Goal: Task Accomplishment & Management: Manage account settings

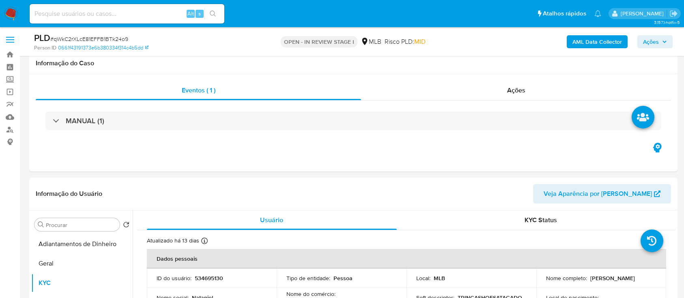
select select "10"
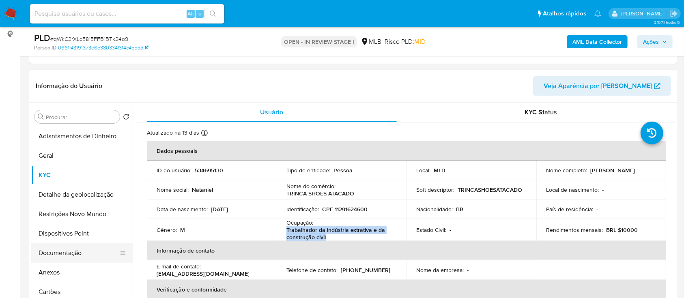
click at [52, 251] on button "Documentação" at bounding box center [78, 252] width 95 height 19
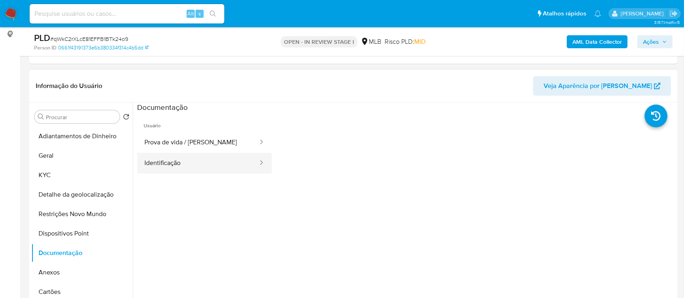
drag, startPoint x: 200, startPoint y: 146, endPoint x: 198, endPoint y: 158, distance: 11.4
click at [200, 147] on button "Prova de vida / [PERSON_NAME]" at bounding box center [198, 142] width 122 height 21
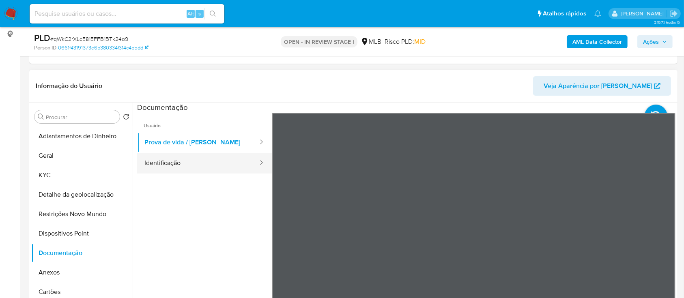
click at [180, 163] on button "Identificação" at bounding box center [198, 163] width 122 height 21
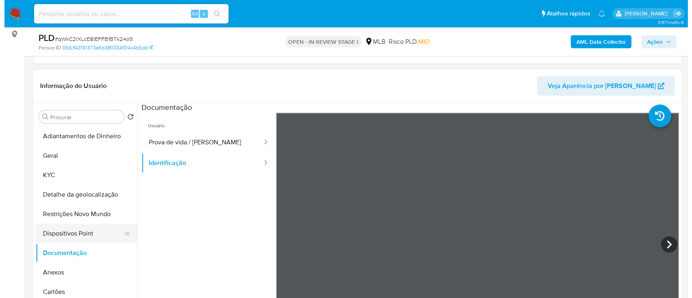
scroll to position [54, 0]
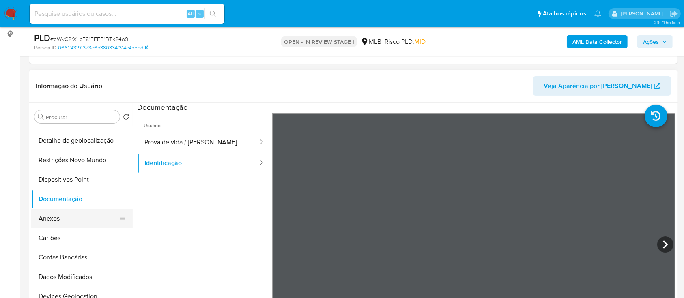
click at [56, 219] on button "Anexos" at bounding box center [78, 218] width 95 height 19
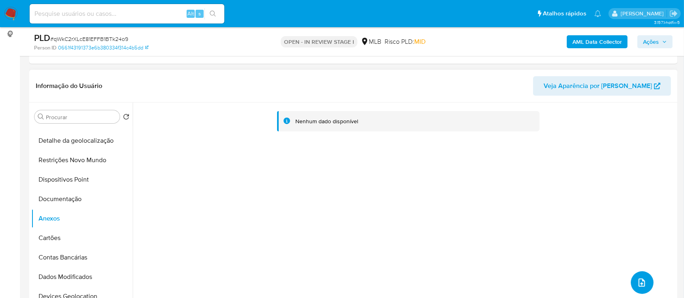
click at [638, 283] on icon "upload-file" at bounding box center [642, 283] width 10 height 10
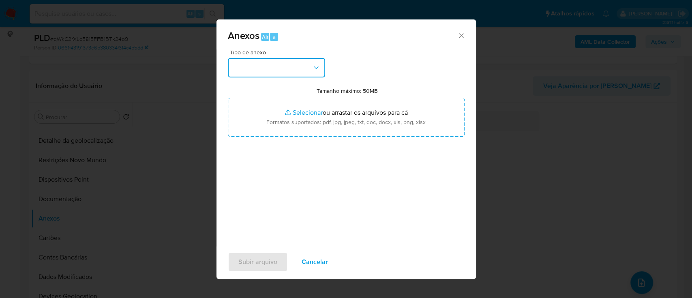
drag, startPoint x: 279, startPoint y: 69, endPoint x: 279, endPoint y: 73, distance: 4.5
click at [279, 69] on button "button" at bounding box center [276, 67] width 97 height 19
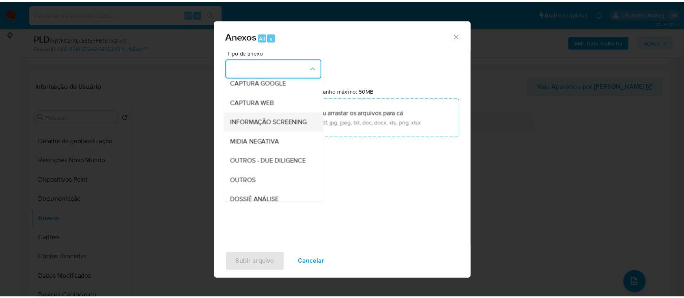
scroll to position [124, 0]
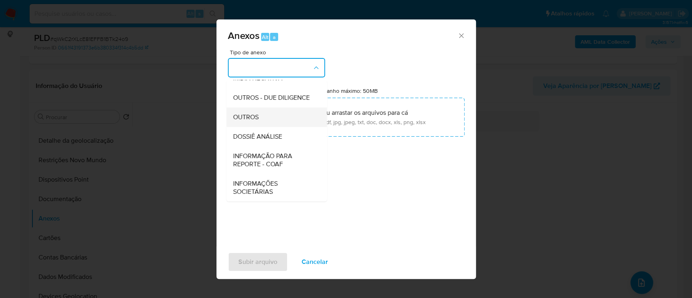
click at [247, 122] on div "OUTROS" at bounding box center [274, 116] width 83 height 19
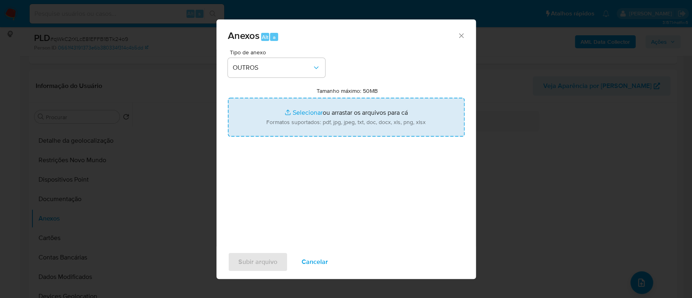
click at [311, 115] on input "Tamanho máximo: 50MB Selecionar arquivos" at bounding box center [346, 117] width 237 height 39
type input "C:\fakepath\Mulan 534695130_2025_08_29_15_51_49 (1).xlsx"
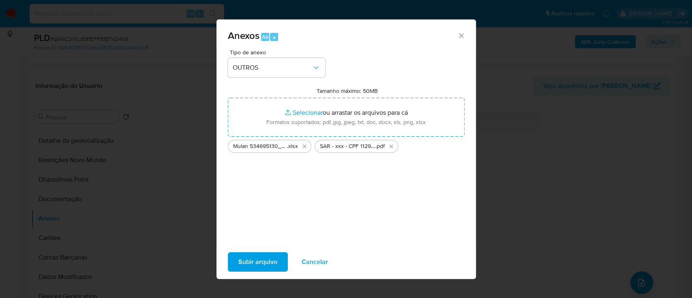
click at [253, 272] on div "Subir arquivo Cancelar" at bounding box center [347, 262] width 260 height 31
click at [250, 264] on span "Subir arquivo" at bounding box center [257, 262] width 39 height 18
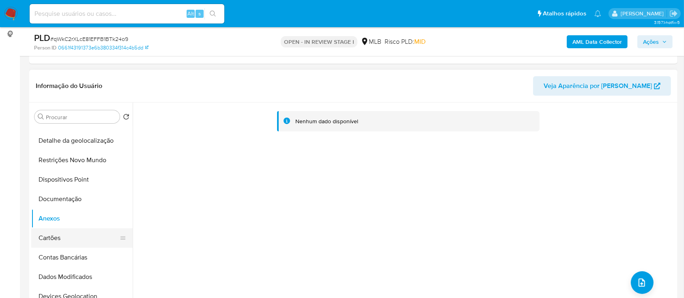
click at [53, 238] on button "Cartões" at bounding box center [78, 237] width 95 height 19
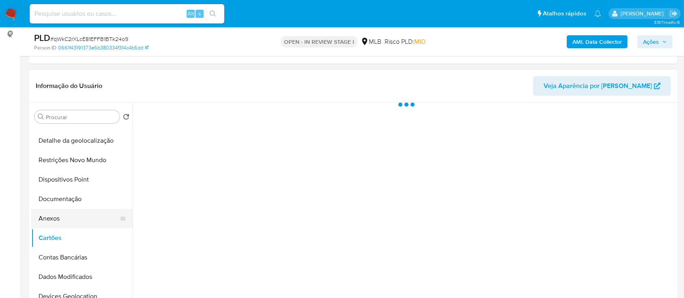
click at [51, 221] on button "Anexos" at bounding box center [78, 218] width 95 height 19
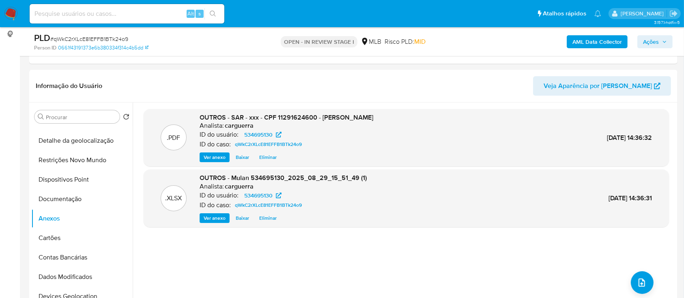
click at [659, 36] on span "Ações" at bounding box center [655, 41] width 24 height 11
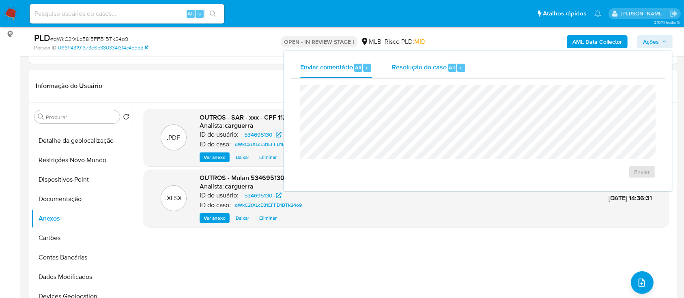
drag, startPoint x: 410, startPoint y: 73, endPoint x: 411, endPoint y: 78, distance: 5.1
click at [410, 73] on div "Resolução do caso Alt r" at bounding box center [429, 67] width 74 height 21
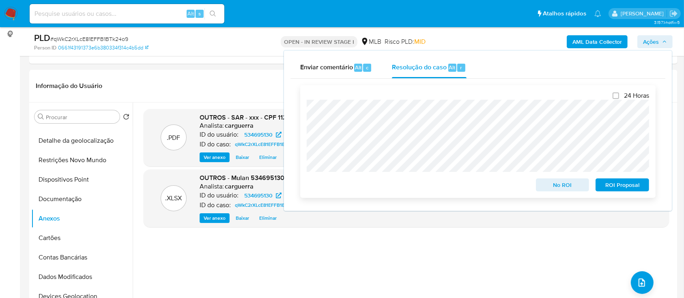
click at [630, 187] on span "ROI Proposal" at bounding box center [622, 184] width 42 height 11
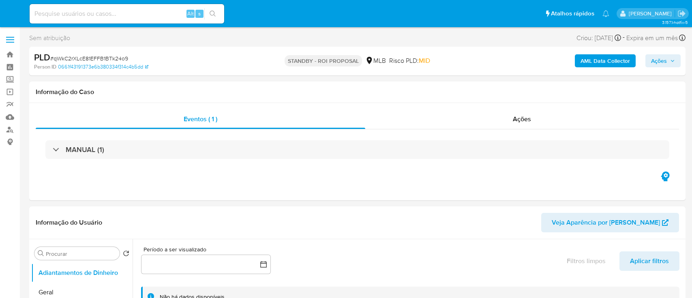
select select "10"
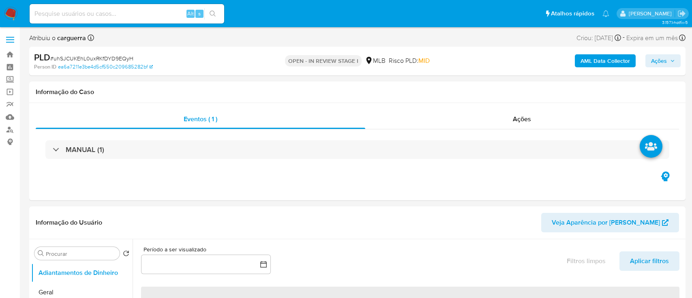
select select "10"
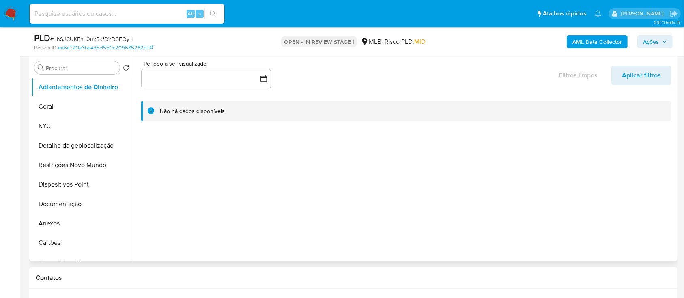
scroll to position [162, 0]
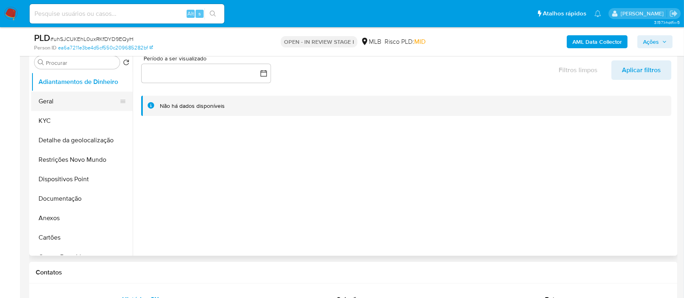
click at [60, 101] on button "Geral" at bounding box center [78, 101] width 95 height 19
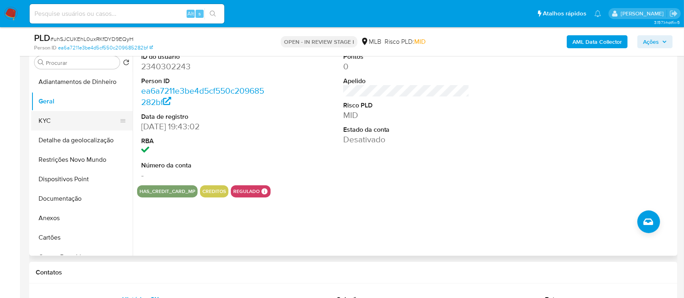
click at [57, 121] on button "KYC" at bounding box center [78, 120] width 95 height 19
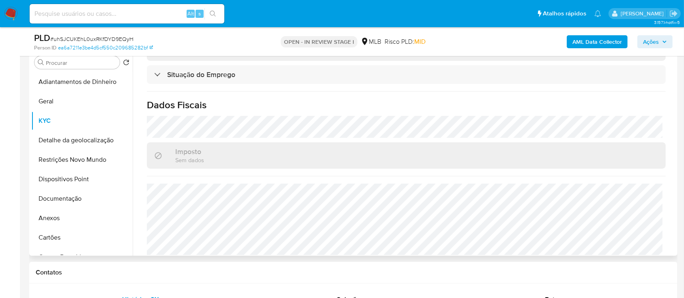
scroll to position [353, 0]
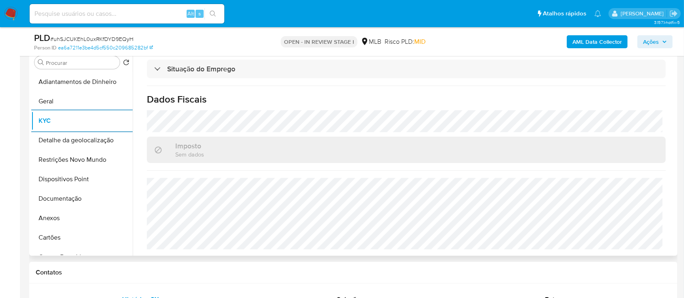
drag, startPoint x: 64, startPoint y: 200, endPoint x: 138, endPoint y: 197, distance: 73.5
click at [65, 200] on button "Documentação" at bounding box center [81, 198] width 101 height 19
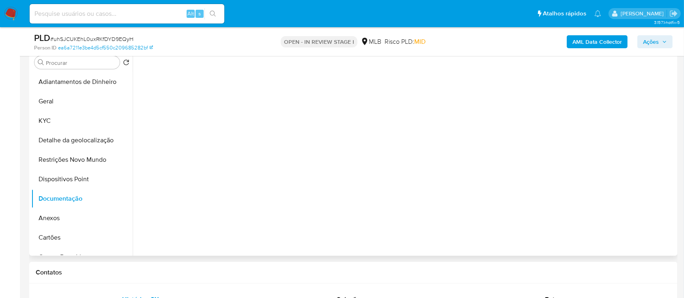
scroll to position [0, 0]
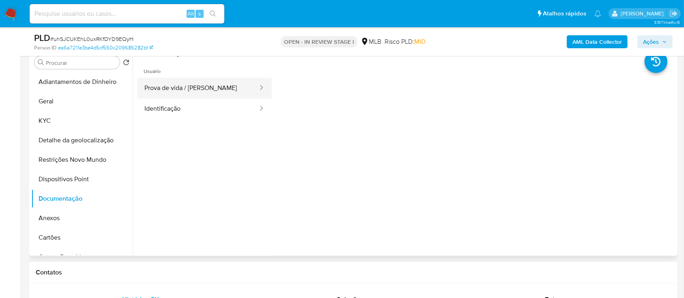
click at [193, 87] on button "Prova de vida / [PERSON_NAME]" at bounding box center [198, 88] width 122 height 21
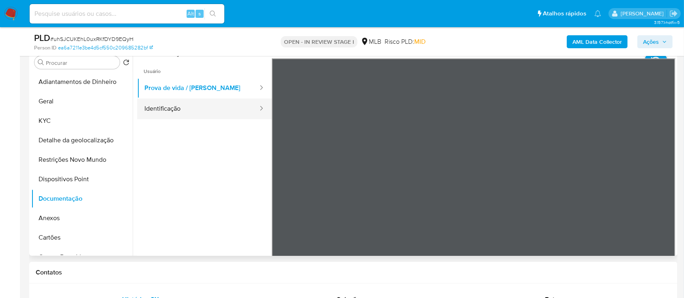
click at [175, 103] on button "Identificação" at bounding box center [198, 109] width 122 height 21
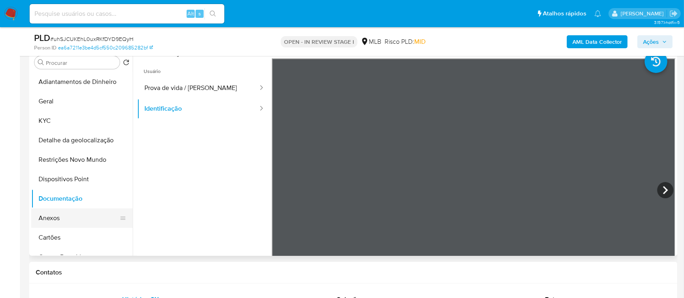
click at [62, 213] on button "Anexos" at bounding box center [78, 217] width 95 height 19
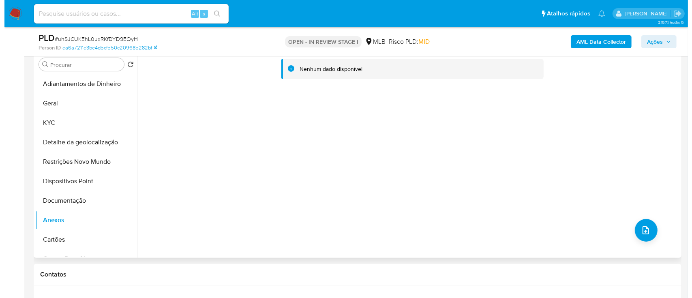
scroll to position [162, 0]
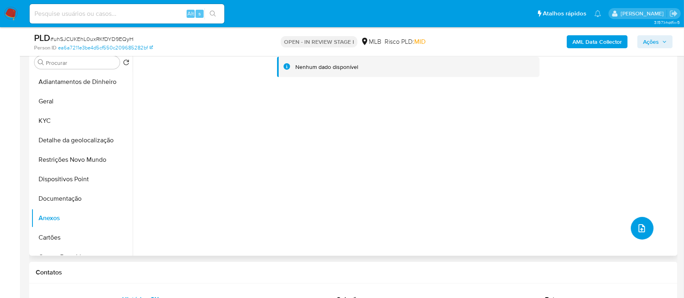
click at [643, 223] on span "upload-file" at bounding box center [642, 228] width 10 height 10
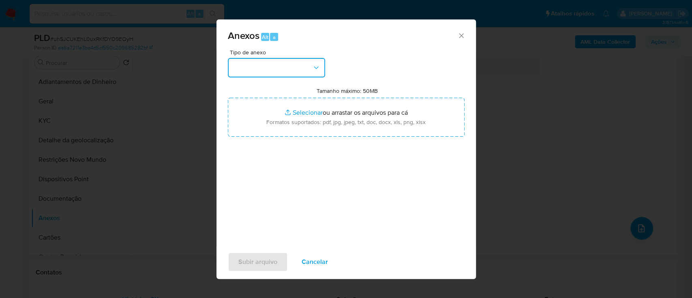
click at [294, 65] on button "button" at bounding box center [276, 67] width 97 height 19
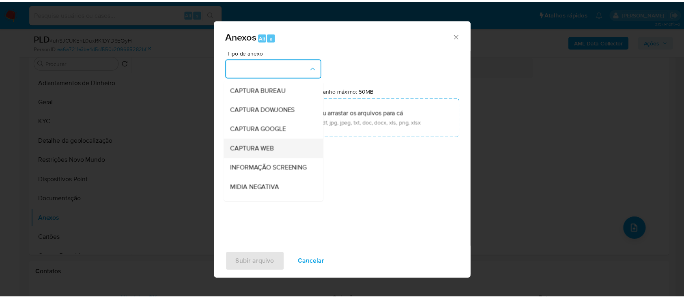
scroll to position [108, 0]
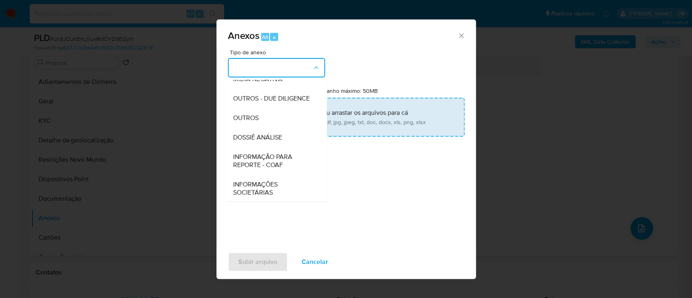
drag, startPoint x: 247, startPoint y: 131, endPoint x: 253, endPoint y: 131, distance: 5.7
click at [247, 122] on span "OUTROS" at bounding box center [246, 118] width 26 height 8
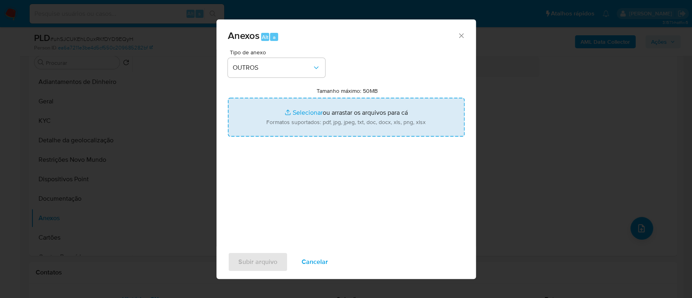
click at [301, 109] on input "Tamanho máximo: 50MB Selecionar arquivos" at bounding box center [346, 117] width 237 height 39
type input "C:\fakepath\Mulan 2340302243_2025_08_29_15_51_27.xlsx"
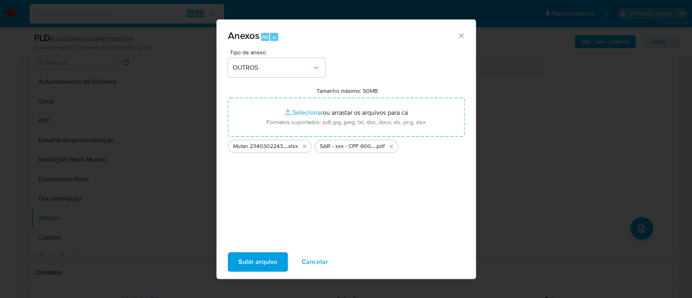
click at [270, 260] on span "Subir arquivo" at bounding box center [257, 262] width 39 height 18
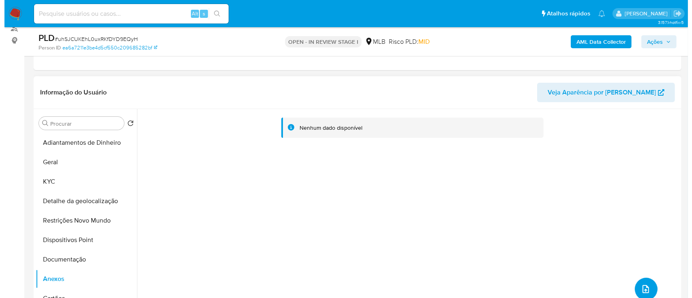
scroll to position [162, 0]
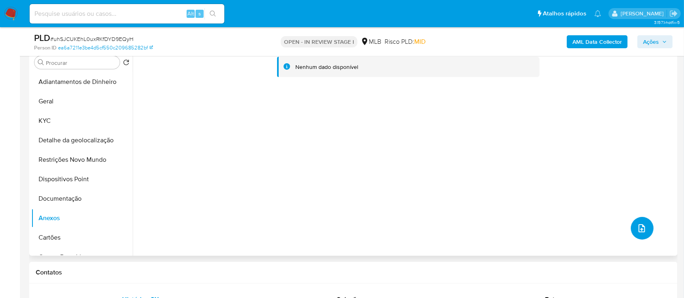
click at [637, 224] on icon "upload-file" at bounding box center [642, 228] width 10 height 10
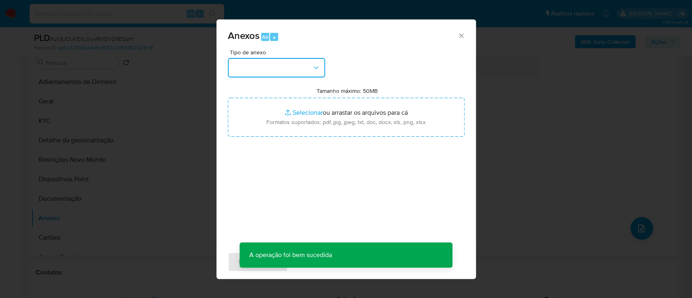
click at [284, 60] on button "button" at bounding box center [276, 67] width 97 height 19
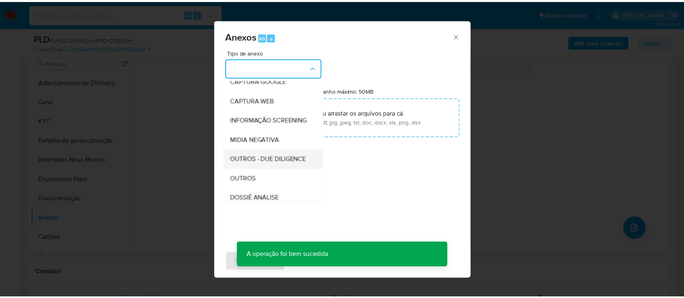
scroll to position [108, 0]
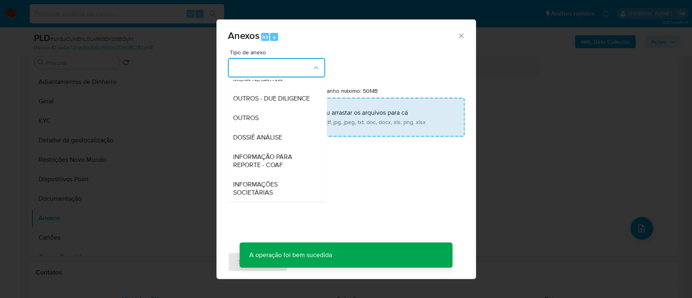
click at [260, 128] on div "OUTROS" at bounding box center [274, 117] width 83 height 19
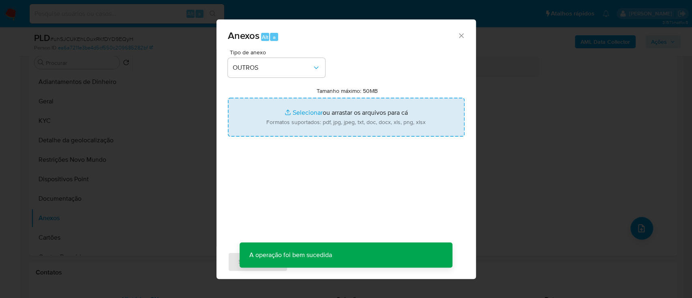
click at [296, 109] on input "Tamanho máximo: 50MB Selecionar arquivos" at bounding box center [346, 117] width 237 height 39
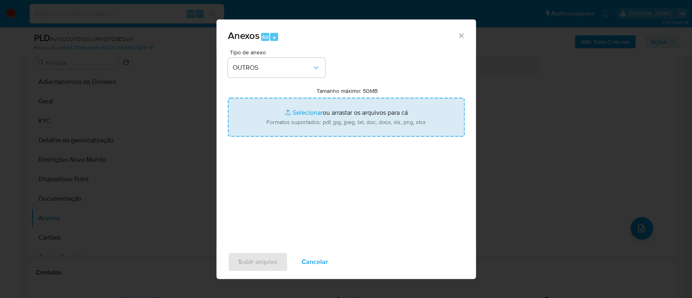
type input "C:\fakepath\Mulan 2340302243_2025_08_29_15_51_27.xlsx"
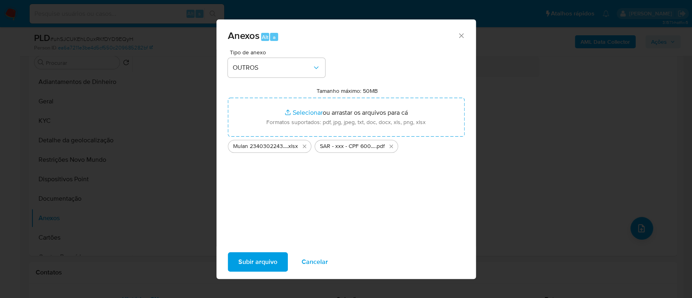
click at [264, 261] on span "Subir arquivo" at bounding box center [257, 262] width 39 height 18
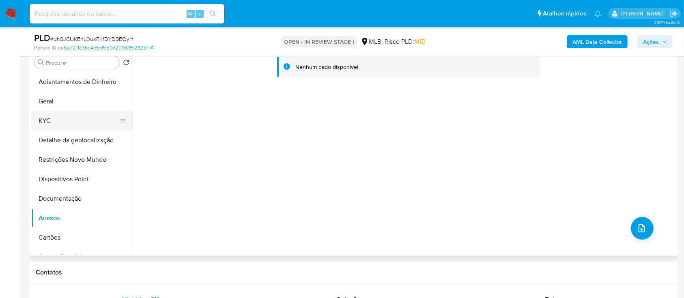
click at [52, 122] on button "KYC" at bounding box center [78, 120] width 95 height 19
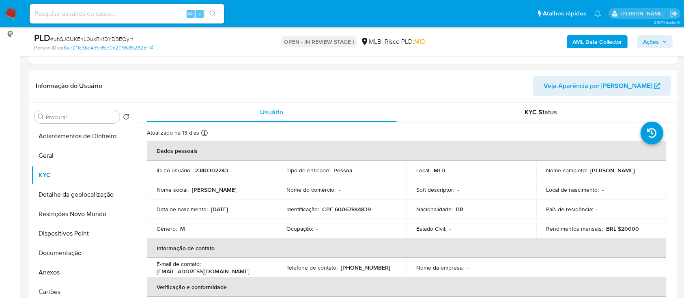
drag, startPoint x: 241, startPoint y: 211, endPoint x: 211, endPoint y: 209, distance: 30.5
click at [211, 209] on div "Data de nascimento : 08/11/2006" at bounding box center [212, 209] width 110 height 7
copy p "08/11/2006"
click at [55, 276] on button "Anexos" at bounding box center [78, 272] width 95 height 19
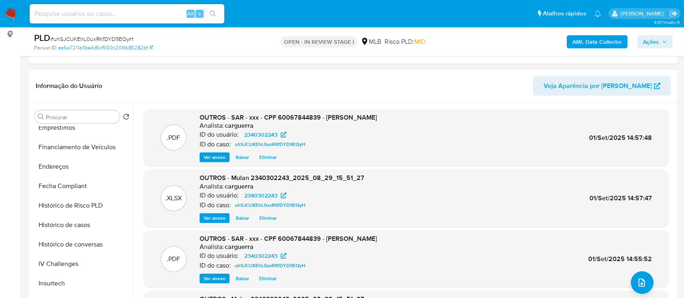
scroll to position [146, 0]
click at [649, 39] on span "Ações" at bounding box center [651, 41] width 16 height 13
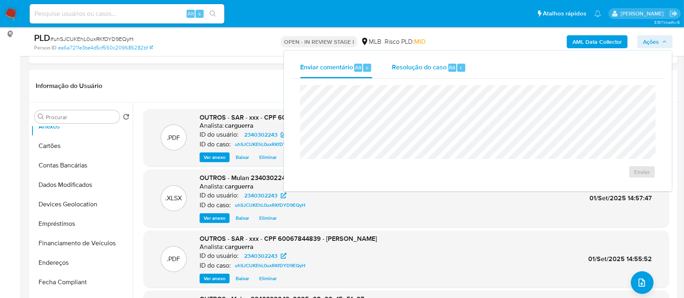
click at [425, 67] on span "Resolução do caso" at bounding box center [419, 66] width 55 height 9
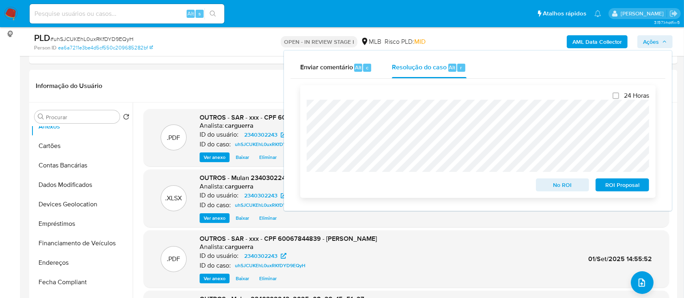
click at [623, 187] on span "ROI Proposal" at bounding box center [622, 184] width 42 height 11
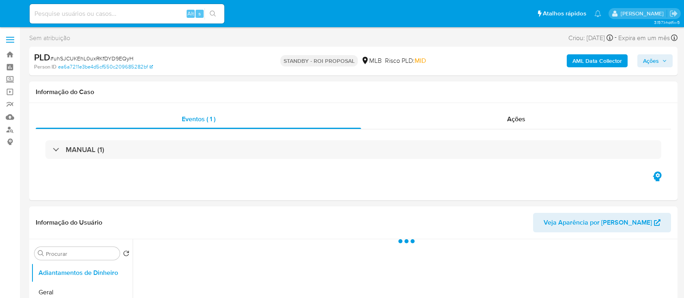
select select "10"
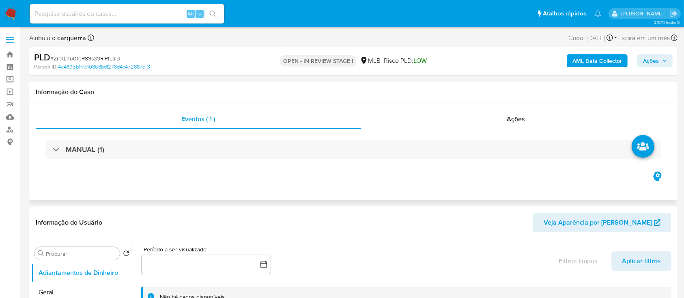
select select "10"
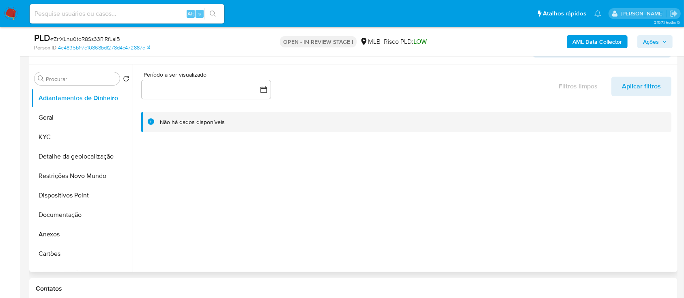
scroll to position [162, 0]
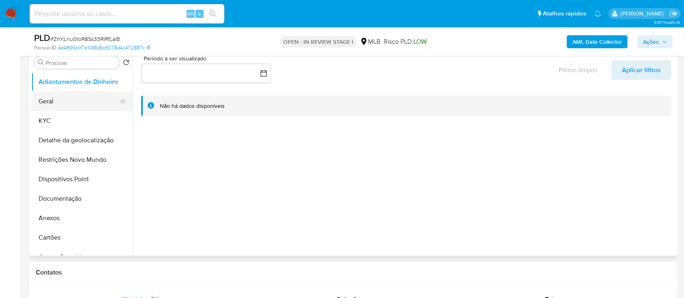
drag, startPoint x: 73, startPoint y: 101, endPoint x: 66, endPoint y: 109, distance: 10.0
click at [73, 102] on button "Geral" at bounding box center [78, 101] width 95 height 19
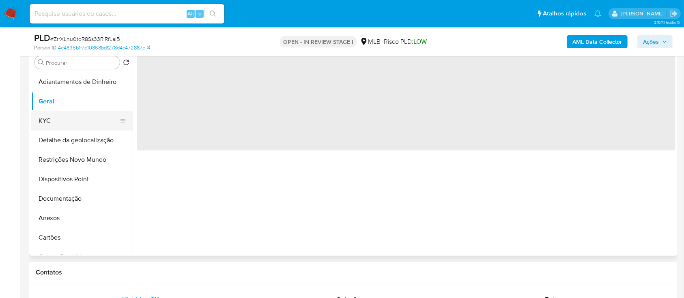
click at [58, 122] on button "KYC" at bounding box center [78, 120] width 95 height 19
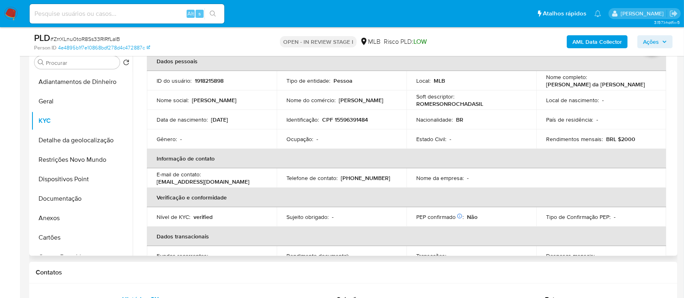
scroll to position [0, 0]
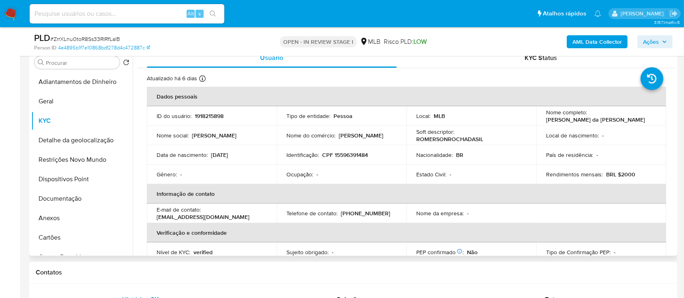
drag, startPoint x: 41, startPoint y: 196, endPoint x: 184, endPoint y: 178, distance: 144.3
click at [41, 197] on button "Documentação" at bounding box center [81, 198] width 101 height 19
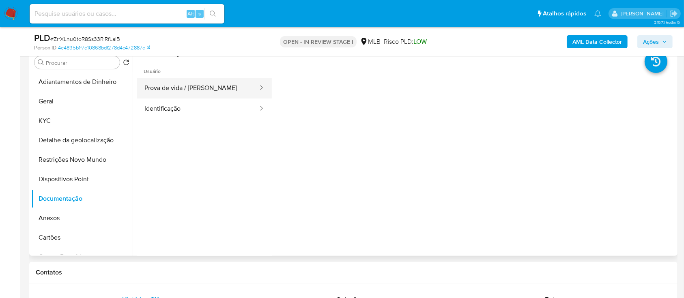
click at [205, 88] on button "Prova de vida / [PERSON_NAME]" at bounding box center [198, 88] width 122 height 21
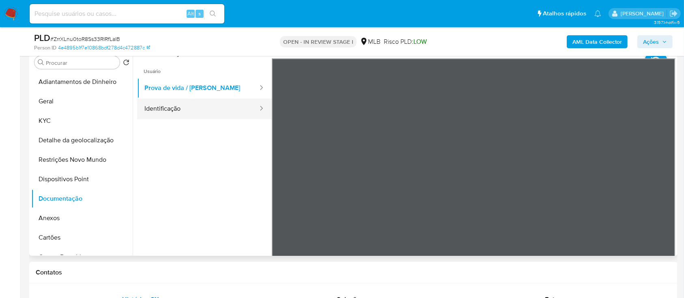
click at [204, 113] on button "Identificação" at bounding box center [198, 109] width 122 height 21
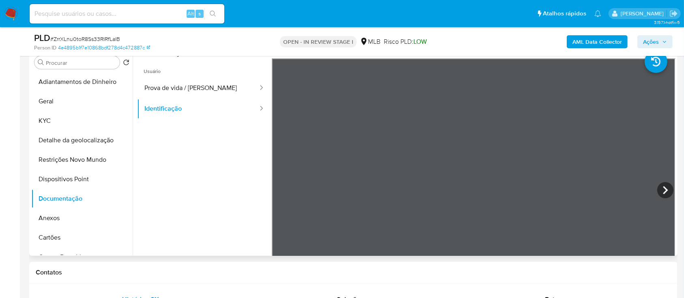
click at [236, 172] on ul "Usuário Prova de vida / Selfie Identificação" at bounding box center [204, 175] width 135 height 234
click at [57, 115] on button "KYC" at bounding box center [78, 120] width 95 height 19
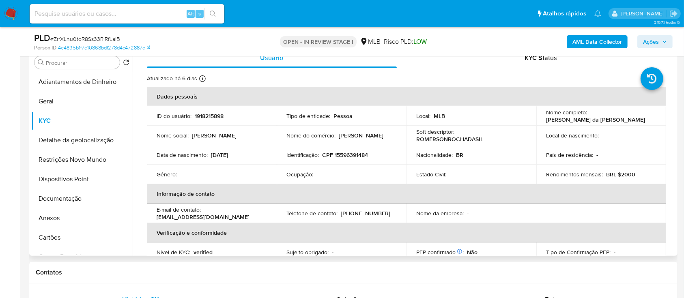
drag, startPoint x: 249, startPoint y: 161, endPoint x: 210, endPoint y: 154, distance: 39.5
click at [210, 154] on td "Data de nascimento : 01/11/2006" at bounding box center [212, 154] width 130 height 19
copy p "01/11/2006"
click at [62, 217] on button "Anexos" at bounding box center [78, 217] width 95 height 19
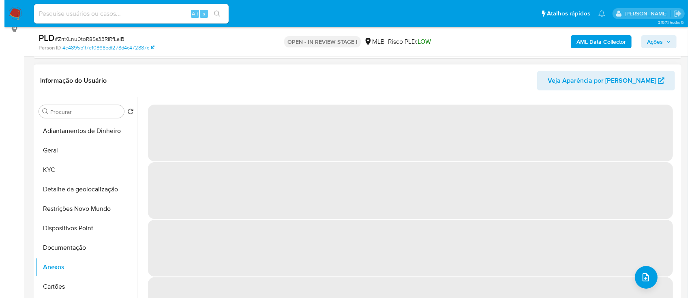
scroll to position [108, 0]
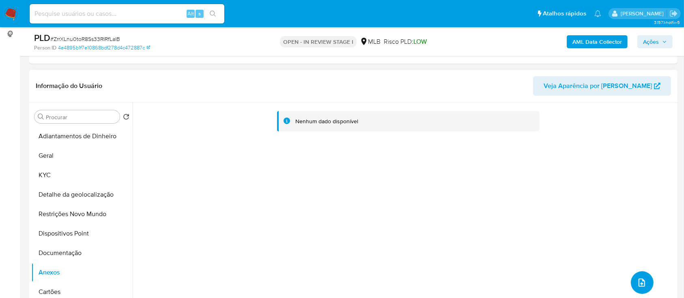
click at [638, 281] on icon "upload-file" at bounding box center [642, 283] width 10 height 10
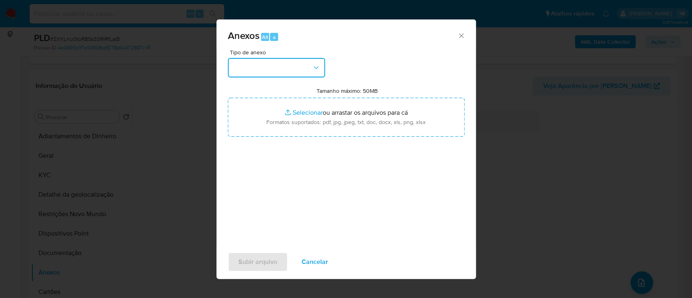
click at [271, 73] on button "button" at bounding box center [276, 67] width 97 height 19
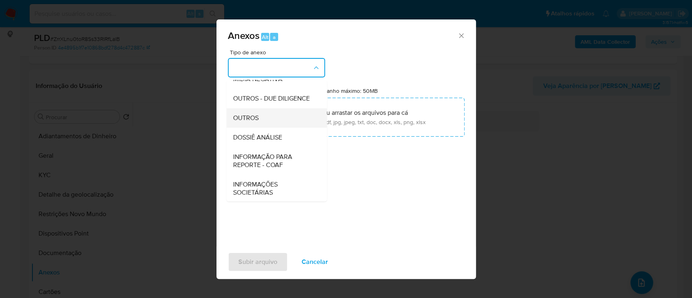
click at [261, 128] on div "OUTROS" at bounding box center [274, 117] width 83 height 19
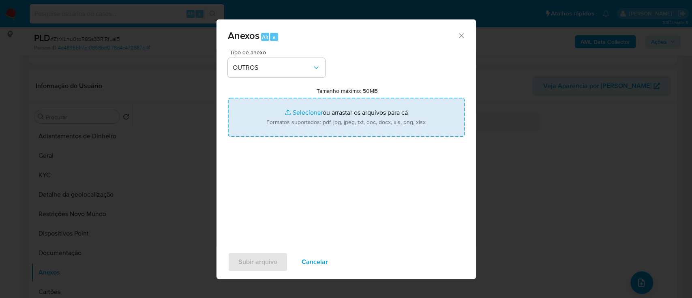
click at [301, 111] on input "Tamanho máximo: 50MB Selecionar arquivos" at bounding box center [346, 117] width 237 height 39
type input "C:\fakepath\Mulan 1918215898_2025_08_29_15_50_49.xlsx"
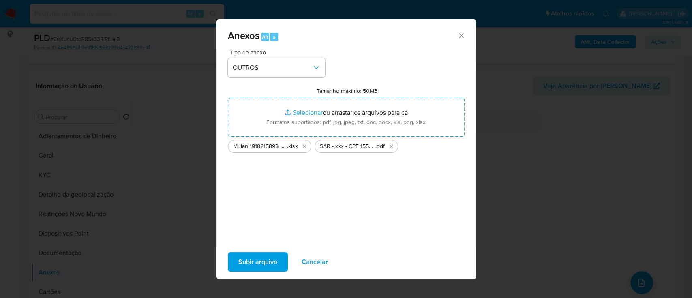
click at [263, 260] on span "Subir arquivo" at bounding box center [257, 262] width 39 height 18
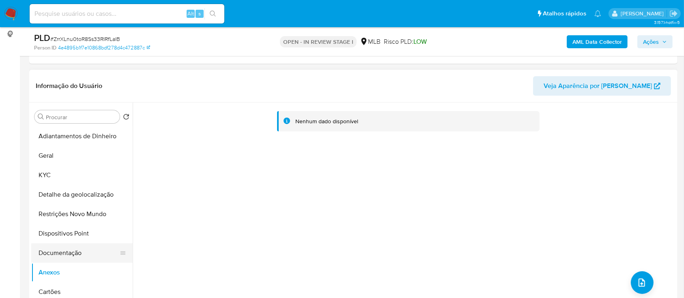
click at [72, 253] on button "Documentação" at bounding box center [78, 252] width 95 height 19
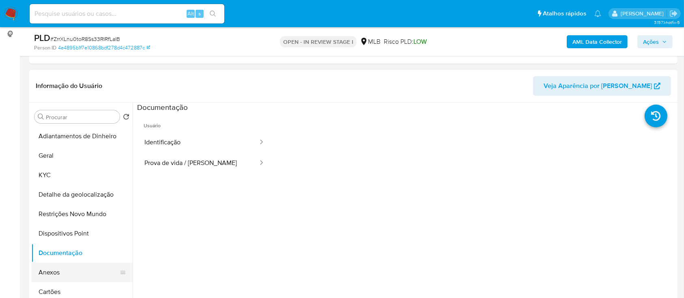
click at [64, 274] on button "Anexos" at bounding box center [78, 272] width 95 height 19
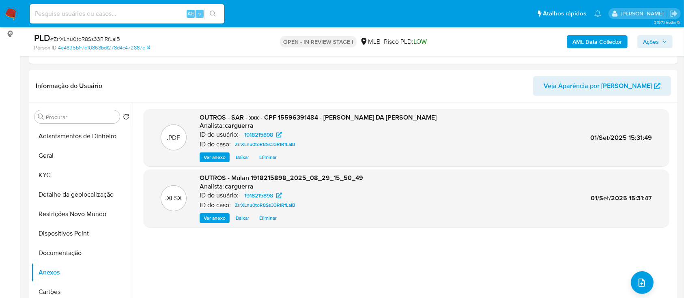
click at [656, 44] on span "Ações" at bounding box center [651, 41] width 16 height 13
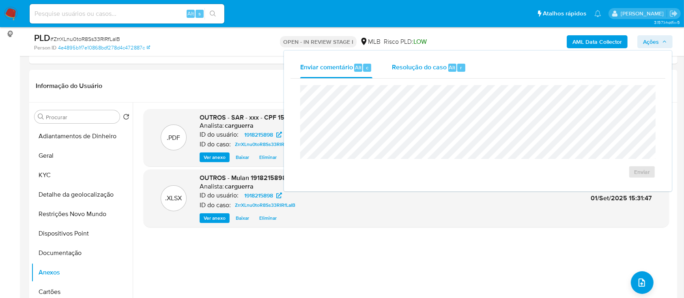
click at [422, 71] on span "Resolução do caso" at bounding box center [419, 66] width 55 height 9
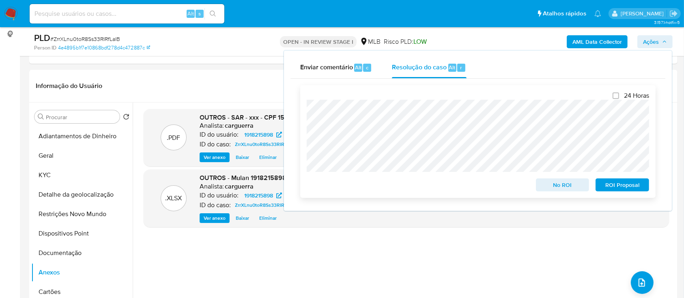
click at [628, 185] on span "ROI Proposal" at bounding box center [622, 184] width 42 height 11
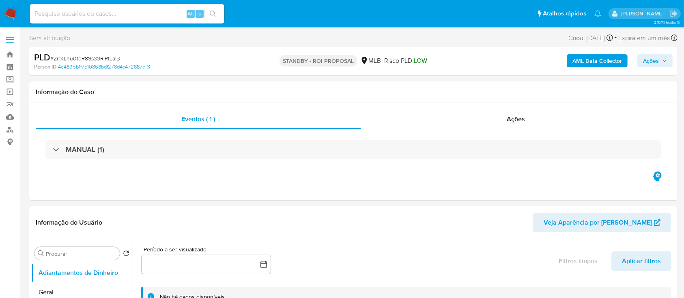
select select "10"
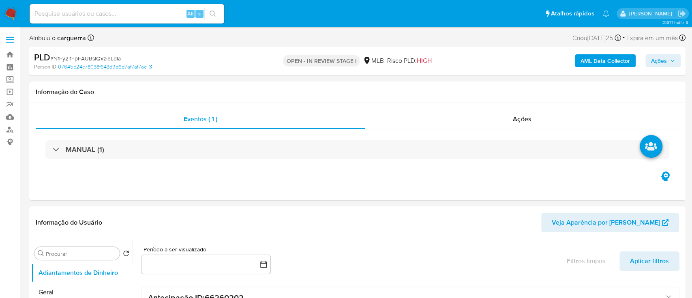
select select "10"
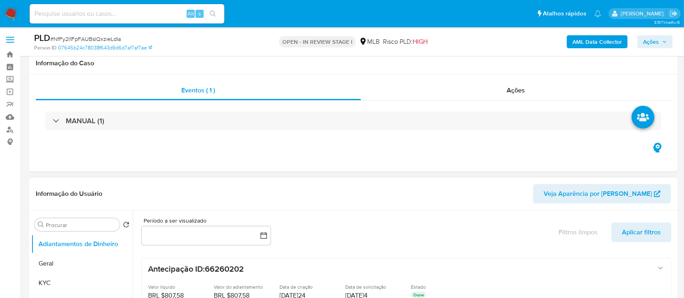
scroll to position [54, 0]
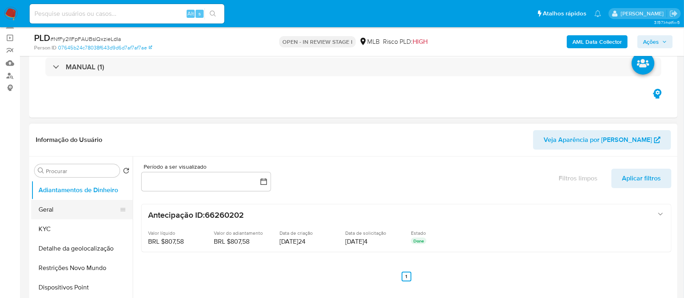
click at [54, 210] on button "Geral" at bounding box center [78, 209] width 95 height 19
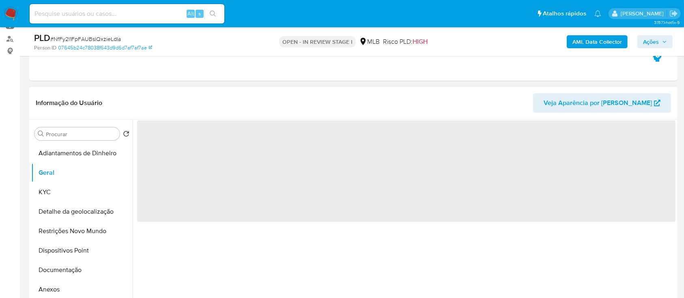
scroll to position [108, 0]
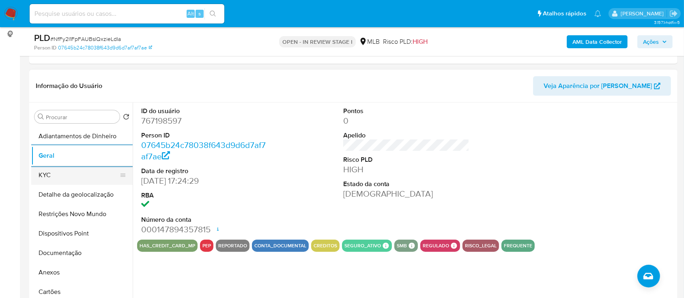
click at [59, 177] on button "KYC" at bounding box center [78, 174] width 95 height 19
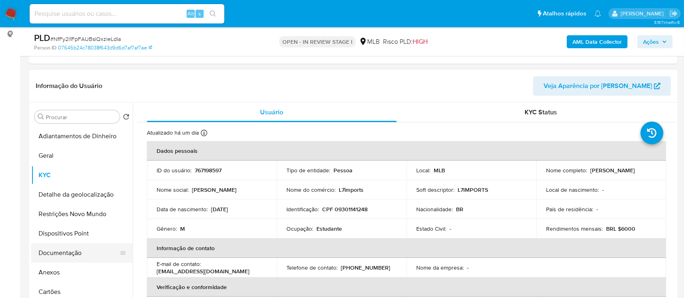
click at [72, 257] on button "Documentação" at bounding box center [78, 252] width 95 height 19
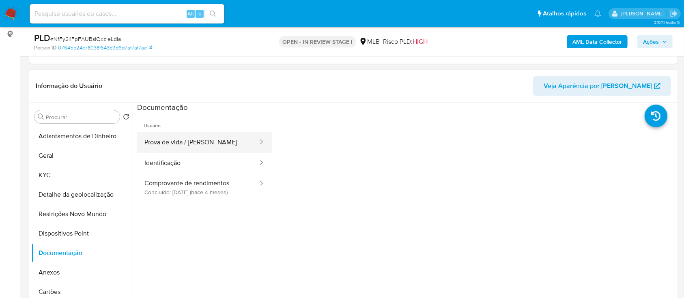
click at [168, 146] on button "Prova de vida / [PERSON_NAME]" at bounding box center [198, 142] width 122 height 21
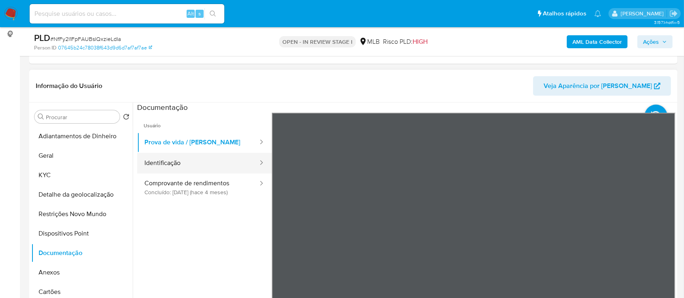
drag, startPoint x: 158, startPoint y: 163, endPoint x: 180, endPoint y: 170, distance: 22.6
click at [157, 163] on button "Identificação" at bounding box center [198, 163] width 122 height 21
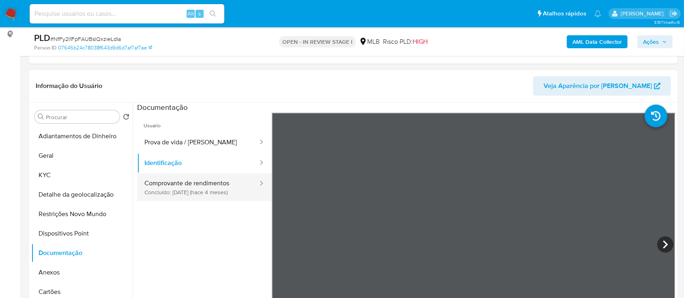
click at [211, 191] on button "Comprovante de rendimentos Concluído[DATE]25 (hace 4 meses)" at bounding box center [198, 188] width 122 height 28
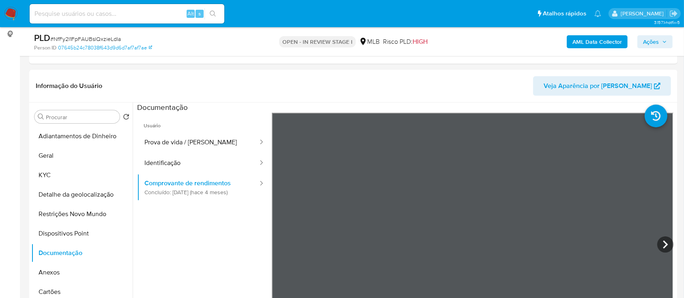
click at [485, 45] on div "AML Data Collector Ações" at bounding box center [567, 41] width 210 height 19
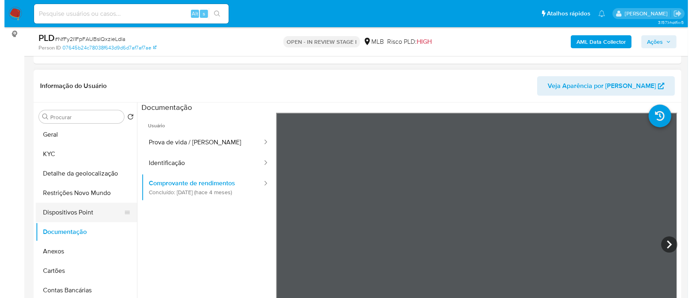
scroll to position [54, 0]
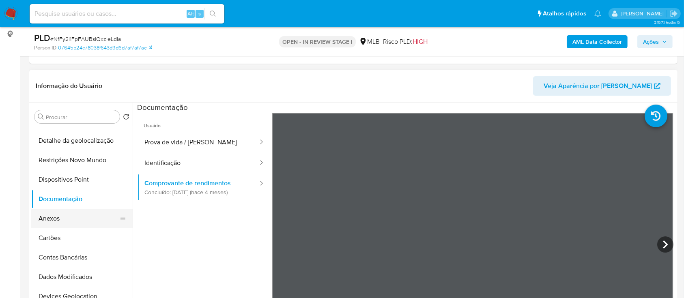
click at [74, 227] on button "Anexos" at bounding box center [78, 218] width 95 height 19
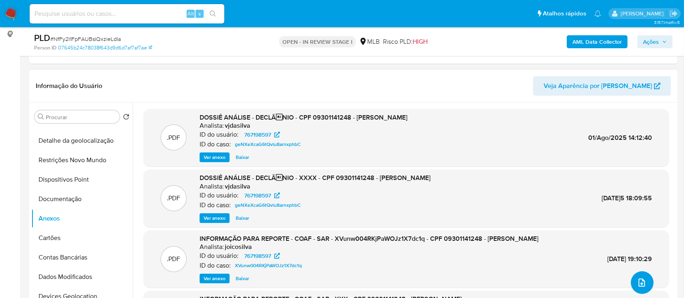
click at [638, 282] on icon "upload-file" at bounding box center [641, 283] width 6 height 8
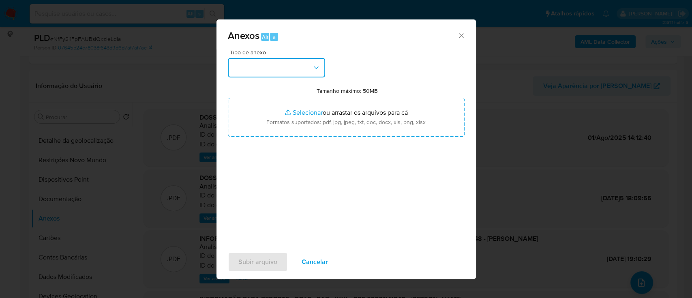
click at [268, 63] on button "button" at bounding box center [276, 67] width 97 height 19
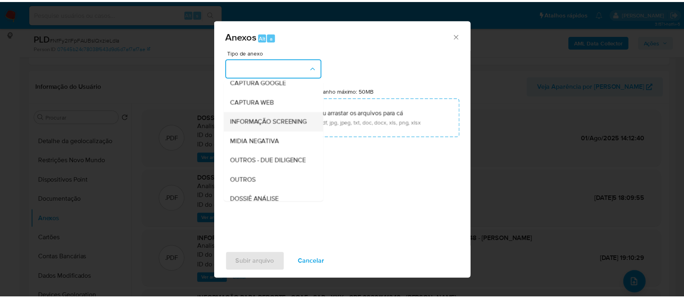
scroll to position [108, 0]
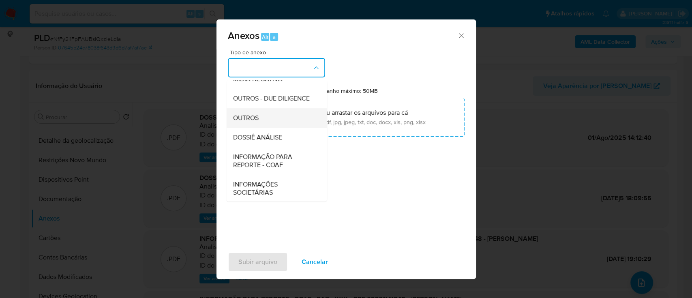
click at [258, 122] on span "OUTROS" at bounding box center [246, 118] width 26 height 8
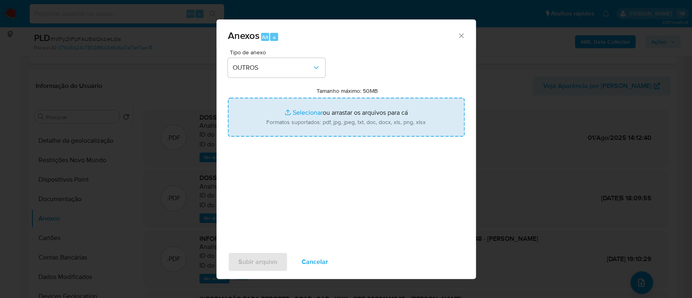
click at [308, 111] on input "Tamanho máximo: 50MB Selecionar arquivos" at bounding box center [346, 117] width 237 height 39
type input "C:\fakepath\Mulan 767198597_2025_08_29_15_51_11.xlsx"
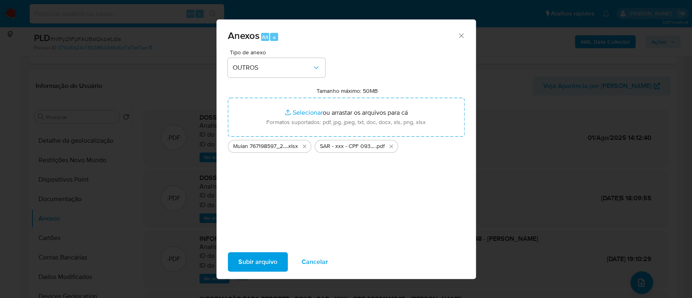
click at [256, 260] on span "Subir arquivo" at bounding box center [257, 262] width 39 height 18
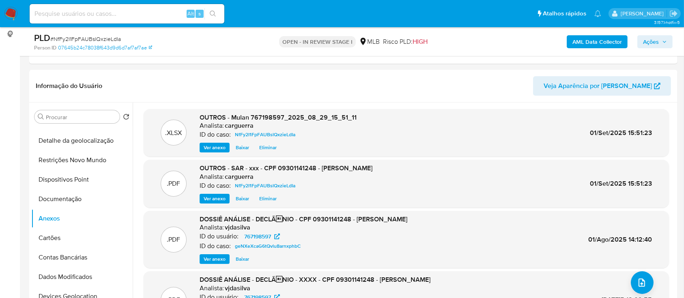
click at [662, 41] on icon "button" at bounding box center [664, 41] width 5 height 5
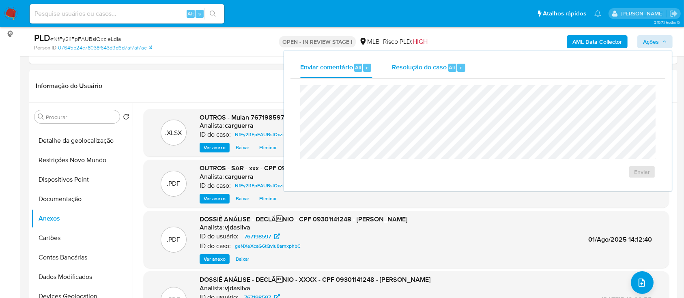
click at [412, 71] on span "Resolução do caso" at bounding box center [419, 66] width 55 height 9
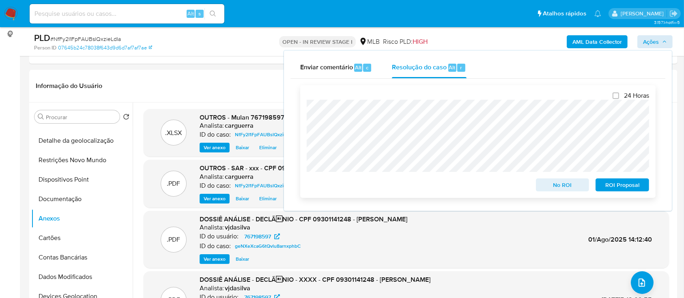
click at [558, 187] on span "No ROI" at bounding box center [562, 184] width 42 height 11
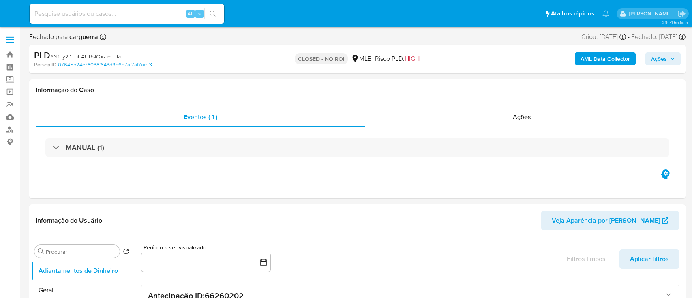
select select "10"
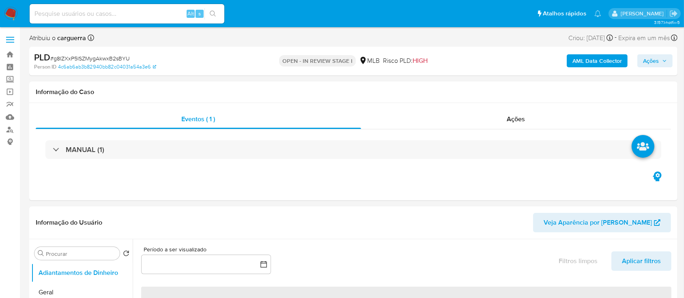
select select "10"
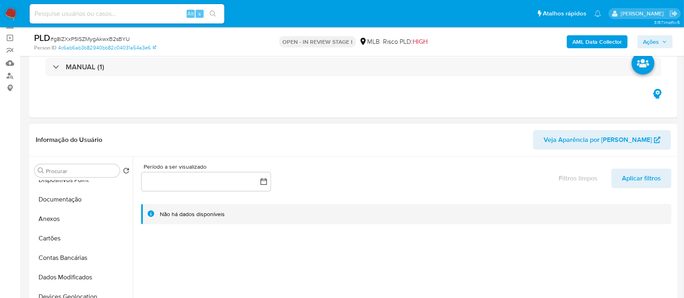
scroll to position [108, 0]
click at [65, 195] on button "Documentação" at bounding box center [78, 198] width 95 height 19
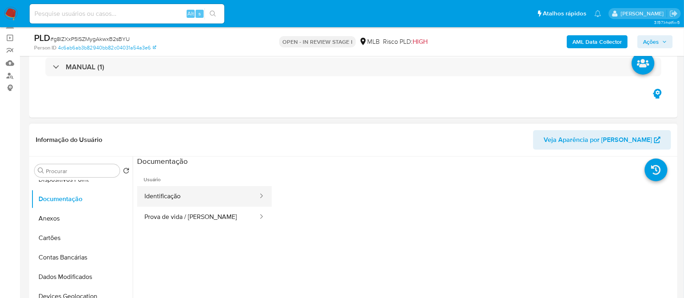
click at [188, 192] on button "Identificação" at bounding box center [198, 196] width 122 height 21
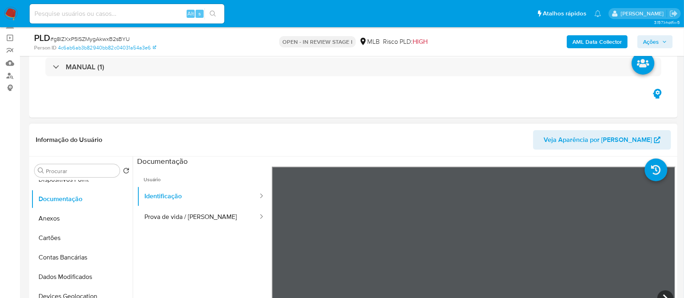
scroll to position [28, 0]
click at [189, 215] on button "Prova de vida / Selfie" at bounding box center [198, 217] width 122 height 21
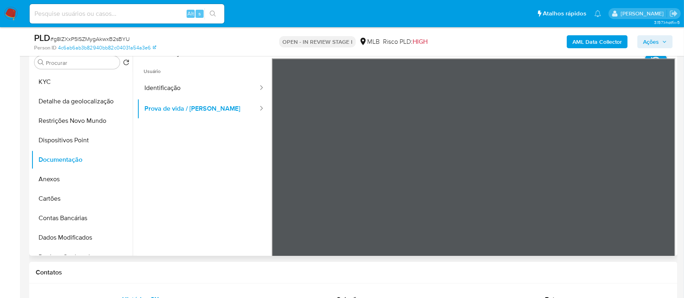
scroll to position [0, 0]
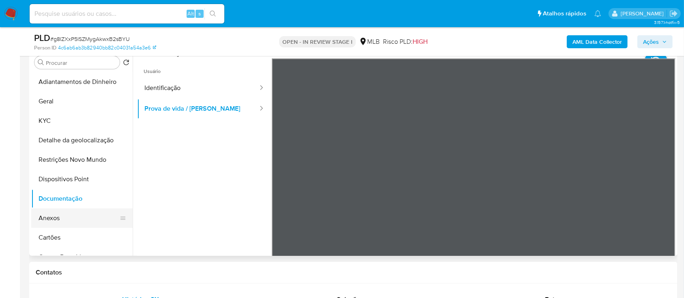
click at [71, 220] on button "Anexos" at bounding box center [78, 217] width 95 height 19
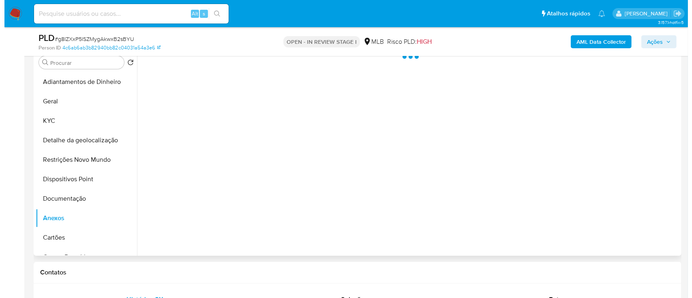
scroll to position [108, 0]
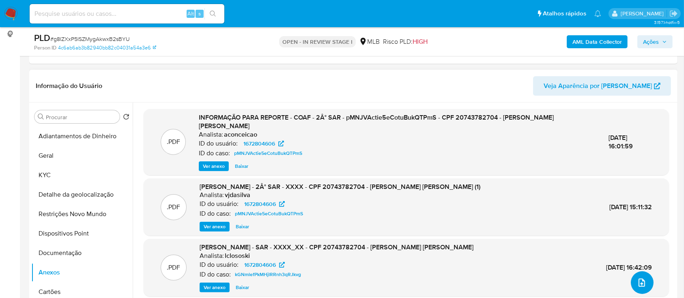
click at [639, 276] on button "upload-file" at bounding box center [642, 282] width 23 height 23
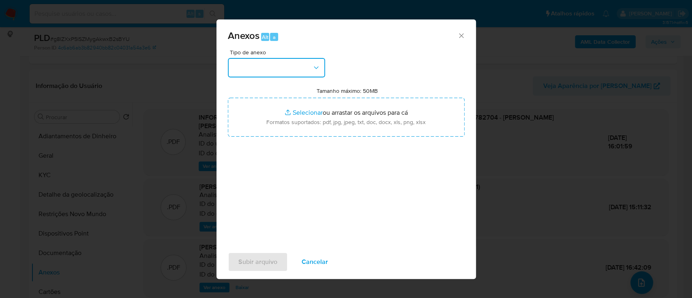
click at [273, 67] on button "button" at bounding box center [276, 67] width 97 height 19
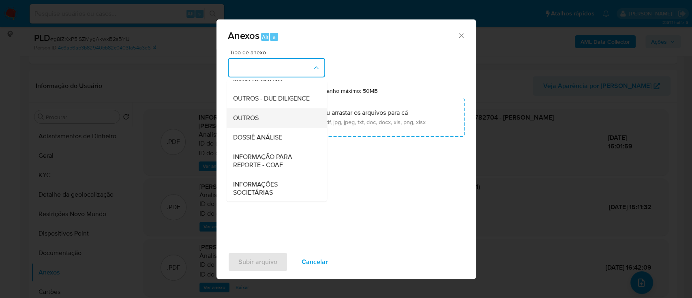
click at [247, 122] on span "OUTROS" at bounding box center [246, 118] width 26 height 8
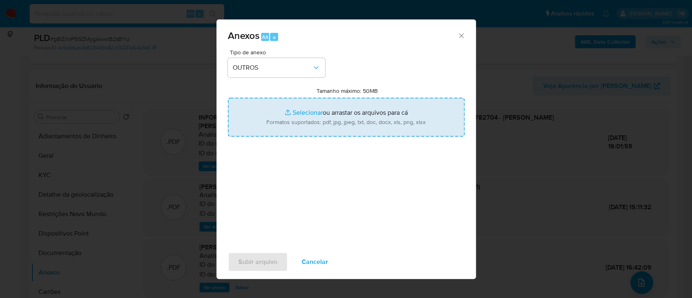
click at [309, 112] on input "Tamanho máximo: 50MB Selecionar arquivos" at bounding box center [346, 117] width 237 height 39
type input "C:\fakepath\Mulan 1672804606_2025_08_29_15_50_18.xlsx"
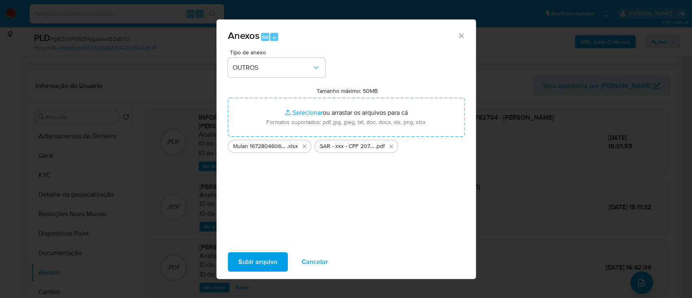
click at [245, 261] on span "Subir arquivo" at bounding box center [257, 262] width 39 height 18
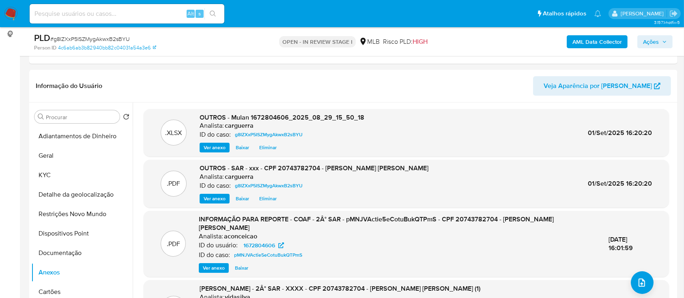
click at [664, 45] on span "Ações" at bounding box center [655, 41] width 24 height 11
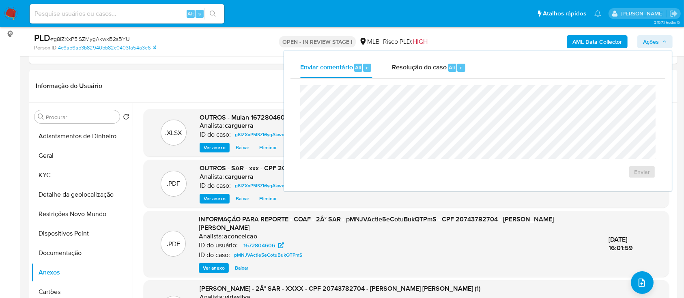
drag, startPoint x: 414, startPoint y: 76, endPoint x: 413, endPoint y: 80, distance: 4.1
click at [414, 76] on div "Resolução do caso Alt r" at bounding box center [429, 67] width 74 height 21
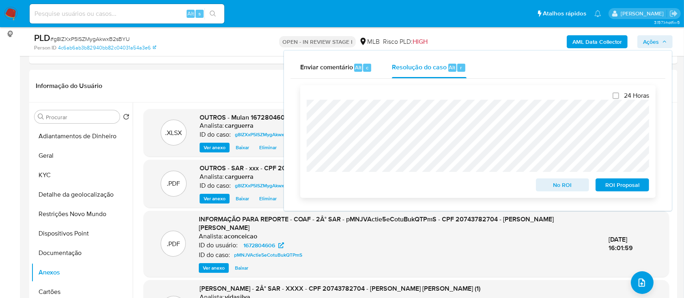
click at [563, 182] on span "No ROI" at bounding box center [562, 184] width 42 height 11
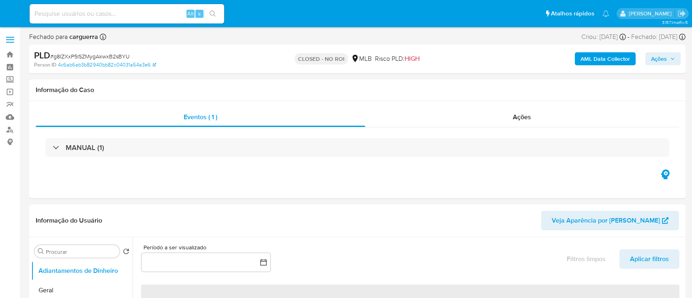
select select "10"
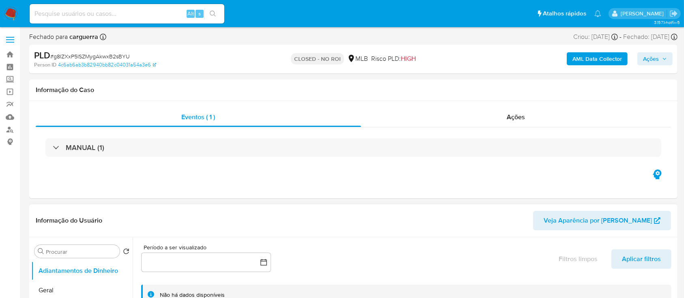
click at [359, 235] on div "Informação do Usuário Veja Aparência por [PERSON_NAME]" at bounding box center [353, 220] width 648 height 33
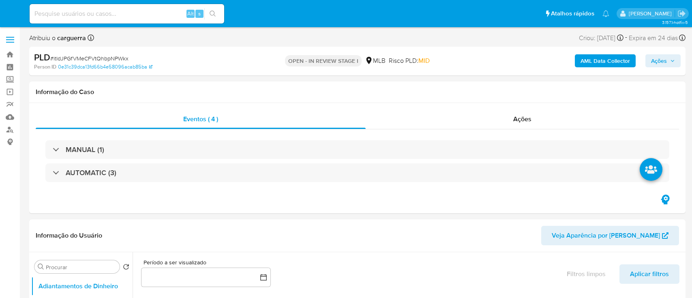
select select "10"
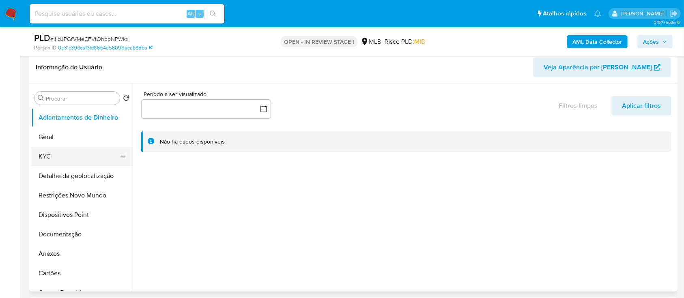
scroll to position [108, 0]
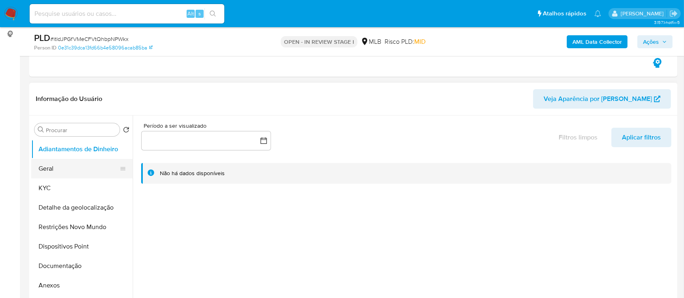
click at [84, 176] on button "Geral" at bounding box center [78, 168] width 95 height 19
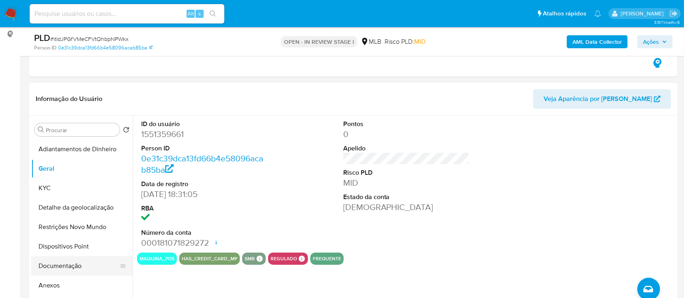
click at [59, 266] on button "Documentação" at bounding box center [78, 265] width 95 height 19
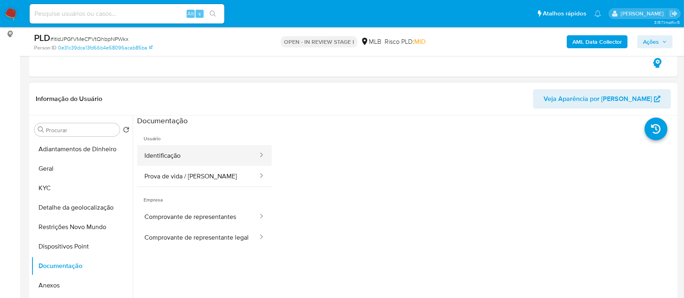
click at [178, 154] on button "Identificação" at bounding box center [198, 155] width 122 height 21
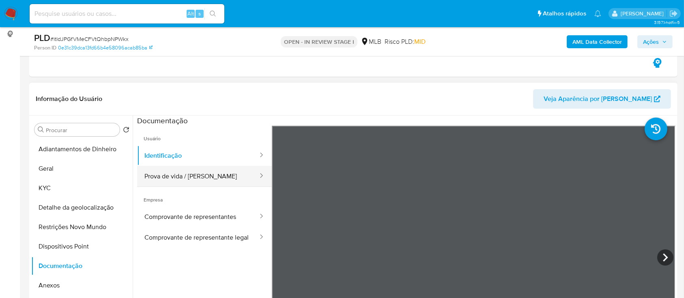
click at [180, 180] on button "Prova de vida / Selfie" at bounding box center [198, 176] width 122 height 21
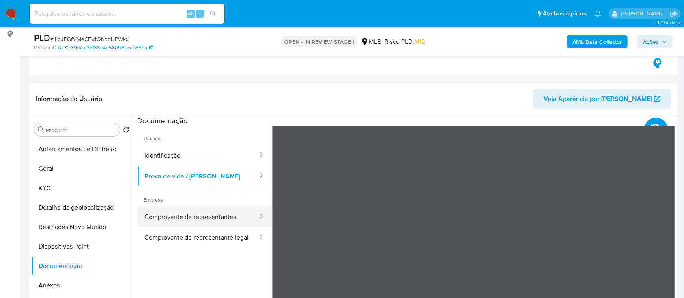
click at [208, 206] on button "Comprovante de representantes" at bounding box center [198, 216] width 122 height 21
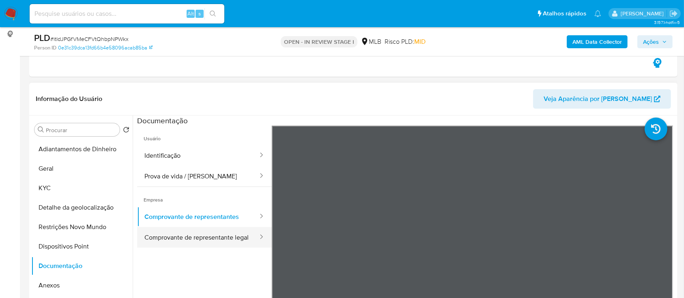
click at [202, 235] on button "Comprovante de representante legal" at bounding box center [198, 237] width 122 height 21
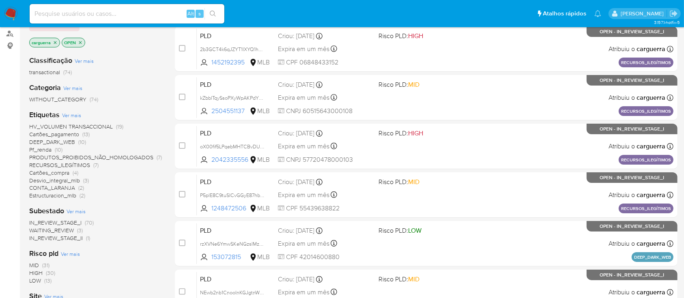
scroll to position [97, 0]
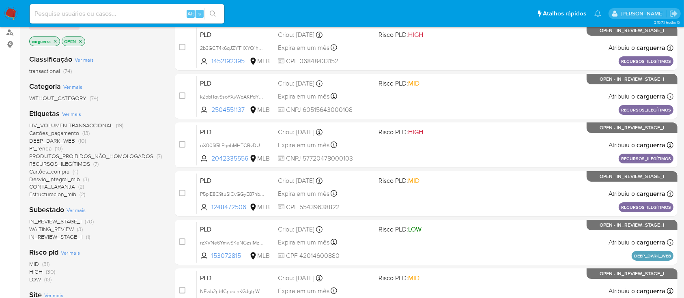
click at [53, 189] on span "CONTA_LARANJA" at bounding box center [52, 186] width 46 height 8
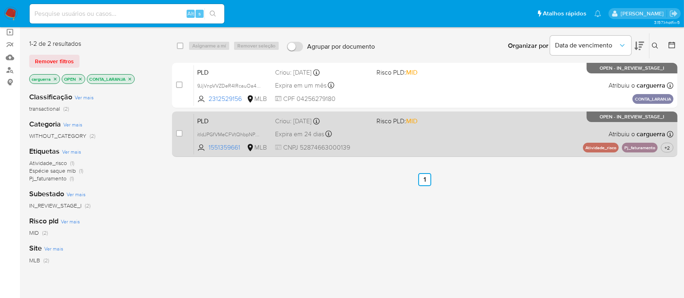
scroll to position [43, 0]
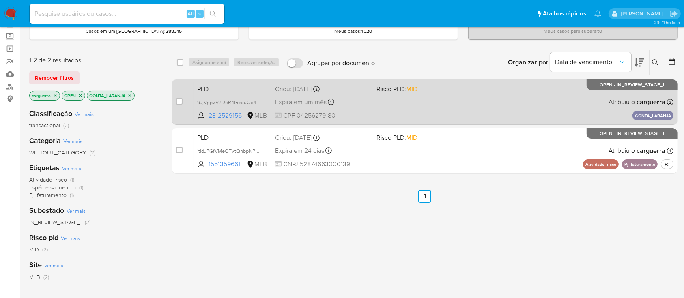
click at [400, 108] on div "PLD 9JjVnpVVZDeR4IRcauOa4wDS 2312529156 MLB Risco PLD: MID Criou: 14/08/2025 Cr…" at bounding box center [433, 102] width 479 height 41
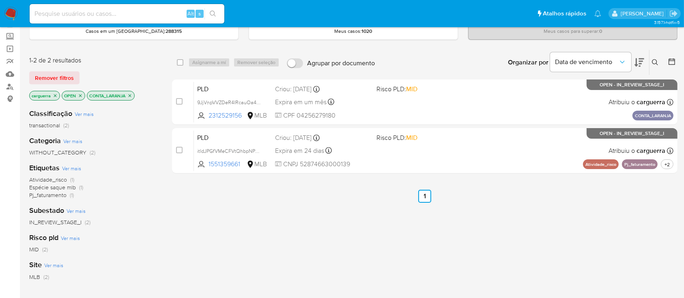
click at [129, 93] on icon "close-filter" at bounding box center [129, 95] width 5 height 5
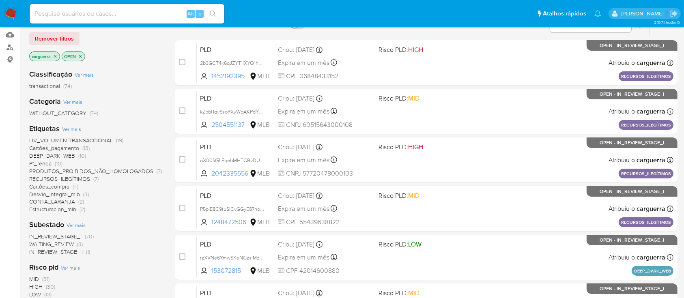
scroll to position [97, 0]
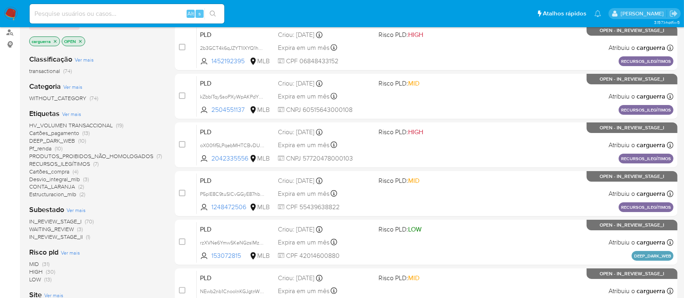
click at [58, 148] on span "(10)" at bounding box center [59, 148] width 8 height 8
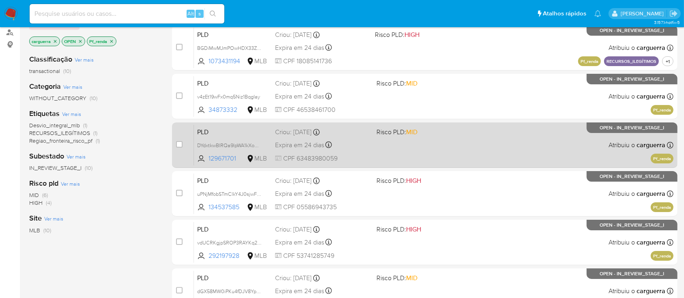
scroll to position [43, 0]
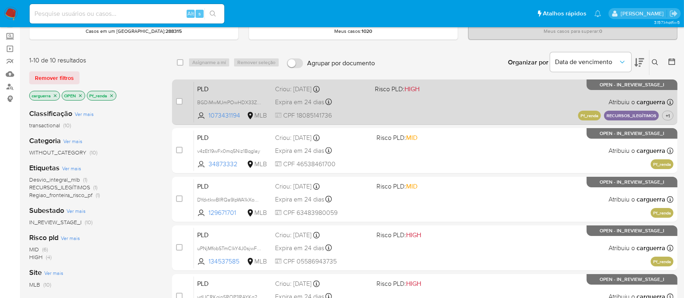
click at [449, 107] on div "PLD BGDiMwMJmPOwHDX33ZSRDmuw 1073431194 MLB Risco PLD: HIGH Criou: 12/08/2025 C…" at bounding box center [433, 102] width 479 height 41
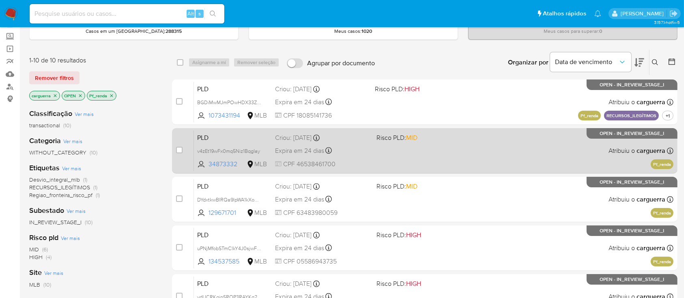
click at [489, 166] on div "PLD v4zEt19wFx0mq5Niz1BqgIay 34873332 MLB Risco PLD: MID Criou: 12/08/2025 Crio…" at bounding box center [433, 150] width 479 height 41
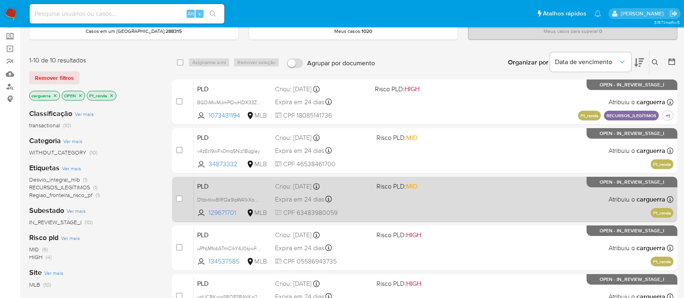
click at [467, 204] on div "PLD DYdxtkwBIRQa9IpWA1kXoCNH 129671701 MLB Risco PLD: MID Criou: 12/08/2025 Cri…" at bounding box center [433, 199] width 479 height 41
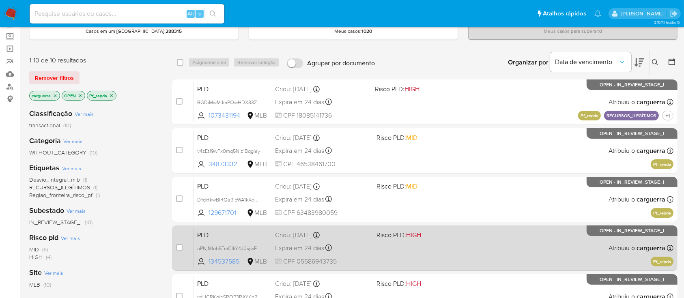
click at [456, 247] on div "PLD uPNjMfobSTmClkY4J0sjwFVV 134537585 MLB Risco PLD: HIGH Criou: 12/08/2025 Cr…" at bounding box center [433, 247] width 479 height 41
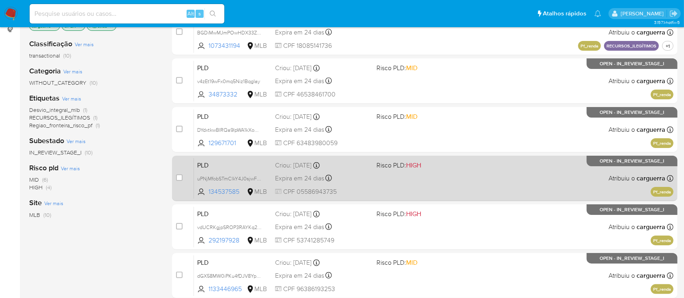
scroll to position [205, 0]
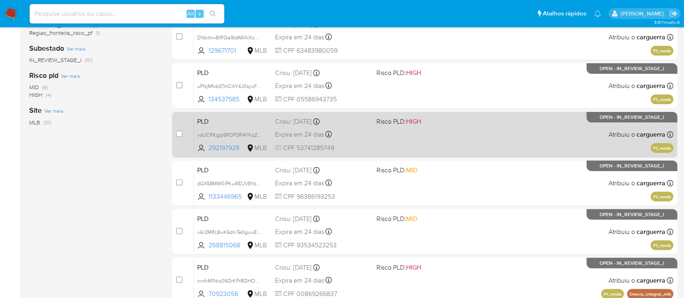
click at [473, 133] on div "PLD vdUCRKgjpSROP3RAYKq24d29 292197928 MLB Risco PLD: HIGH Criou: 12/08/2025 Cr…" at bounding box center [433, 134] width 479 height 41
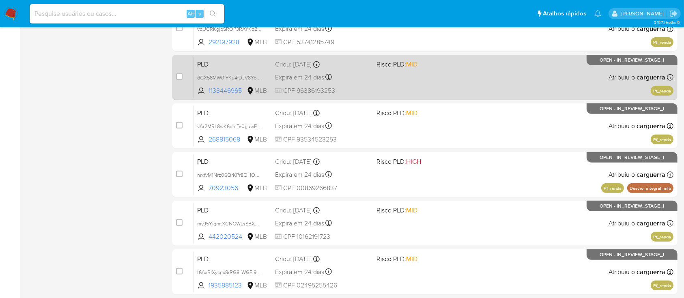
scroll to position [313, 0]
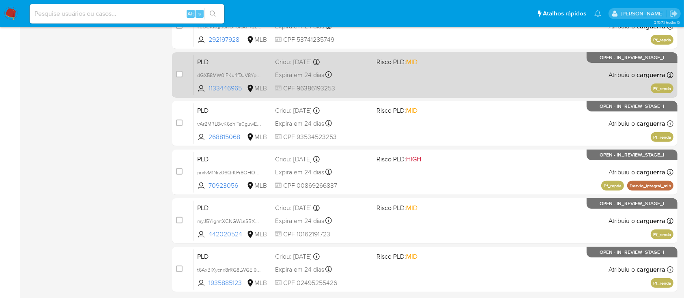
click at [500, 73] on div "PLD dGX58MW0iPKu4fDJV8YpKP4L 1133446965 MLB Risco PLD: MID Criou: 12/08/2025 Cr…" at bounding box center [433, 74] width 479 height 41
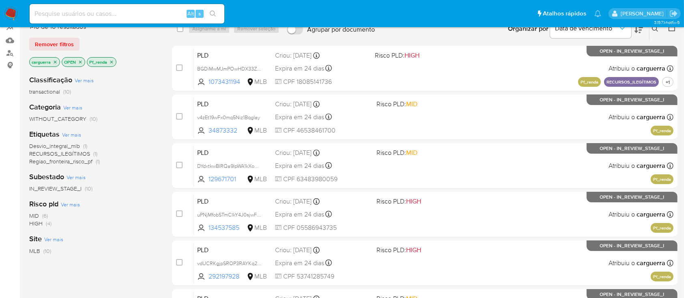
scroll to position [0, 0]
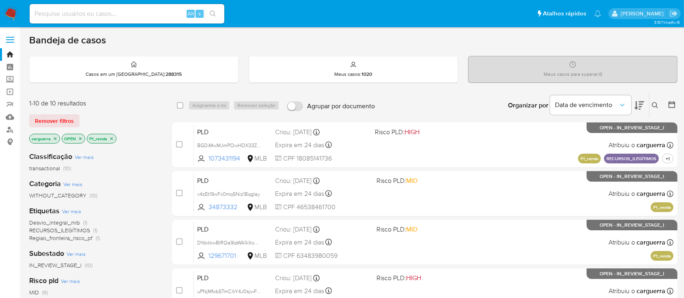
click at [113, 137] on icon "close-filter" at bounding box center [111, 138] width 5 height 5
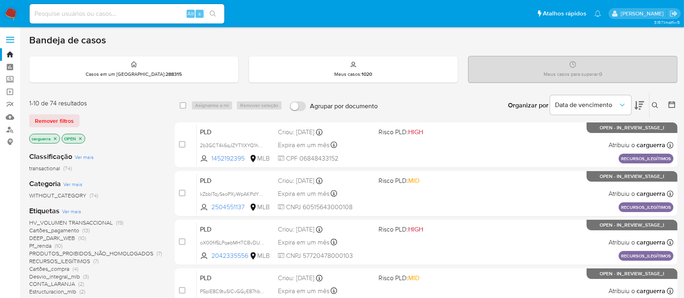
click at [87, 219] on span "HV_VOLUMEN TRANSACCIONAL" at bounding box center [71, 223] width 84 height 8
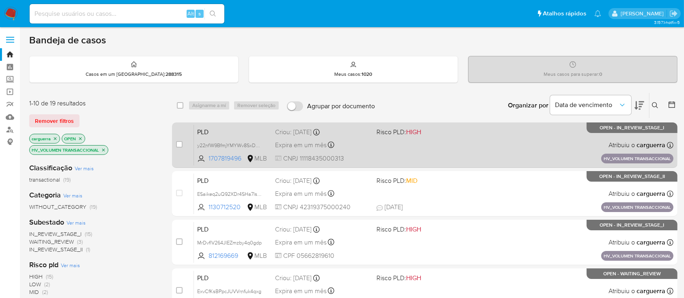
click at [508, 152] on div "PLD y22nfW9BfmjYMYWv8SxDxVom 1707819496 MLB Risco PLD: HIGH Criou: 14/08/2025 C…" at bounding box center [433, 144] width 479 height 41
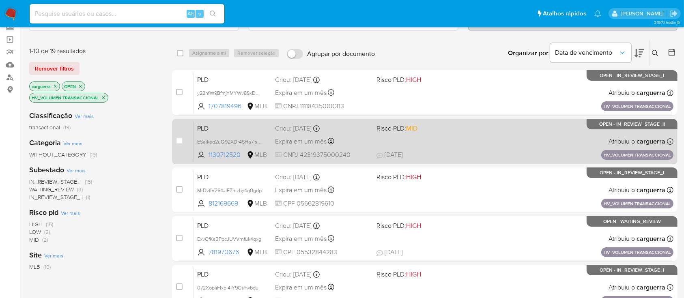
scroll to position [54, 0]
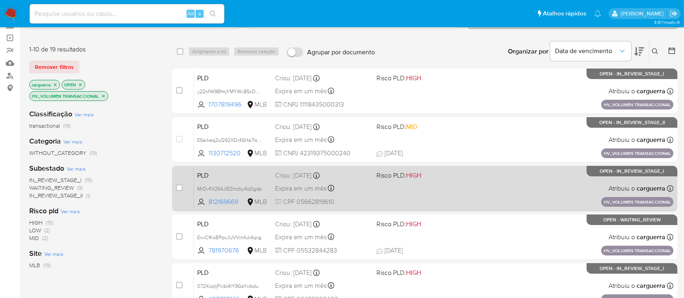
click at [448, 185] on div "PLD MrDvflV264JIEZmzby4q0gdp 812169669 MLB Risco PLD: HIGH Criou: 14/08/2025 Cr…" at bounding box center [433, 188] width 479 height 41
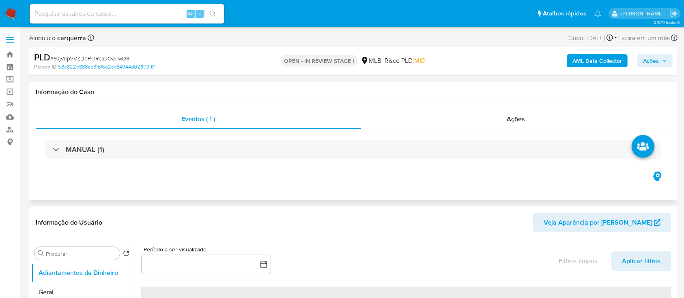
select select "10"
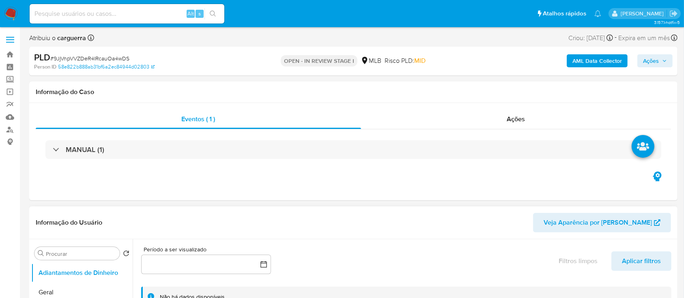
scroll to position [54, 0]
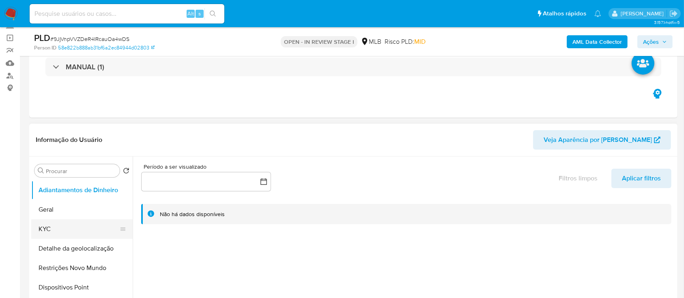
drag, startPoint x: 47, startPoint y: 232, endPoint x: 123, endPoint y: 218, distance: 77.5
click at [47, 232] on button "KYC" at bounding box center [81, 228] width 101 height 19
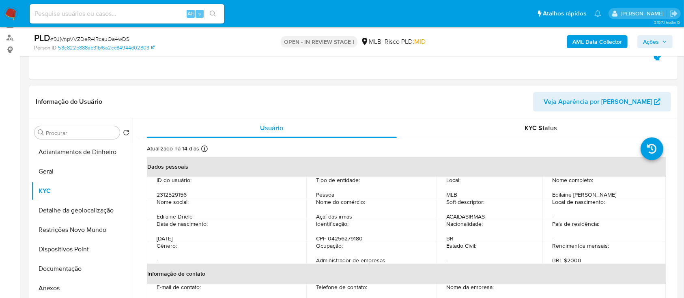
scroll to position [108, 0]
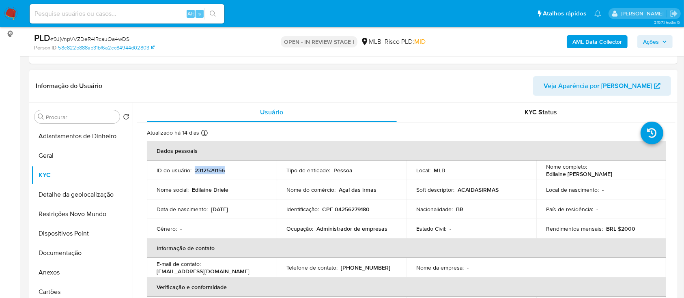
drag, startPoint x: 232, startPoint y: 169, endPoint x: 236, endPoint y: 180, distance: 12.1
click at [195, 172] on div "ID do usuário : 2312529156" at bounding box center [212, 170] width 110 height 7
copy p "2312529156"
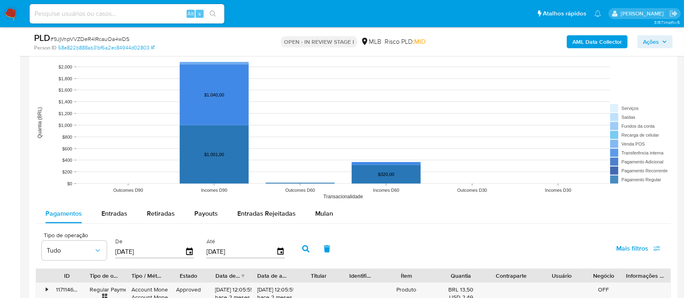
scroll to position [811, 0]
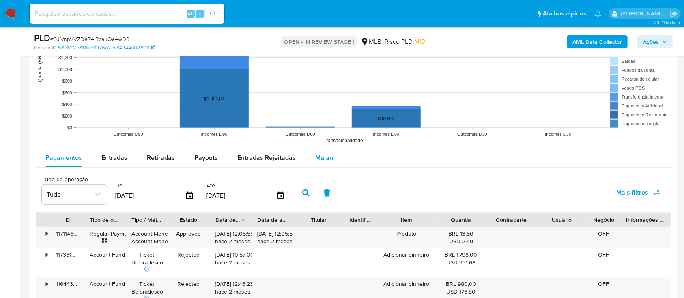
click at [316, 155] on span "Mulan" at bounding box center [324, 157] width 18 height 9
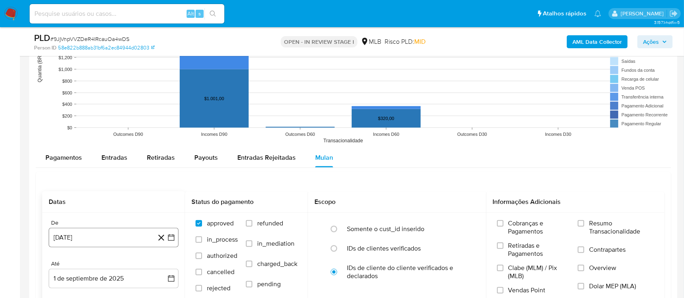
click at [172, 238] on icon "button" at bounding box center [171, 238] width 8 height 8
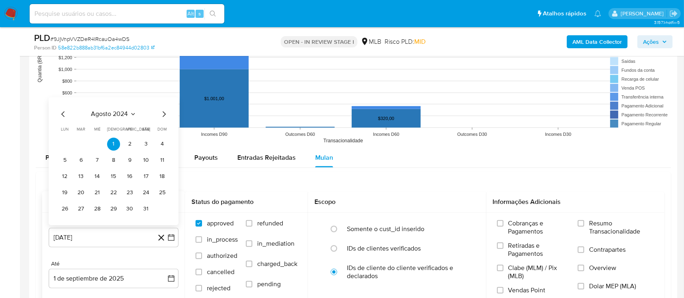
click at [130, 114] on icon "Seleccionar mes y año" at bounding box center [133, 114] width 6 height 6
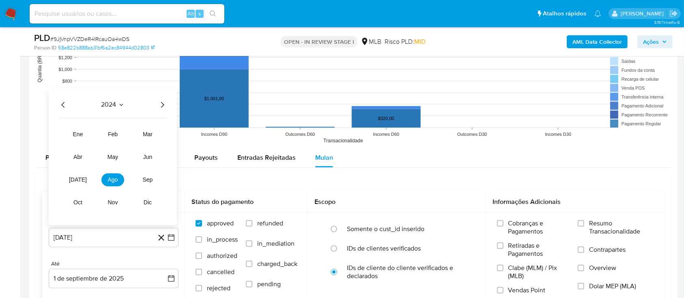
click at [159, 106] on icon "Año siguiente" at bounding box center [162, 105] width 10 height 10
click at [71, 179] on button "[DATE]" at bounding box center [78, 179] width 23 height 13
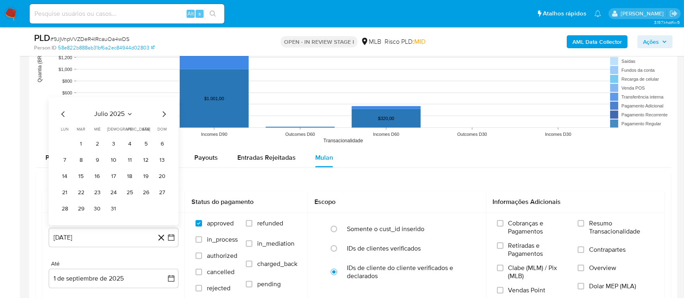
drag, startPoint x: 79, startPoint y: 144, endPoint x: 102, endPoint y: 146, distance: 22.7
click at [79, 145] on button "1" at bounding box center [81, 143] width 13 height 13
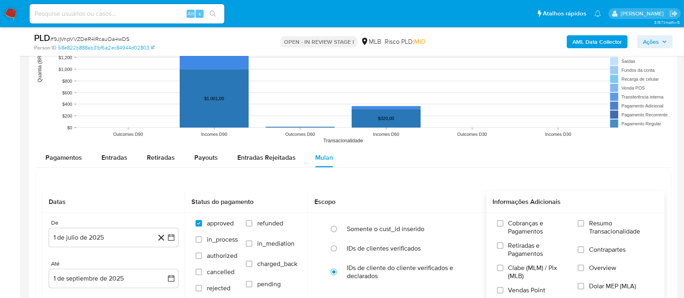
click at [588, 224] on label "Resumo Transacionalidade" at bounding box center [615, 232] width 76 height 26
click at [584, 224] on input "Resumo Transacionalidade" at bounding box center [580, 223] width 6 height 6
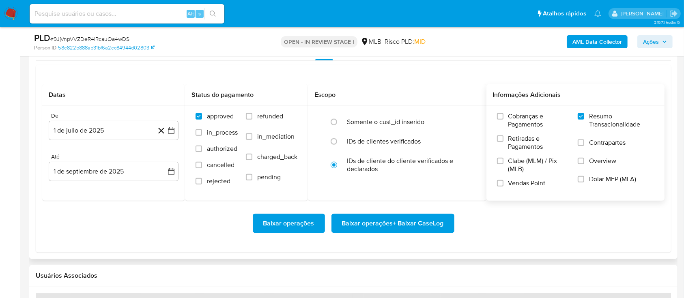
scroll to position [919, 0]
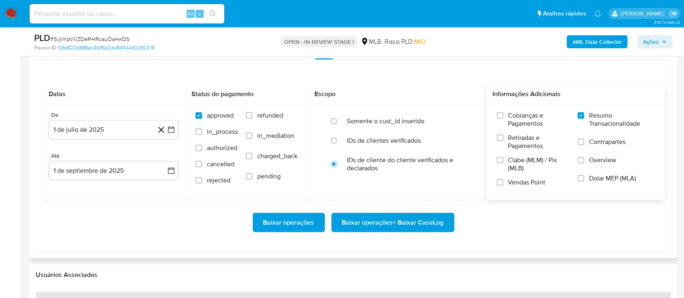
click at [414, 227] on span "Baixar operações + Baixar CaseLog" at bounding box center [393, 223] width 102 height 18
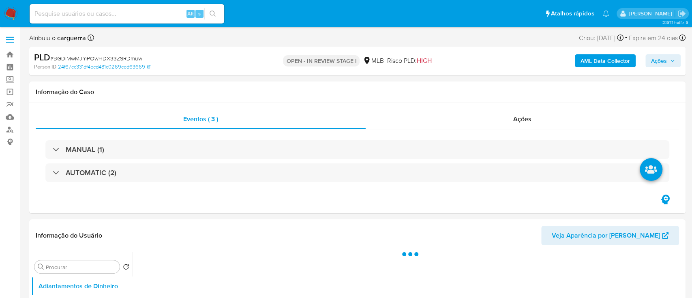
select select "10"
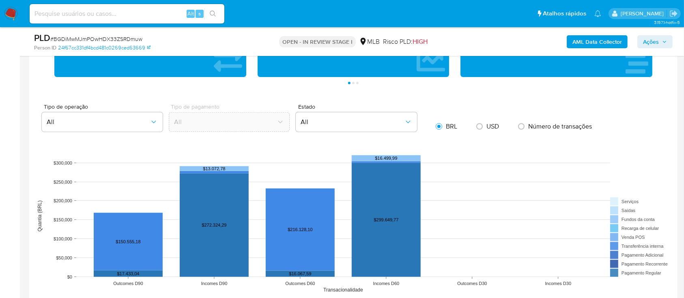
scroll to position [811, 0]
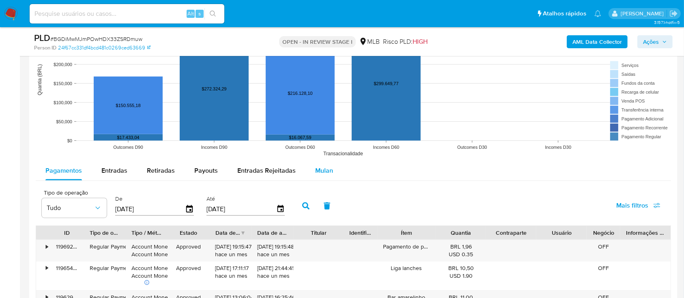
click at [321, 169] on span "Mulan" at bounding box center [324, 170] width 18 height 9
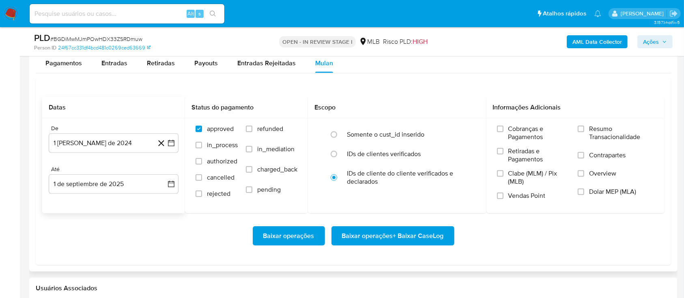
scroll to position [919, 0]
click at [172, 141] on icon "button" at bounding box center [171, 142] width 6 height 6
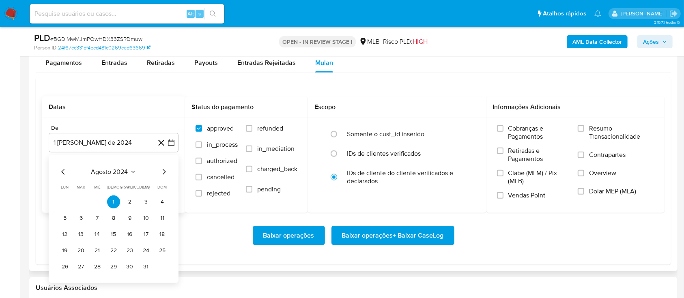
click at [164, 171] on icon "Mes siguiente" at bounding box center [164, 172] width 10 height 10
click at [133, 174] on span "septiembre 2024" at bounding box center [109, 172] width 49 height 8
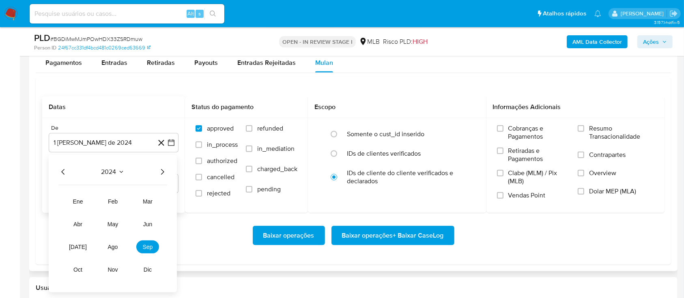
click at [161, 167] on icon "Año siguiente" at bounding box center [162, 172] width 10 height 10
click at [71, 245] on button "[DATE]" at bounding box center [78, 246] width 23 height 13
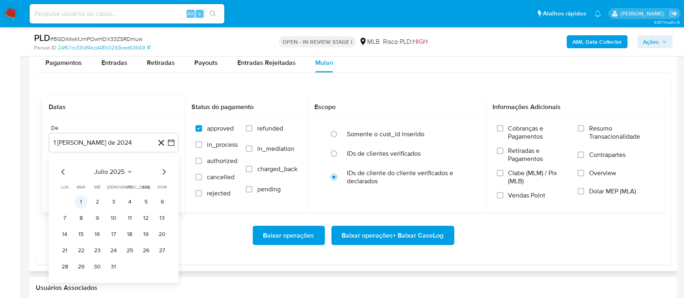
click at [82, 200] on button "1" at bounding box center [81, 201] width 13 height 13
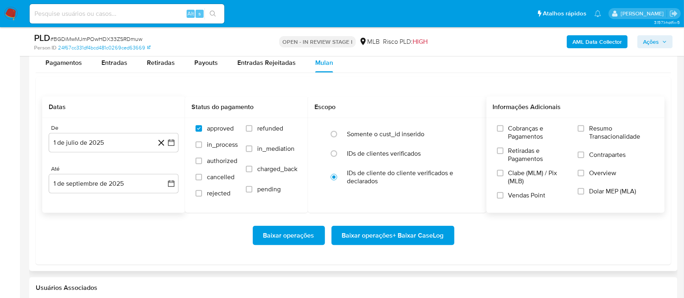
click at [597, 128] on span "Resumo Transacionalidade" at bounding box center [621, 132] width 65 height 16
click at [584, 128] on input "Resumo Transacionalidade" at bounding box center [580, 128] width 6 height 6
click at [396, 232] on span "Baixar operações + Baixar CaseLog" at bounding box center [393, 236] width 102 height 18
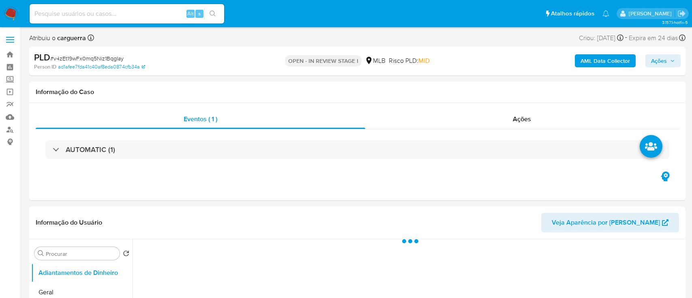
select select "10"
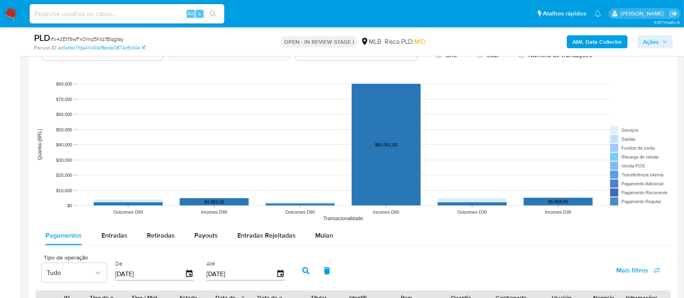
scroll to position [703, 0]
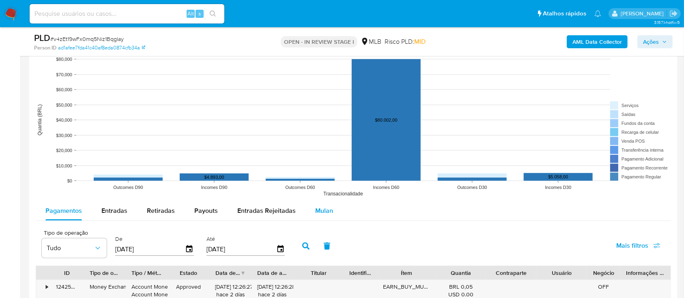
click at [328, 206] on span "Mulan" at bounding box center [324, 210] width 18 height 9
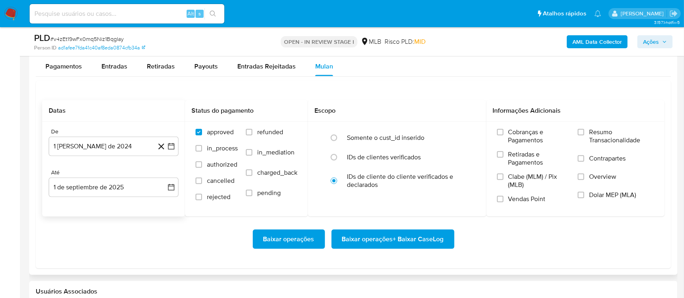
scroll to position [865, 0]
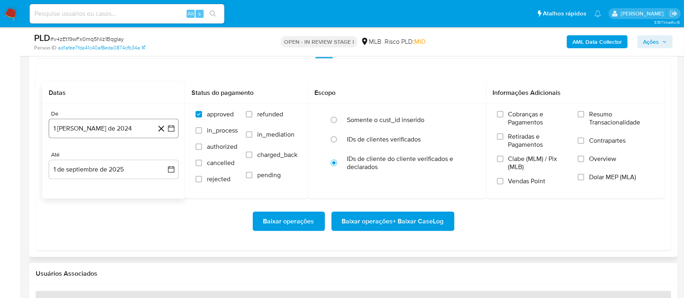
click at [174, 127] on icon "button" at bounding box center [171, 128] width 6 height 6
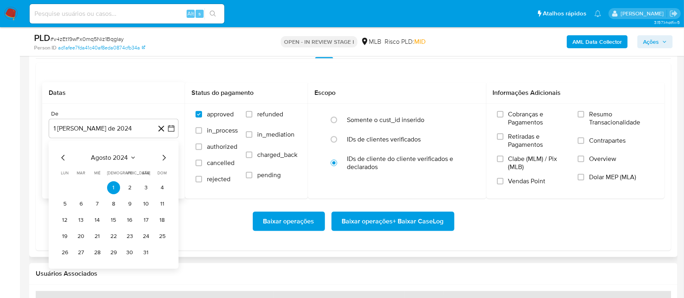
click at [133, 158] on icon "Seleccionar mes y año" at bounding box center [133, 157] width 6 height 6
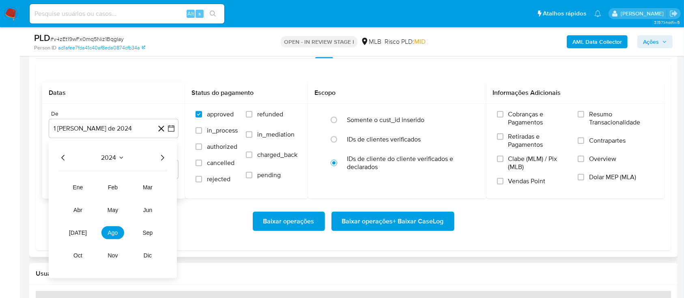
click at [162, 157] on icon "Año siguiente" at bounding box center [162, 158] width 10 height 10
click at [79, 230] on span "[DATE]" at bounding box center [78, 233] width 18 height 6
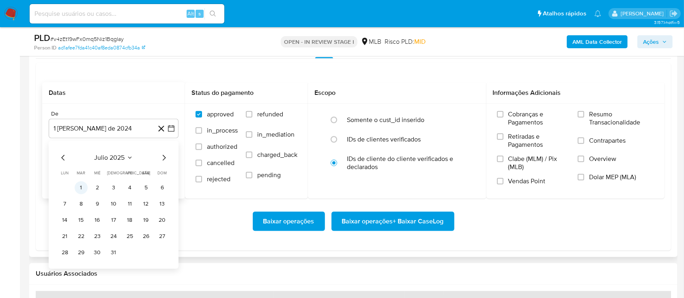
click at [86, 189] on button "1" at bounding box center [81, 187] width 13 height 13
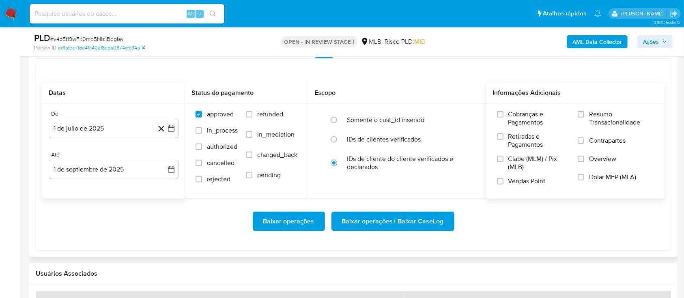
click at [629, 120] on span "Resumo Transacionalidade" at bounding box center [621, 118] width 65 height 16
click at [584, 118] on input "Resumo Transacionalidade" at bounding box center [580, 114] width 6 height 6
click at [409, 218] on span "Baixar operações + Baixar CaseLog" at bounding box center [393, 221] width 102 height 18
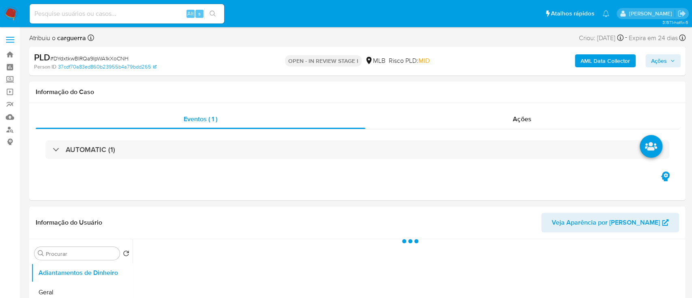
select select "10"
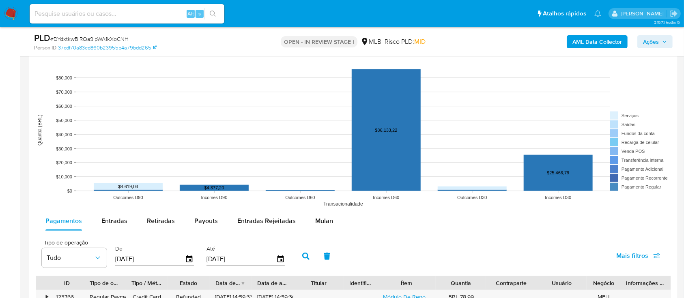
scroll to position [757, 0]
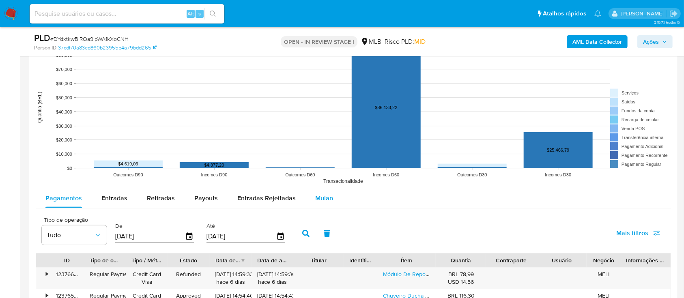
click at [319, 197] on span "Mulan" at bounding box center [324, 197] width 18 height 9
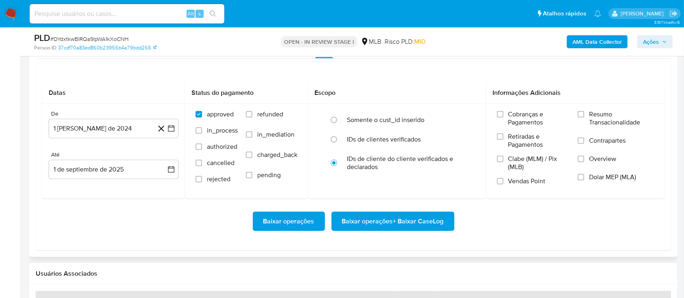
scroll to position [919, 0]
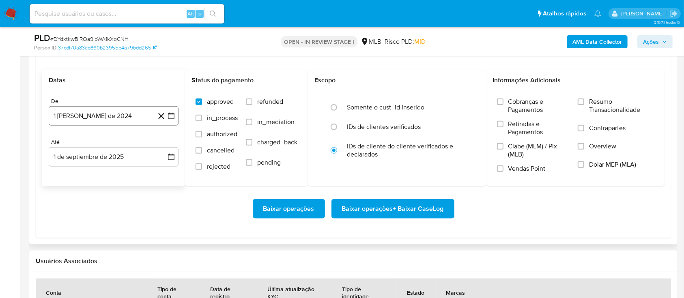
click at [168, 116] on icon "button" at bounding box center [171, 116] width 6 height 6
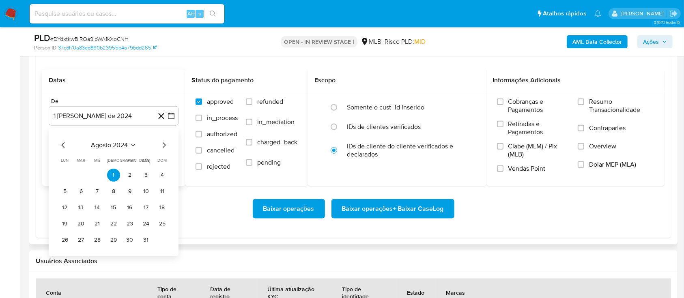
click at [162, 142] on icon "Mes siguiente" at bounding box center [164, 145] width 10 height 10
click at [62, 138] on div "septiembre 2024 septiembre 2024 lun lunes mar martes mié miércoles jue jueves v…" at bounding box center [114, 200] width 130 height 144
drag, startPoint x: 71, startPoint y: 144, endPoint x: 66, endPoint y: 143, distance: 4.5
click at [67, 143] on div "septiembre 2024" at bounding box center [113, 145] width 110 height 10
click at [65, 142] on icon "Mes anterior" at bounding box center [63, 145] width 10 height 10
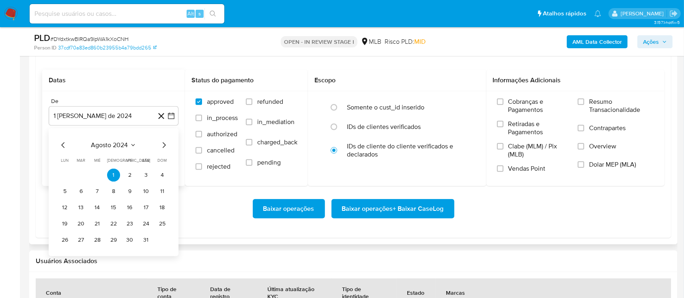
click at [130, 147] on icon "Seleccionar mes y año" at bounding box center [133, 145] width 6 height 6
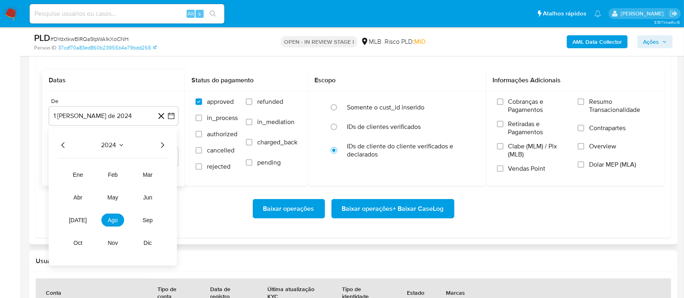
click at [160, 144] on icon "Año siguiente" at bounding box center [162, 145] width 10 height 10
click at [72, 219] on button "[DATE]" at bounding box center [78, 220] width 23 height 13
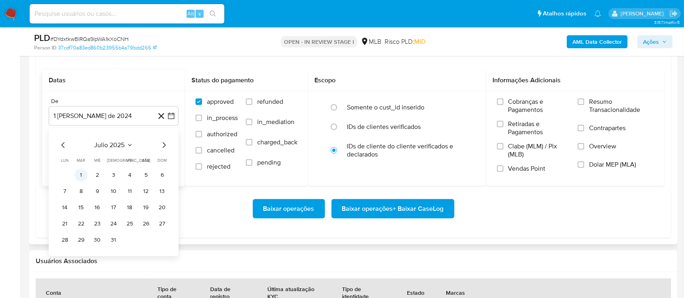
click at [82, 177] on button "1" at bounding box center [81, 175] width 13 height 13
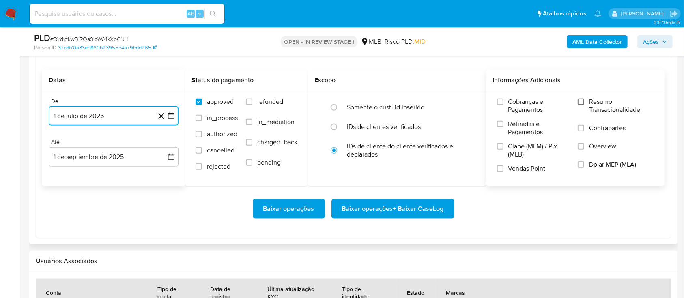
click at [583, 99] on input "Resumo Transacionalidade" at bounding box center [580, 102] width 6 height 6
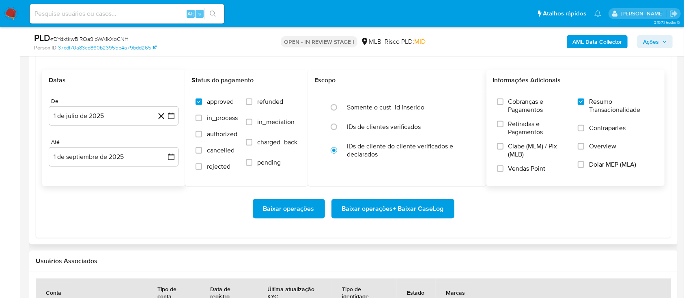
click at [424, 208] on span "Baixar operações + Baixar CaseLog" at bounding box center [393, 209] width 102 height 18
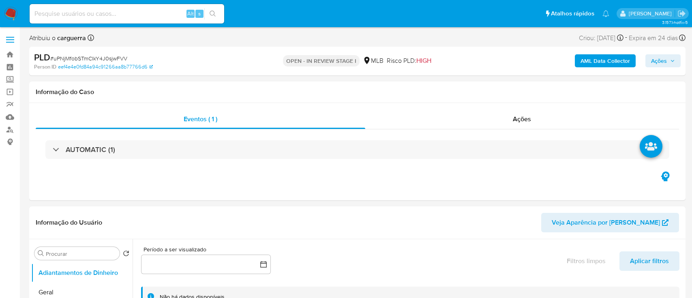
select select "10"
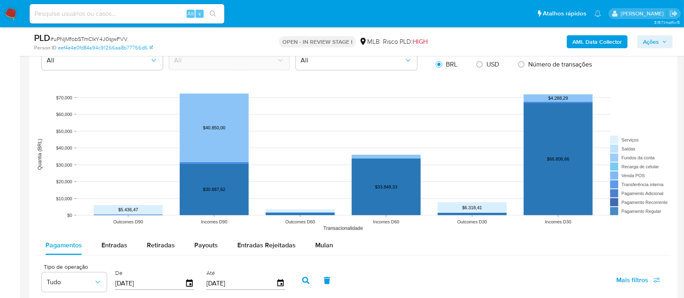
scroll to position [757, 0]
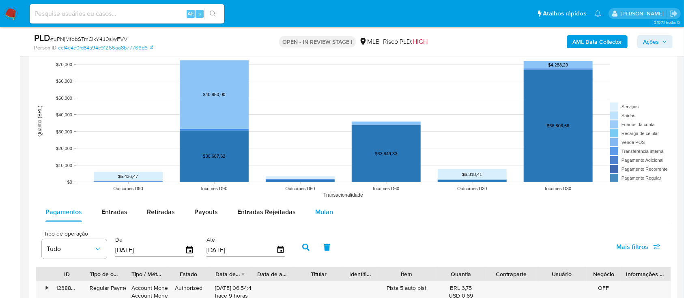
click at [317, 208] on span "Mulan" at bounding box center [324, 211] width 18 height 9
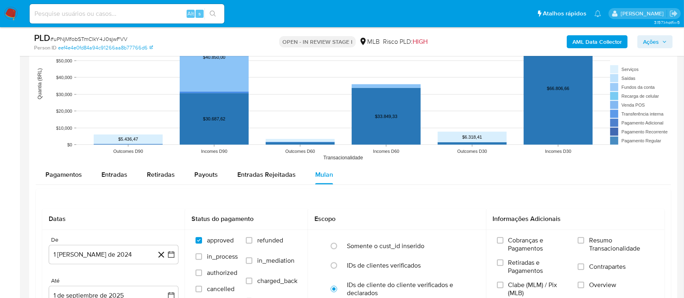
scroll to position [811, 0]
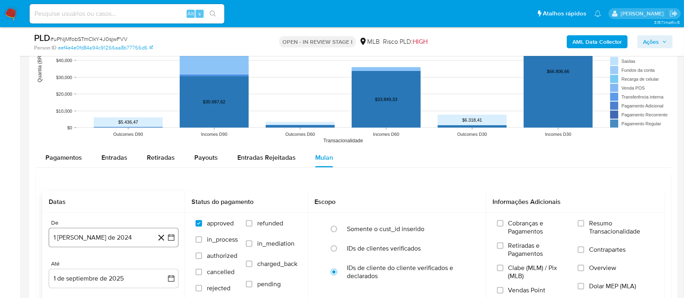
click at [170, 237] on icon "button" at bounding box center [171, 238] width 8 height 8
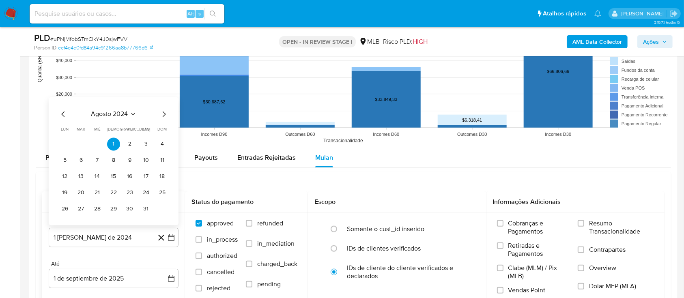
click at [124, 113] on span "agosto 2024" at bounding box center [109, 114] width 37 height 8
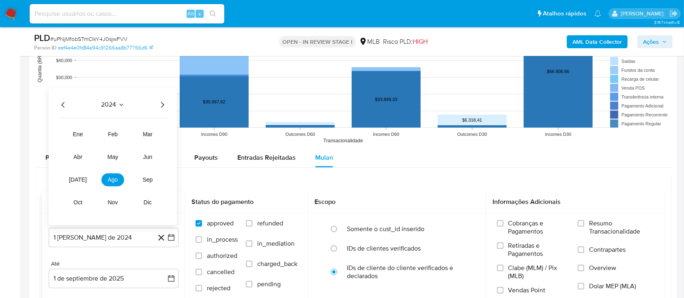
click at [165, 103] on icon "Año siguiente" at bounding box center [162, 105] width 10 height 10
click at [79, 179] on span "[DATE]" at bounding box center [78, 179] width 18 height 6
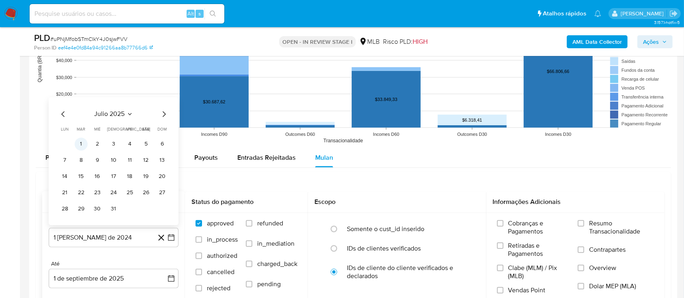
click at [81, 144] on button "1" at bounding box center [81, 143] width 13 height 13
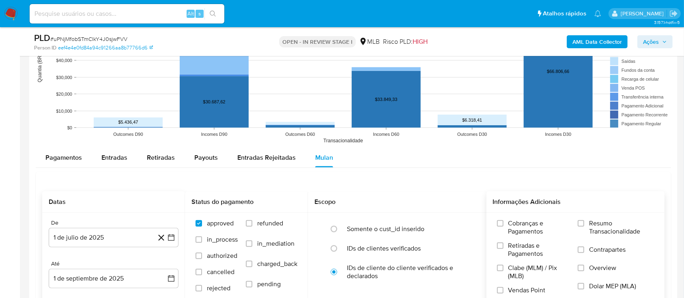
click at [594, 221] on span "Resumo Transacionalidade" at bounding box center [621, 227] width 65 height 16
click at [584, 221] on input "Resumo Transacionalidade" at bounding box center [580, 223] width 6 height 6
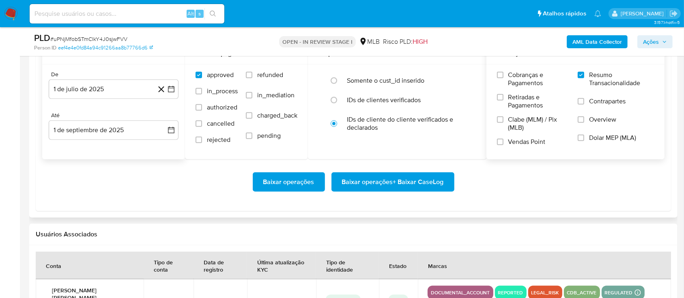
scroll to position [973, 0]
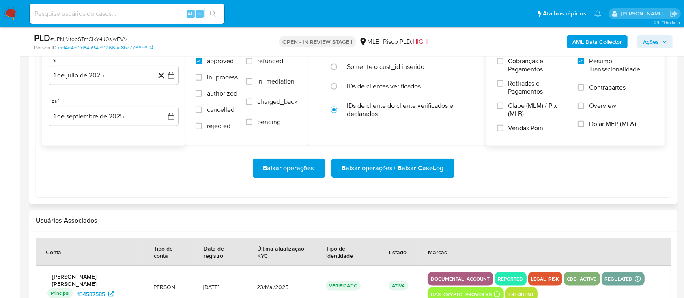
click at [410, 165] on span "Baixar operações + Baixar CaseLog" at bounding box center [393, 168] width 102 height 18
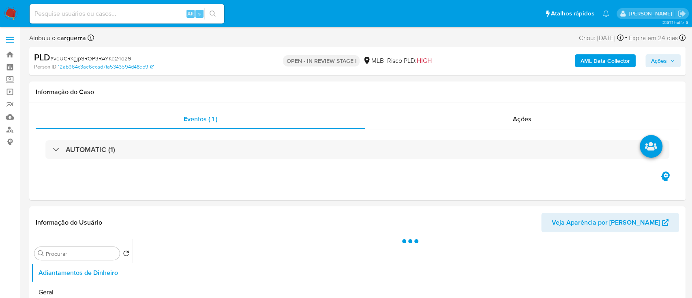
select select "10"
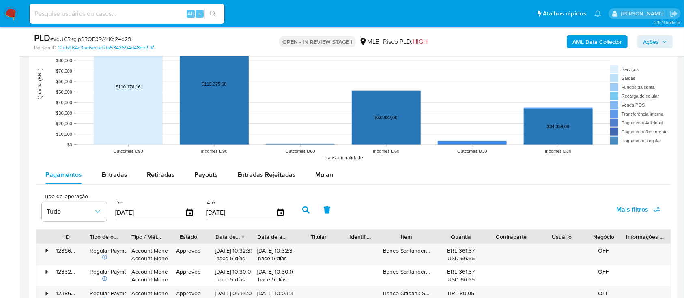
scroll to position [811, 0]
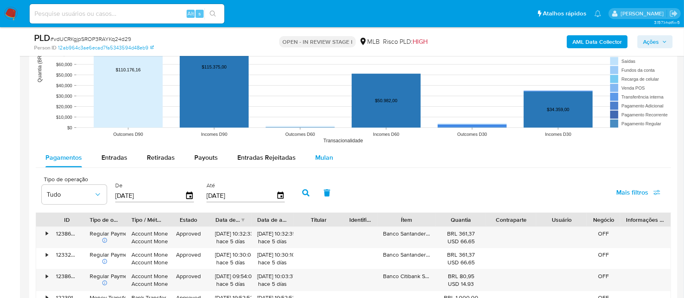
click at [321, 160] on span "Mulan" at bounding box center [324, 157] width 18 height 9
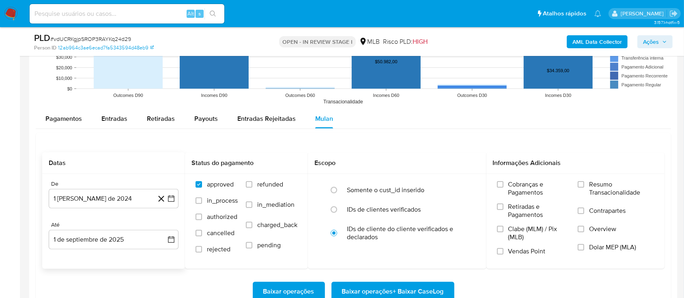
scroll to position [865, 0]
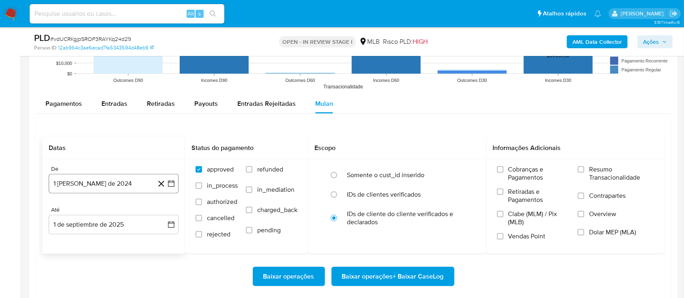
click at [172, 182] on icon "button" at bounding box center [171, 183] width 6 height 6
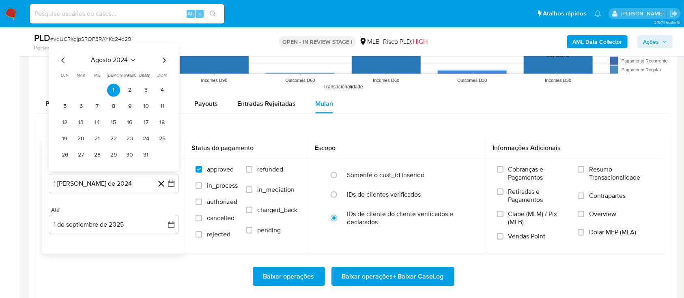
click at [126, 57] on span "agosto 2024" at bounding box center [109, 60] width 37 height 8
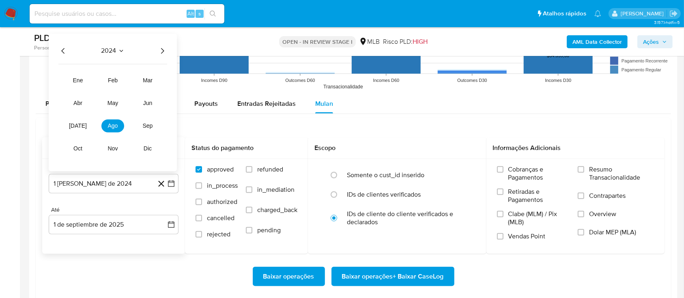
drag, startPoint x: 158, startPoint y: 51, endPoint x: 156, endPoint y: 55, distance: 4.4
click at [158, 51] on icon "Año siguiente" at bounding box center [162, 51] width 10 height 10
click at [75, 123] on span "[DATE]" at bounding box center [78, 125] width 18 height 6
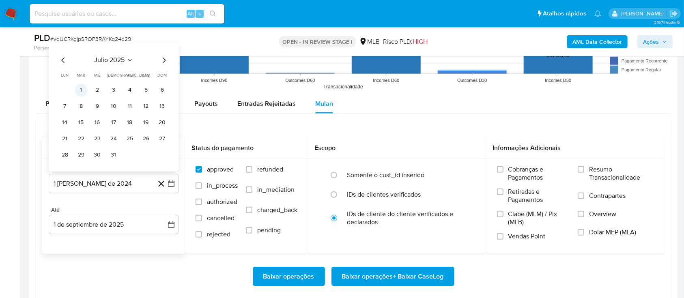
click at [80, 86] on button "1" at bounding box center [81, 90] width 13 height 13
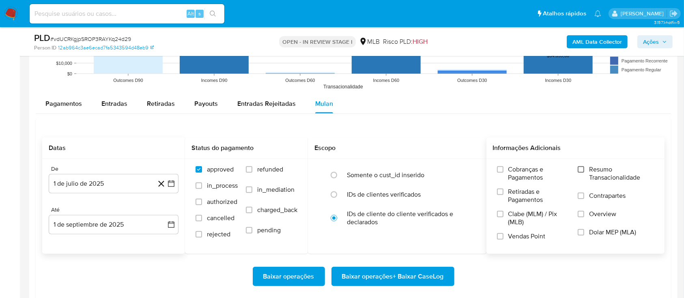
drag, startPoint x: 581, startPoint y: 159, endPoint x: 581, endPoint y: 172, distance: 12.2
click at [581, 160] on div "Cobranças e Pagamentos Retiradas e Pagamentos Clabe (MLM) / Pix (MLB) Vendas Po…" at bounding box center [575, 206] width 178 height 94
click at [581, 171] on input "Resumo Transacionalidade" at bounding box center [580, 169] width 6 height 6
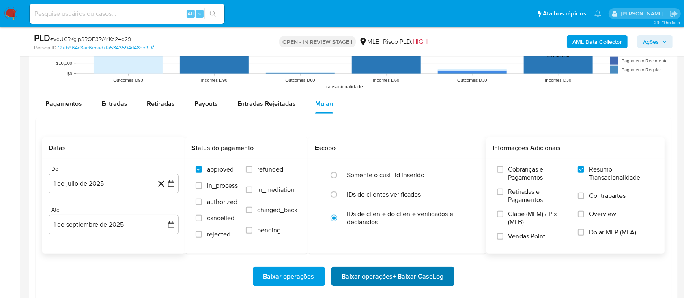
drag, startPoint x: 378, startPoint y: 264, endPoint x: 378, endPoint y: 272, distance: 7.3
click at [378, 266] on div "Baixar operações Baixar operações + Baixar CaseLog" at bounding box center [353, 276] width 622 height 45
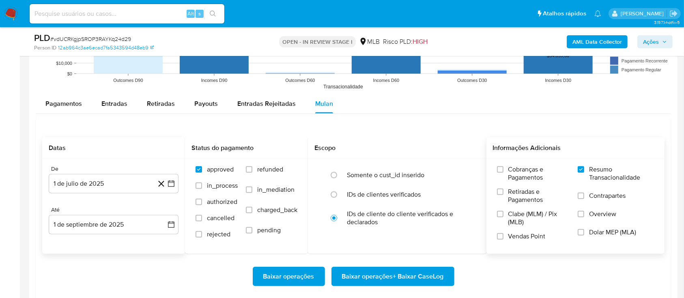
click at [377, 275] on span "Baixar operações + Baixar CaseLog" at bounding box center [393, 277] width 102 height 18
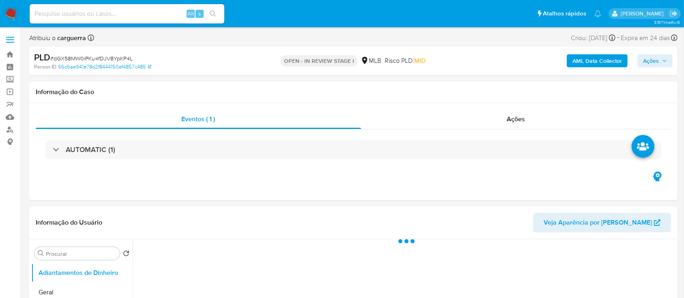
select select "10"
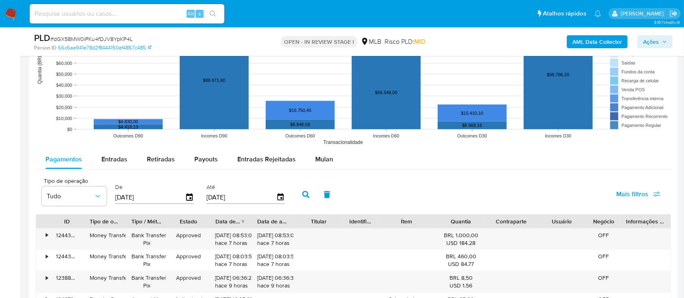
scroll to position [811, 0]
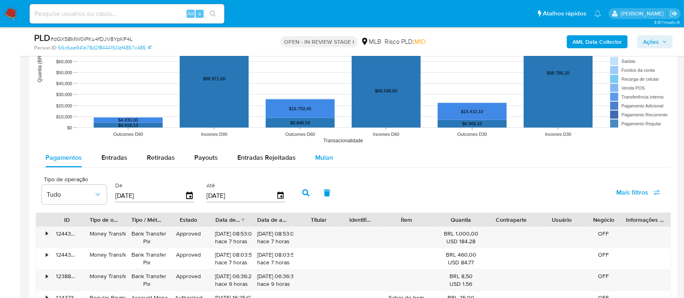
click at [322, 154] on div "Mulan" at bounding box center [324, 157] width 18 height 19
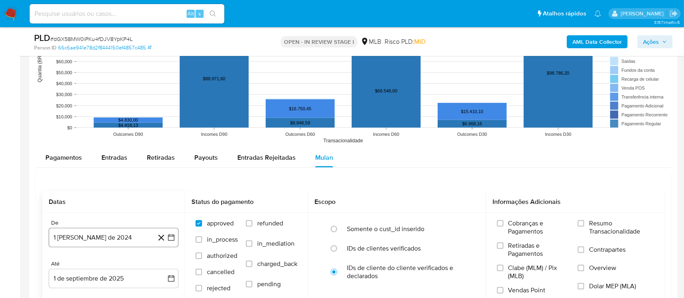
click at [172, 240] on icon "button" at bounding box center [171, 238] width 8 height 8
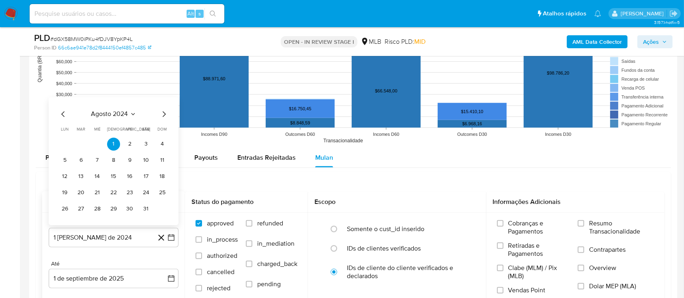
click at [134, 113] on icon "Seleccionar mes y año" at bounding box center [133, 114] width 6 height 6
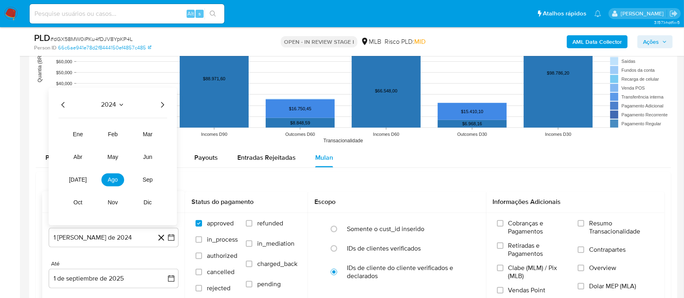
click at [163, 105] on icon "Año siguiente" at bounding box center [162, 105] width 10 height 10
click at [71, 178] on button "jul" at bounding box center [78, 179] width 23 height 13
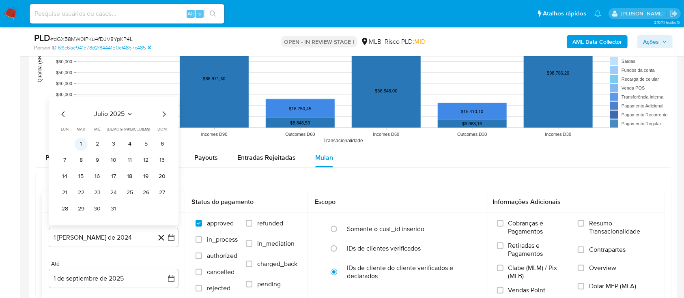
click at [82, 144] on button "1" at bounding box center [81, 143] width 13 height 13
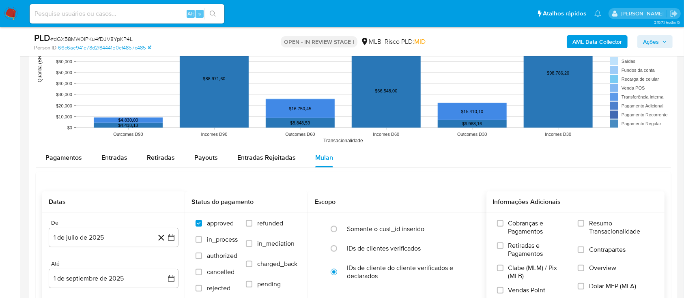
click at [577, 227] on div "Cobranças e Pagamentos Retiradas e Pagamentos Clabe (MLM) / Pix (MLB) Vendas Po…" at bounding box center [575, 259] width 165 height 81
click at [581, 222] on input "Resumo Transacionalidade" at bounding box center [580, 223] width 6 height 6
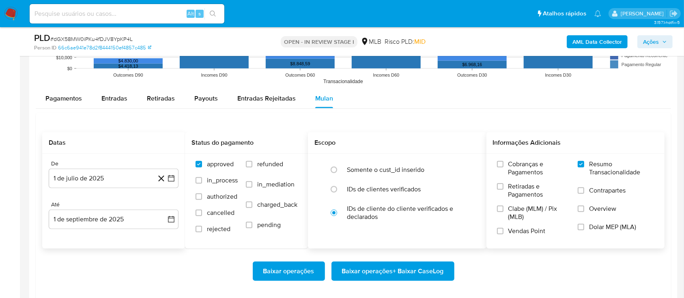
scroll to position [919, 0]
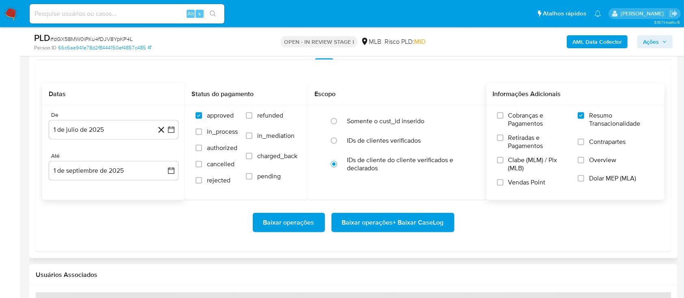
click at [396, 219] on span "Baixar operações + Baixar CaseLog" at bounding box center [393, 223] width 102 height 18
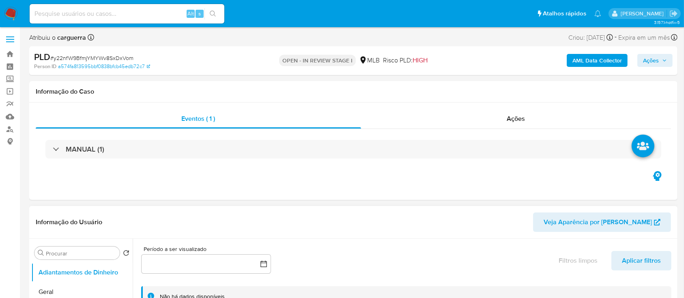
select select "10"
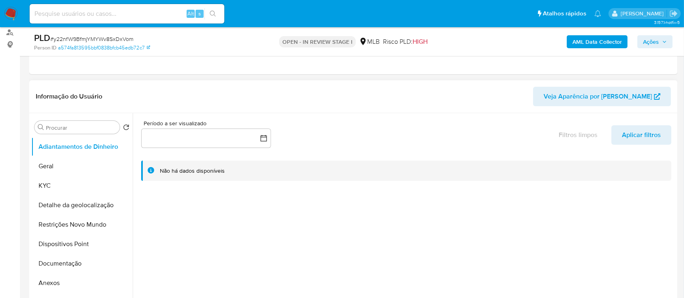
scroll to position [108, 0]
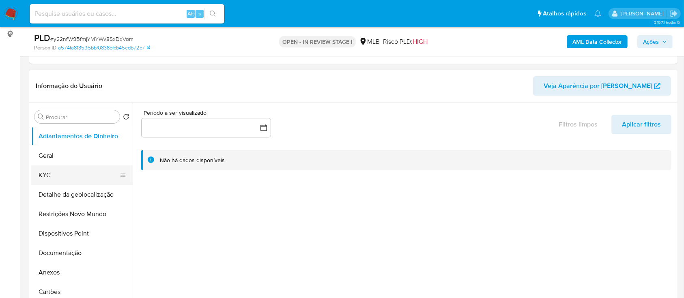
click at [66, 180] on button "KYC" at bounding box center [78, 174] width 95 height 19
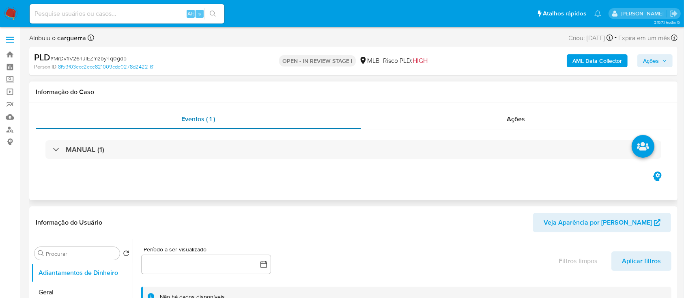
select select "10"
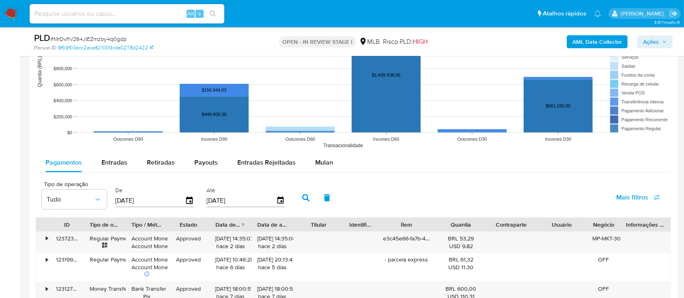
scroll to position [811, 0]
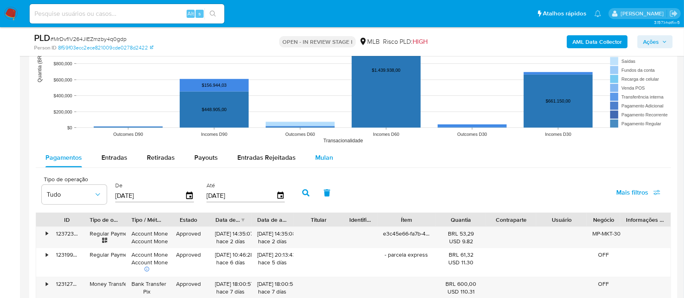
click at [316, 156] on span "Mulan" at bounding box center [324, 157] width 18 height 9
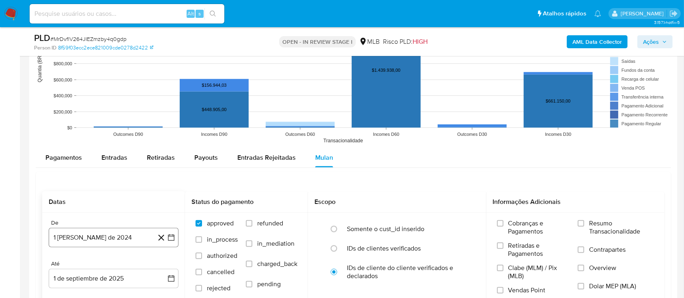
click at [171, 236] on icon "button" at bounding box center [171, 238] width 8 height 8
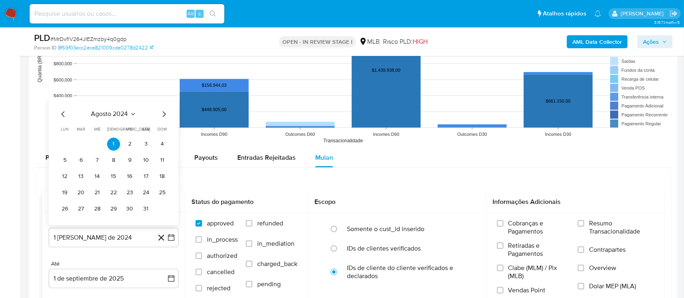
click at [133, 111] on button "agosto 2024" at bounding box center [113, 114] width 45 height 8
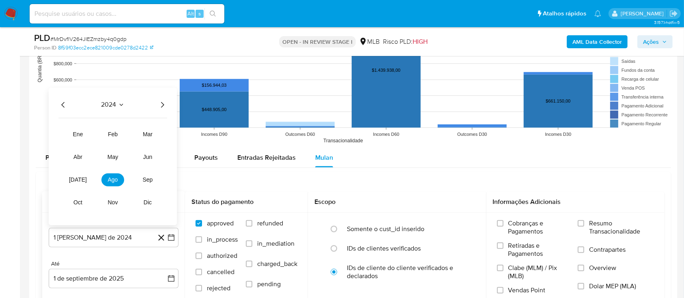
click at [159, 106] on icon "Año siguiente" at bounding box center [162, 105] width 10 height 10
click at [83, 179] on button "jul" at bounding box center [78, 179] width 23 height 13
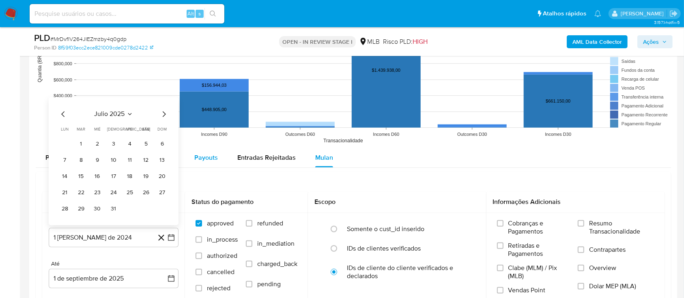
drag, startPoint x: 82, startPoint y: 143, endPoint x: 214, endPoint y: 157, distance: 132.6
click at [82, 142] on button "1" at bounding box center [81, 143] width 13 height 13
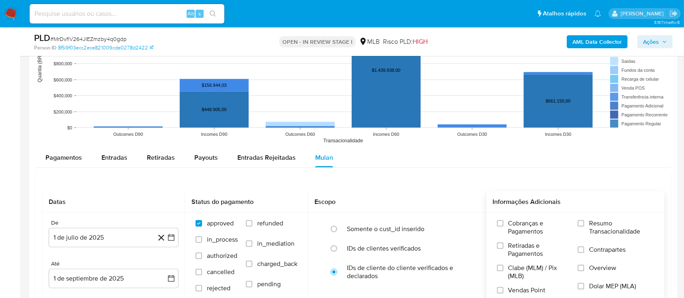
click at [593, 219] on span "Resumo Transacionalidade" at bounding box center [621, 227] width 65 height 16
click at [584, 220] on input "Resumo Transacionalidade" at bounding box center [580, 223] width 6 height 6
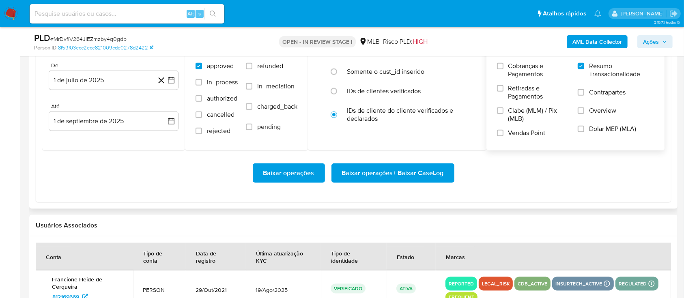
scroll to position [973, 0]
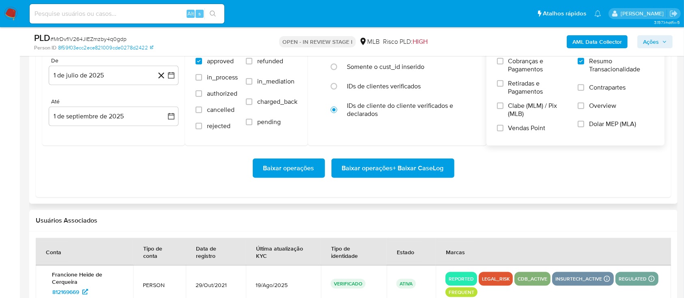
click at [408, 167] on span "Baixar operações + Baixar CaseLog" at bounding box center [393, 168] width 102 height 18
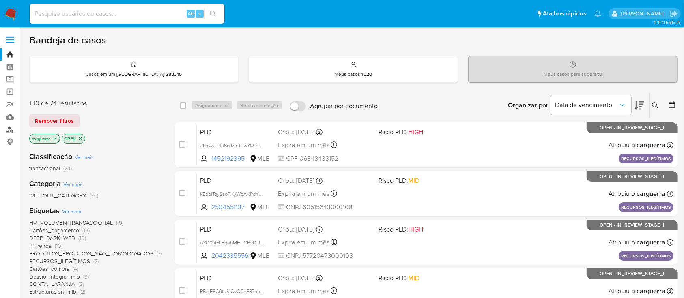
click at [10, 129] on link "Localizador de pessoas" at bounding box center [48, 129] width 97 height 13
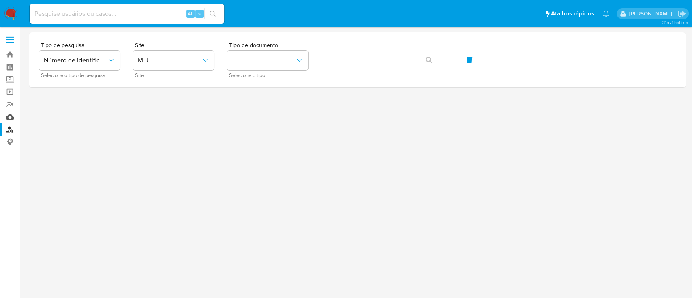
click at [10, 118] on link "Mulan" at bounding box center [48, 117] width 97 height 13
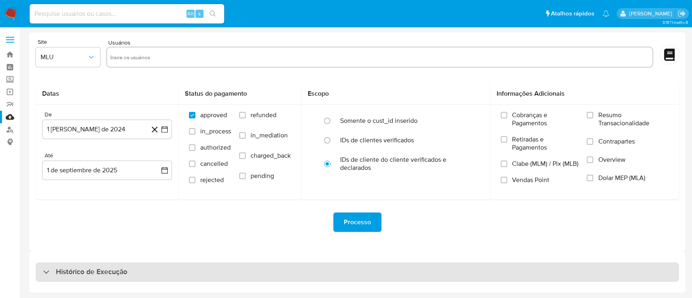
click at [45, 271] on div "Histórico de Execução" at bounding box center [85, 272] width 84 height 10
select select "10"
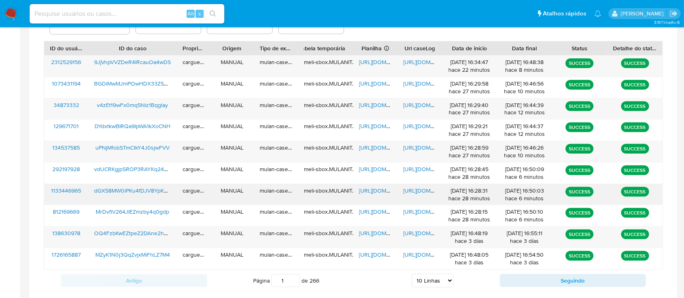
scroll to position [306, 0]
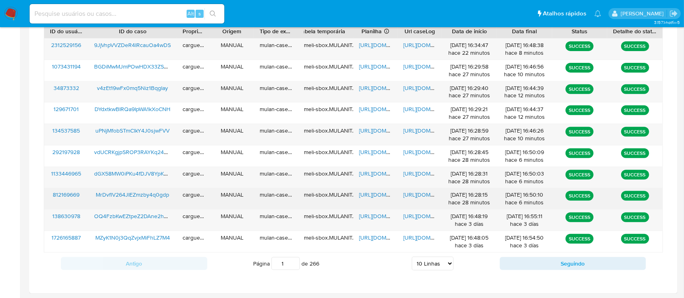
click at [370, 195] on span "https://docs.google.com/spreadsheets/d/1lAJV056PDymzt6EBNgg3YDBqqFlOiOR6oUoOepd…" at bounding box center [387, 195] width 56 height 8
click at [412, 194] on span "https://docs.google.com/document/d/1cX6otoOtmEKTWSReiEXgC34zWF5hBfCjTLimhk5W6qU…" at bounding box center [431, 195] width 56 height 8
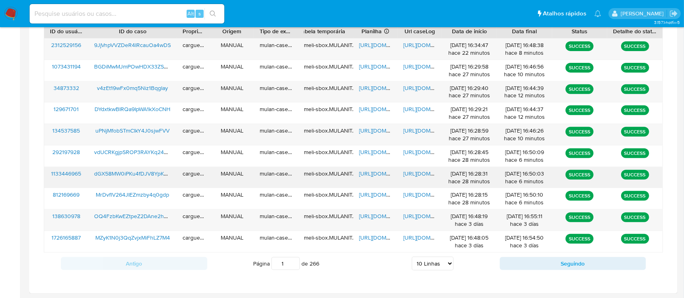
click at [368, 177] on div "https://docs.google.com/spreadsheets/d/154E5d5wJenbNCU-9uP30ansosCaHWW5nixRChG6…" at bounding box center [375, 177] width 44 height 21
click at [371, 170] on span "https://docs.google.com/spreadsheets/d/154E5d5wJenbNCU-9uP30ansosCaHWW5nixRChG6…" at bounding box center [387, 174] width 56 height 8
click at [410, 170] on span "https://docs.google.com/document/d/1gUJJdjSRAuDj4-52oinwJW7dkzqYbF2vLf5m3uEe3RA…" at bounding box center [431, 174] width 56 height 8
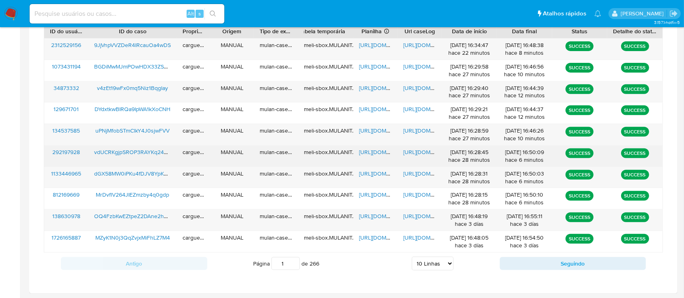
click at [375, 152] on span "https://docs.google.com/spreadsheets/d/1rrmuL1IrnTgwwi45vtkUf12YZ4SX3CjzjNq-ZQ4…" at bounding box center [387, 152] width 56 height 8
click at [408, 149] on span "https://docs.google.com/document/d/1-IbPHopFGx7yrTdpVEhRMpGUMYGim9Kf2K9ef8p4Q1Y…" at bounding box center [431, 152] width 56 height 8
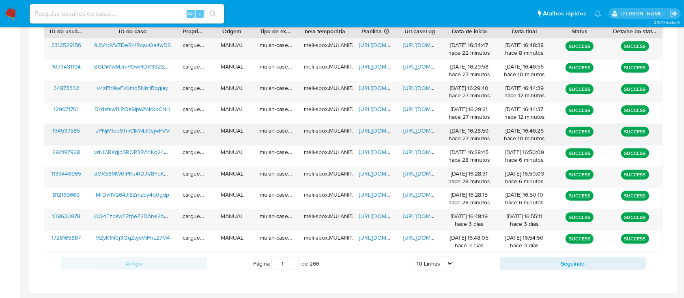
click at [368, 129] on span "https://docs.google.com/spreadsheets/d/1IZ_L_USr5CDD7Lfq_R4awnecNVzM6zWf5uT9N6j…" at bounding box center [387, 131] width 56 height 8
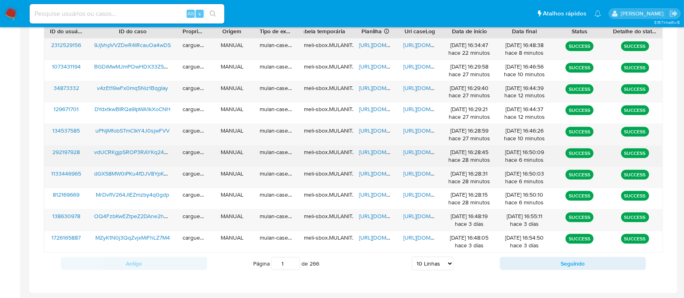
click at [410, 149] on span "https://docs.google.com/document/d/1-IbPHopFGx7yrTdpVEhRMpGUMYGim9Kf2K9ef8p4Q1Y…" at bounding box center [431, 152] width 56 height 8
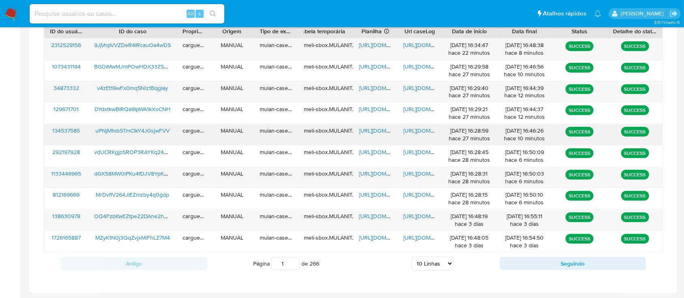
click at [371, 130] on span "https://docs.google.com/spreadsheets/d/1IZ_L_USr5CDD7Lfq_R4awnecNVzM6zWf5uT9N6j…" at bounding box center [387, 131] width 56 height 8
click at [414, 130] on span "https://docs.google.com/document/d/1AvRkr01EFOXDyMC1GNjA8vudnELy_mPvfofBpze-0Cg…" at bounding box center [431, 131] width 56 height 8
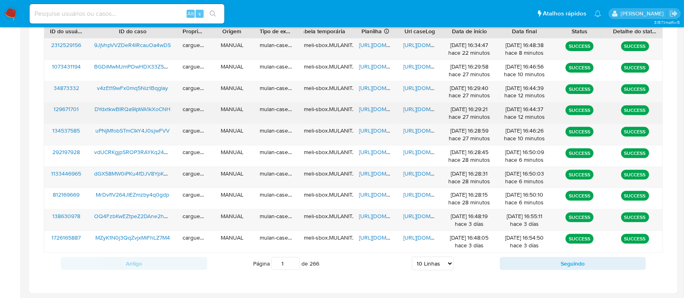
click at [380, 106] on span "https://docs.google.com/spreadsheets/d/1a5hFU69FRe3JNApqZI8lW0G-Uo2EkZNySa5WQnT…" at bounding box center [387, 109] width 56 height 8
click at [420, 110] on span "https://docs.google.com/document/d/1WzbYQ4fwoIwJUZkFOHjU5kCOtY2UUT02TNVXuWxAPmU…" at bounding box center [431, 109] width 56 height 8
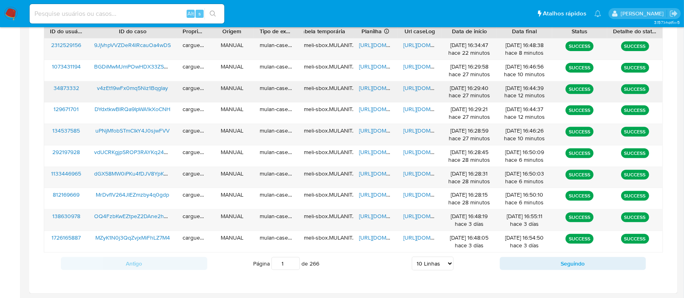
click at [370, 86] on span "https://docs.google.com/spreadsheets/d/11rE-XxsdK9-0fiADiSCMFlPSjiXHKVwJjqN6xdq…" at bounding box center [387, 88] width 56 height 8
click at [418, 88] on span "https://docs.google.com/document/d/1cw3CoZE5wixPu16xkuR_wDRxqRR1lqMYQrQ5RcQ4_qE…" at bounding box center [431, 88] width 56 height 8
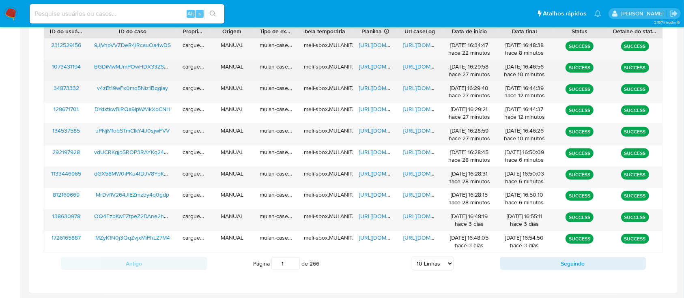
click at [371, 64] on span "https://docs.google.com/spreadsheets/d/1zuBgPNBH7DpNd3CKT2kFk3EDZrDOxE9UJH7bHeq…" at bounding box center [387, 66] width 56 height 8
click at [423, 67] on span "https://docs.google.com/document/d/1IAiFb1i1mRWz180uAcCMkLc2AabndDqFeEKsUpdKlEg…" at bounding box center [431, 66] width 56 height 8
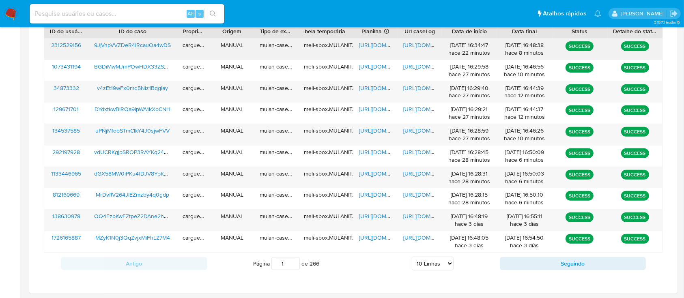
click at [374, 45] on span "https://docs.google.com/spreadsheets/d/1im1r7QGw7vAzUNobqn72Yx30dRlk8q_4BtNKJz-…" at bounding box center [387, 45] width 56 height 8
click at [415, 47] on span "https://docs.google.com/document/d/1ZxD7XGL_Vcy2x--Vjj_NFKKX09JOqySyitcY4IHiTKY…" at bounding box center [431, 45] width 56 height 8
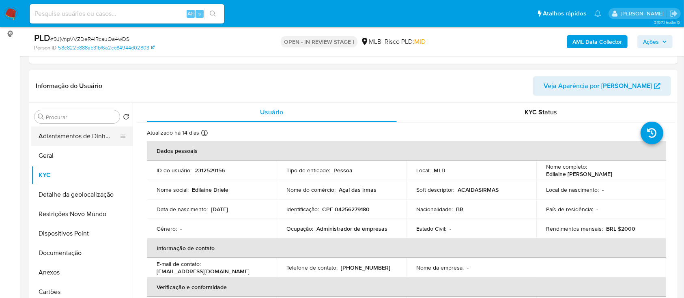
drag, startPoint x: 62, startPoint y: 154, endPoint x: 103, endPoint y: 144, distance: 42.7
click at [62, 154] on button "Geral" at bounding box center [81, 155] width 101 height 19
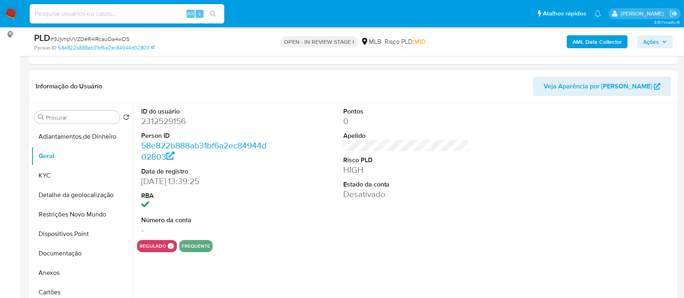
scroll to position [108, 0]
drag, startPoint x: 598, startPoint y: 138, endPoint x: 518, endPoint y: 111, distance: 84.4
click at [594, 136] on div at bounding box center [608, 171] width 135 height 137
click at [56, 170] on button "KYC" at bounding box center [78, 174] width 95 height 19
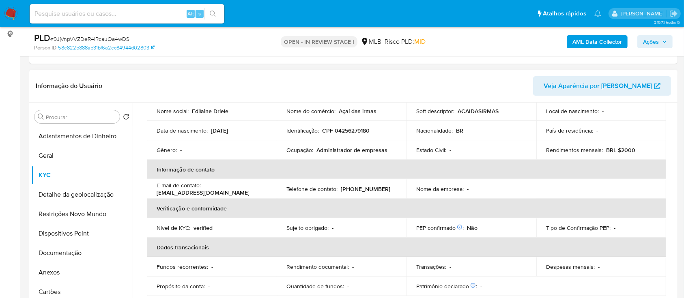
scroll to position [54, 0]
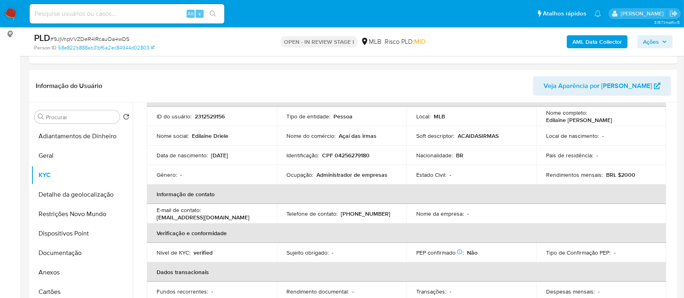
drag, startPoint x: 8, startPoint y: 82, endPoint x: 51, endPoint y: 40, distance: 60.5
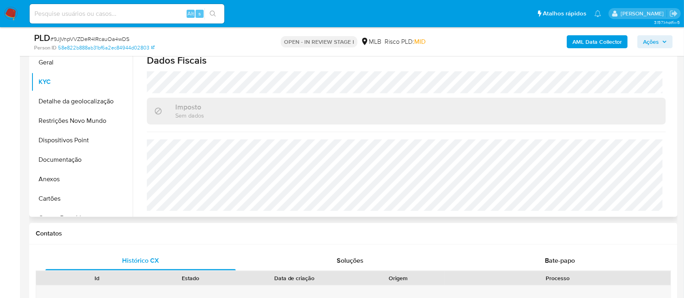
scroll to position [216, 0]
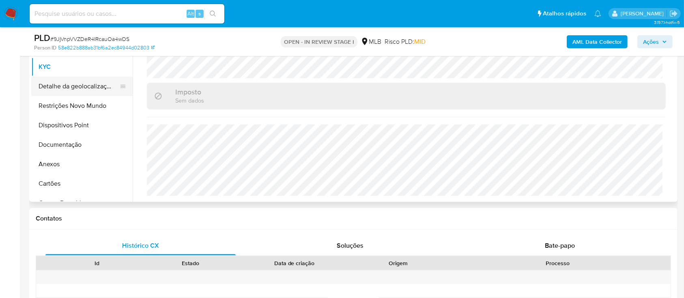
click at [70, 86] on button "Detalhe da geolocalização" at bounding box center [78, 86] width 95 height 19
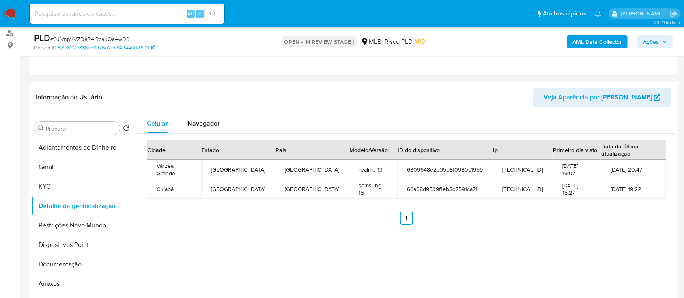
scroll to position [108, 0]
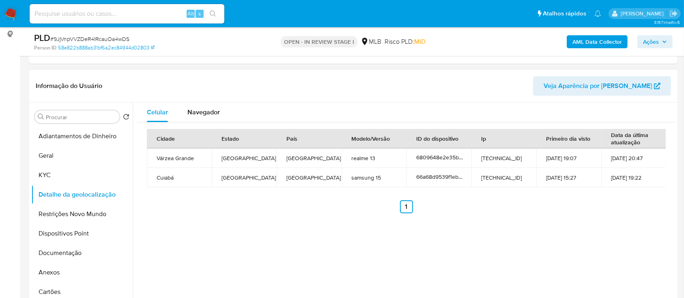
click at [563, 214] on div "Cidade Estado País Modelo/Versão ID do dispositivo Ip Primeiro dia visto Data d…" at bounding box center [406, 170] width 538 height 97
drag, startPoint x: 65, startPoint y: 211, endPoint x: 109, endPoint y: 203, distance: 44.9
click at [65, 212] on button "Restrições Novo Mundo" at bounding box center [81, 213] width 101 height 19
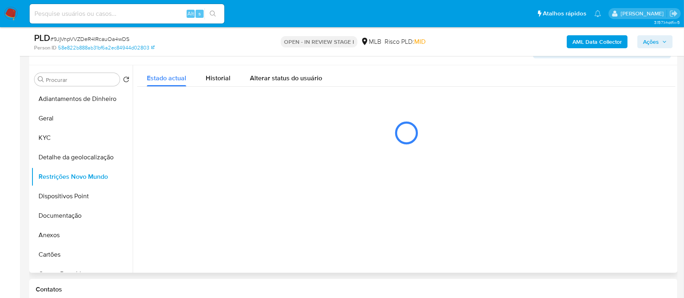
scroll to position [162, 0]
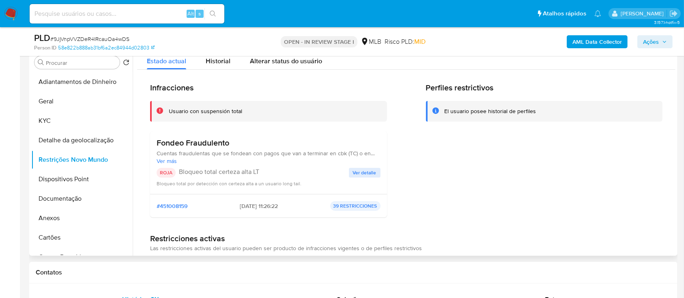
drag, startPoint x: 620, startPoint y: 154, endPoint x: 610, endPoint y: 149, distance: 11.1
click at [614, 150] on div "Perfiles restrictivos El usuario posee historial de perfiles" at bounding box center [544, 153] width 237 height 141
click at [368, 170] on span "Ver detalle" at bounding box center [365, 173] width 24 height 8
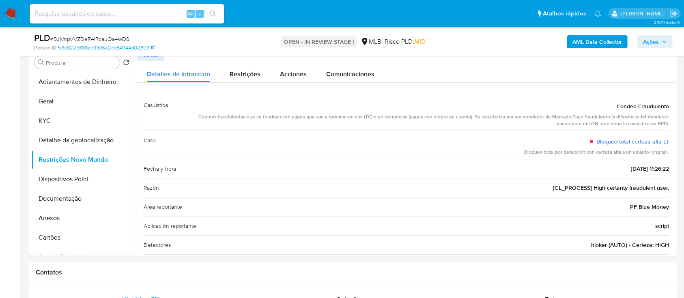
click at [52, 173] on button "Dispositivos Point" at bounding box center [78, 179] width 95 height 19
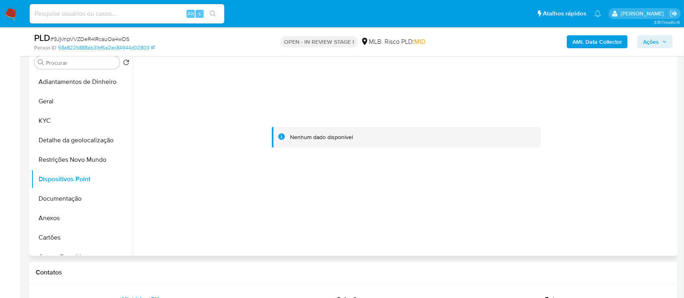
drag, startPoint x: 598, startPoint y: 157, endPoint x: 538, endPoint y: 144, distance: 61.3
click at [594, 157] on div at bounding box center [406, 137] width 538 height 178
click at [65, 195] on button "Documentação" at bounding box center [78, 198] width 95 height 19
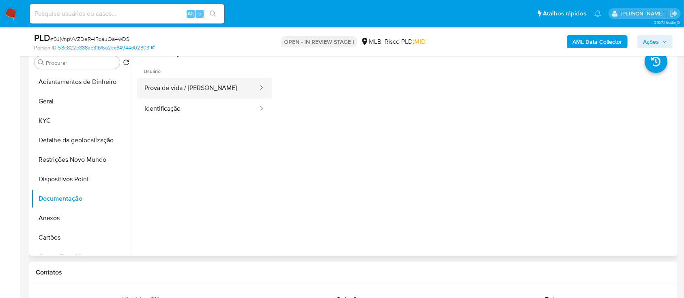
click at [192, 83] on button "Prova de vida / Selfie" at bounding box center [198, 88] width 122 height 21
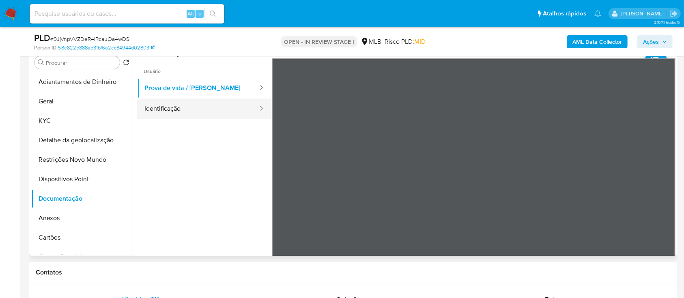
click at [191, 106] on button "Identificação" at bounding box center [198, 109] width 122 height 21
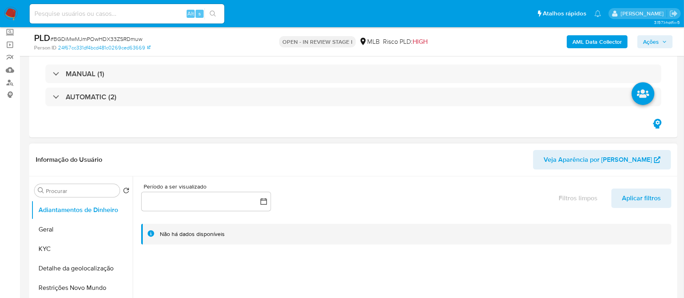
scroll to position [108, 0]
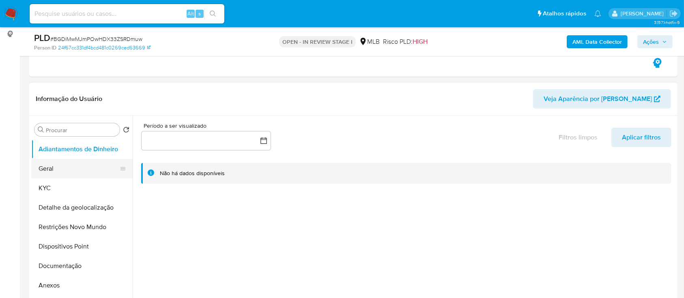
click at [54, 168] on button "Geral" at bounding box center [78, 168] width 95 height 19
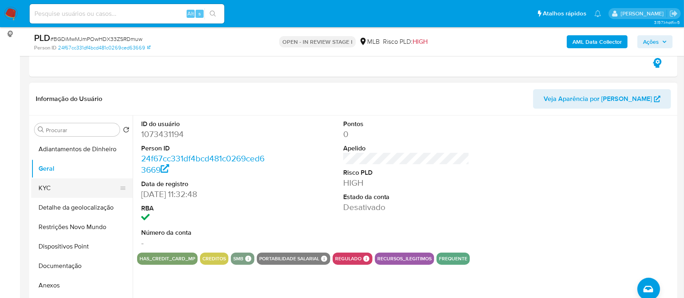
click at [60, 190] on button "KYC" at bounding box center [78, 187] width 95 height 19
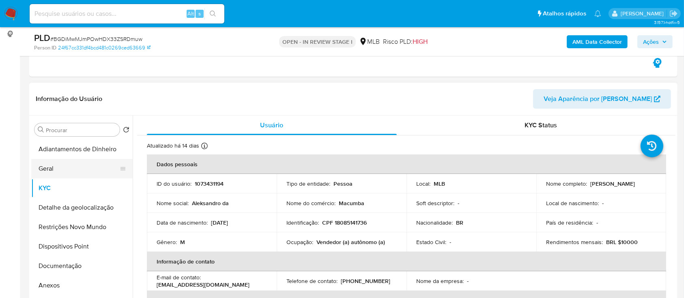
click at [62, 165] on button "Geral" at bounding box center [78, 168] width 95 height 19
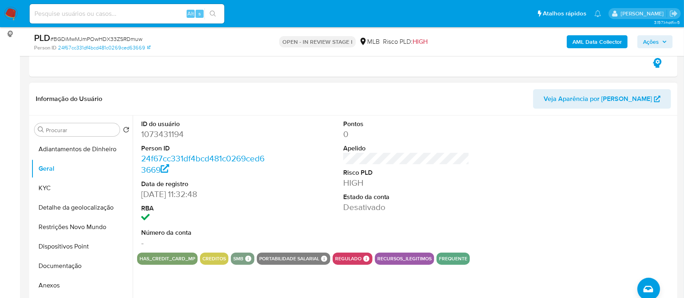
drag, startPoint x: 593, startPoint y: 177, endPoint x: 572, endPoint y: 171, distance: 21.8
click at [587, 176] on div at bounding box center [608, 184] width 135 height 137
click at [46, 189] on button "KYC" at bounding box center [78, 187] width 95 height 19
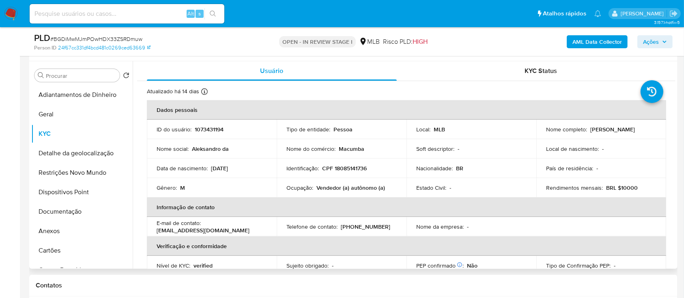
scroll to position [216, 0]
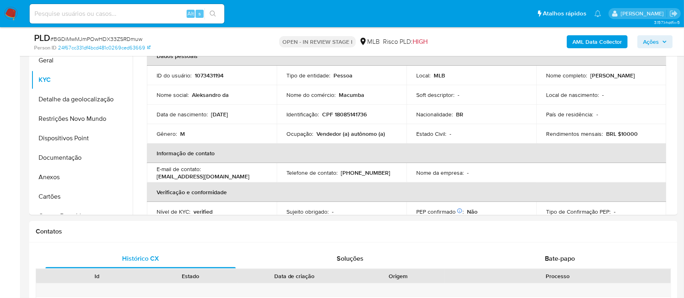
drag, startPoint x: 502, startPoint y: 34, endPoint x: 421, endPoint y: 23, distance: 81.9
click at [498, 34] on div "AML Data Collector Ações" at bounding box center [567, 41] width 210 height 19
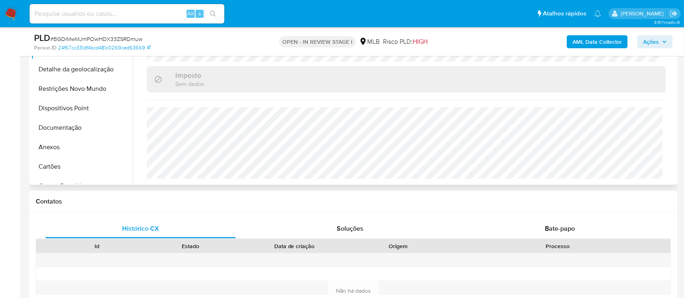
scroll to position [270, 0]
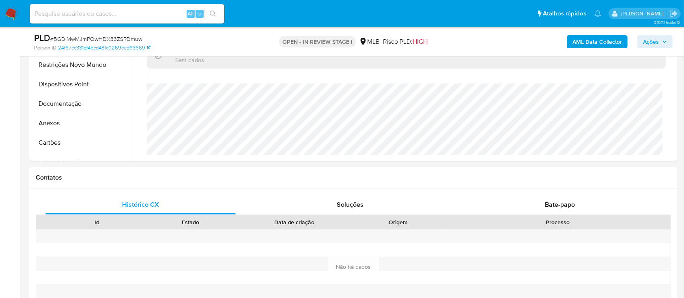
drag, startPoint x: 484, startPoint y: 41, endPoint x: 383, endPoint y: 11, distance: 106.0
click at [483, 41] on div "AML Data Collector Ações" at bounding box center [567, 41] width 210 height 19
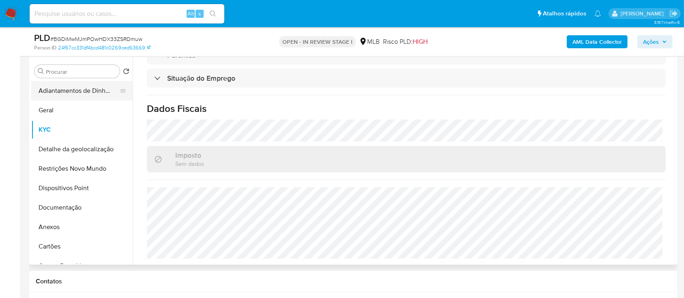
scroll to position [162, 0]
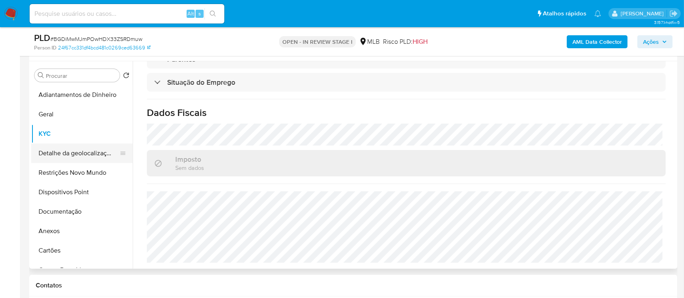
click at [71, 151] on button "Detalhe da geolocalização" at bounding box center [78, 153] width 95 height 19
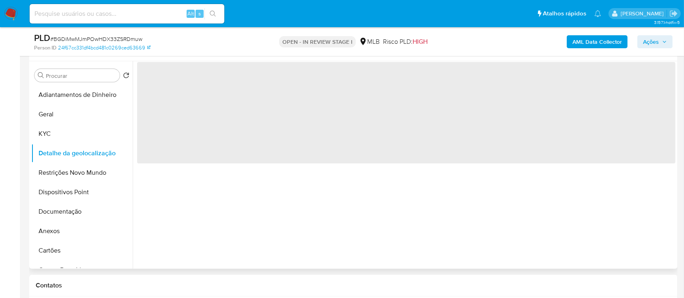
scroll to position [0, 0]
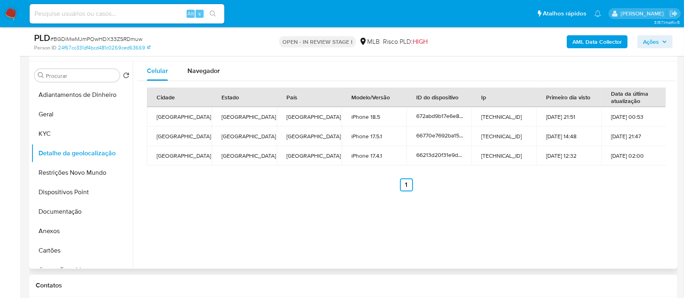
click at [504, 217] on div "Celular Navegador Cidade Estado País Modelo/Versão ID do dispositivo Ip Primeir…" at bounding box center [404, 165] width 543 height 208
click at [362, 224] on div "Celular Navegador Cidade Estado País Modelo/Versão ID do dispositivo Ip Primeir…" at bounding box center [404, 165] width 543 height 208
click at [511, 206] on div "Celular Navegador Cidade Estado País Modelo/Versão ID do dispositivo Ip Primeir…" at bounding box center [404, 165] width 543 height 208
click at [71, 172] on button "Restrições Novo Mundo" at bounding box center [78, 172] width 95 height 19
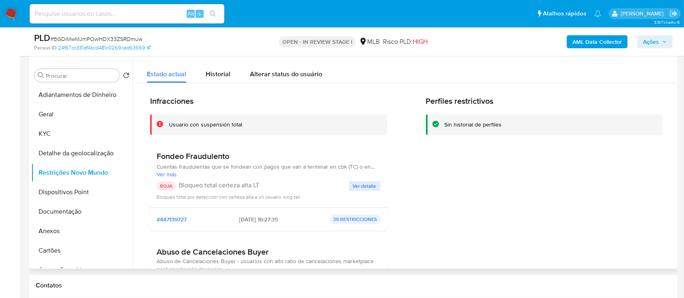
click at [574, 174] on div "Perfiles restrictivos Sin historial de perfiles" at bounding box center [544, 209] width 237 height 227
click at [356, 187] on span "Ver detalle" at bounding box center [365, 186] width 24 height 8
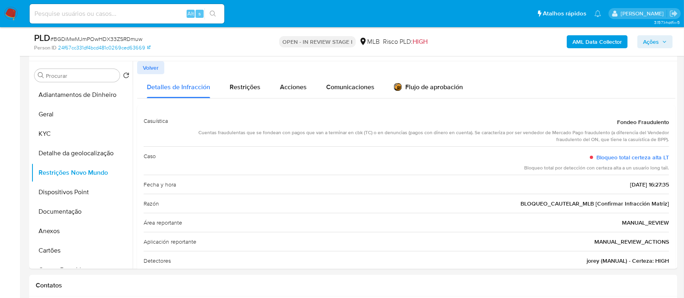
drag, startPoint x: 549, startPoint y: 79, endPoint x: 333, endPoint y: 5, distance: 228.3
click at [545, 77] on div "Detalles de Infracción Restrições Acciones Comunicaciones Flujo de aprobación" at bounding box center [406, 86] width 538 height 24
click at [62, 188] on button "Dispositivos Point" at bounding box center [78, 191] width 95 height 19
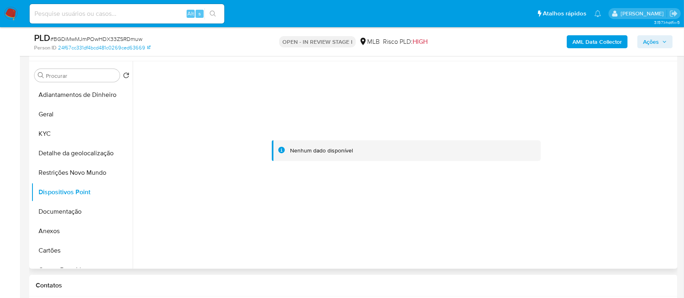
click at [570, 182] on div at bounding box center [406, 150] width 538 height 178
click at [49, 212] on button "Documentação" at bounding box center [78, 211] width 95 height 19
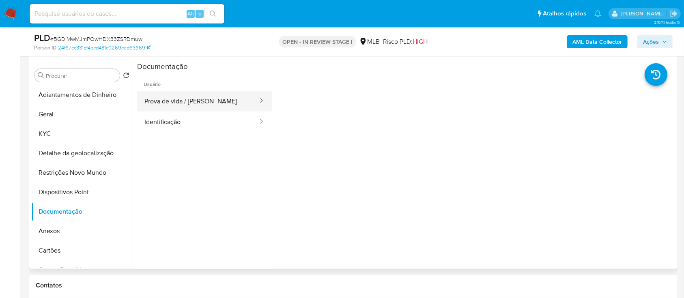
click at [178, 101] on button "Prova de vida / [PERSON_NAME]" at bounding box center [198, 101] width 122 height 21
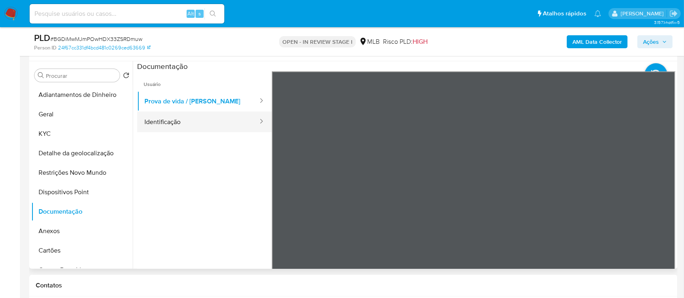
click at [197, 120] on button "Identificação" at bounding box center [198, 122] width 122 height 21
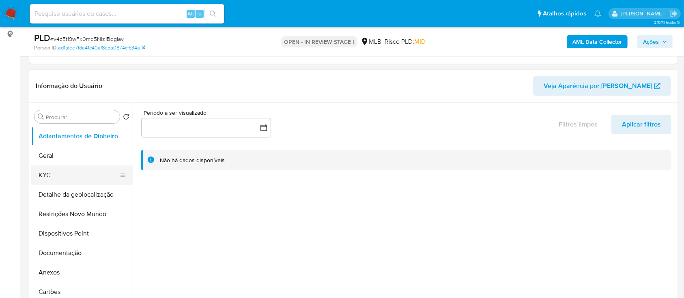
click at [47, 173] on button "KYC" at bounding box center [78, 174] width 95 height 19
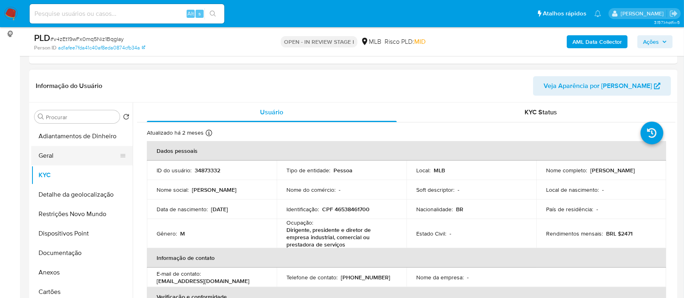
click at [66, 151] on button "Geral" at bounding box center [78, 155] width 95 height 19
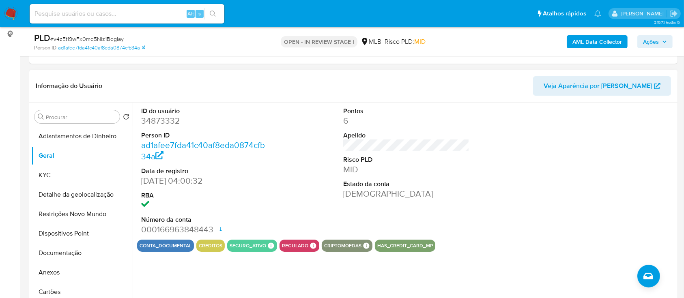
drag, startPoint x: 614, startPoint y: 147, endPoint x: 601, endPoint y: 142, distance: 14.0
click at [607, 144] on div at bounding box center [608, 171] width 135 height 137
click at [45, 177] on button "KYC" at bounding box center [78, 174] width 95 height 19
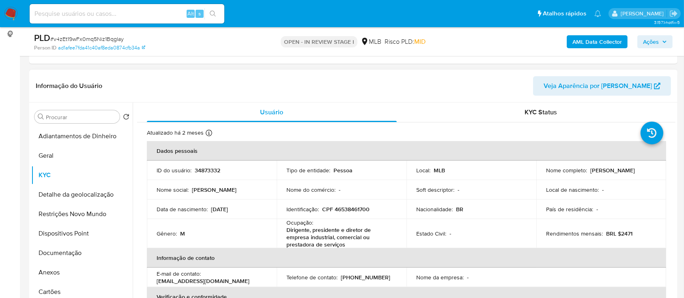
drag, startPoint x: 671, startPoint y: 129, endPoint x: 673, endPoint y: 137, distance: 7.5
click at [673, 137] on div "Usuário KYC Status Atualizado há 2 meses Criado: 13/03/2020 21:04:15 Atualizado…" at bounding box center [404, 207] width 543 height 208
drag, startPoint x: 672, startPoint y: 127, endPoint x: 675, endPoint y: 134, distance: 7.1
click at [676, 134] on div "Procurar Retornar ao pedido padrão Adiantamentos de Dinheiro Geral KYC Detalhe …" at bounding box center [353, 207] width 648 height 208
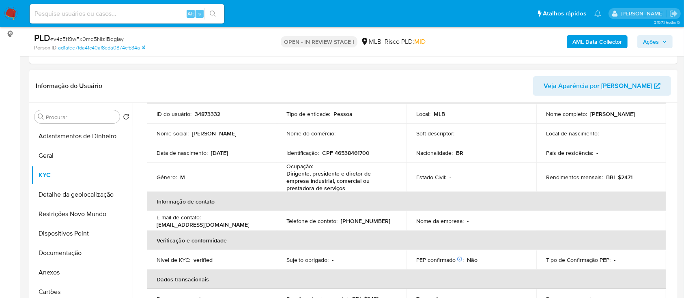
scroll to position [58, 0]
drag, startPoint x: 488, startPoint y: 89, endPoint x: 476, endPoint y: 85, distance: 13.3
click at [489, 91] on header "Informação do Usuário Veja Aparência por Pessoa" at bounding box center [353, 85] width 635 height 19
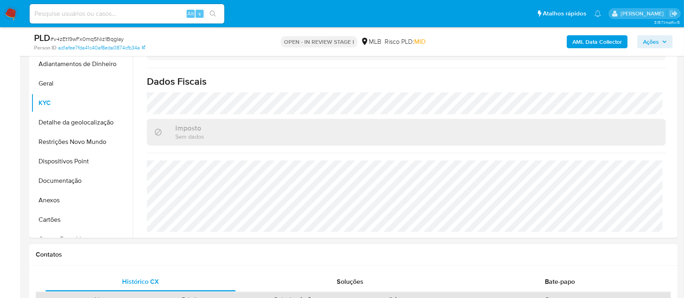
scroll to position [216, 0]
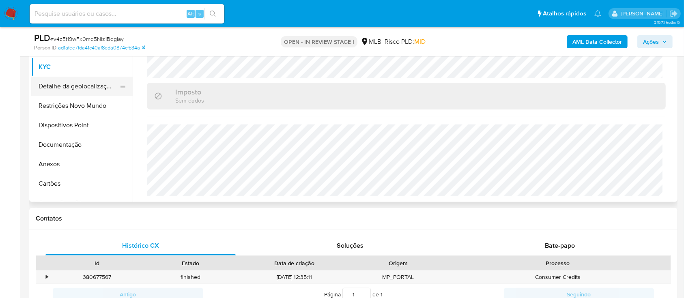
click at [71, 87] on button "Detalhe da geolocalização" at bounding box center [78, 86] width 95 height 19
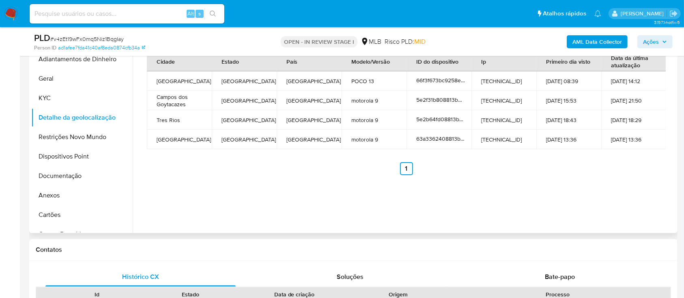
scroll to position [162, 0]
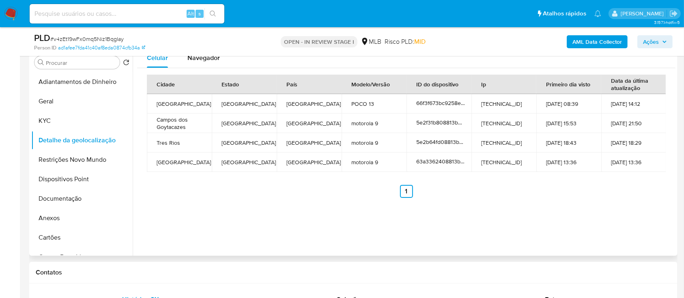
click at [557, 212] on div "Celular Navegador Cidade Estado País Modelo/Versão ID do dispositivo Ip Primeir…" at bounding box center [404, 152] width 543 height 208
drag, startPoint x: 56, startPoint y: 157, endPoint x: 60, endPoint y: 157, distance: 4.9
click at [56, 157] on button "Restrições Novo Mundo" at bounding box center [78, 159] width 95 height 19
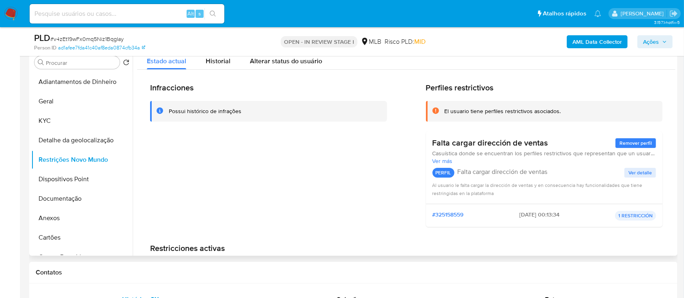
drag, startPoint x: 591, startPoint y: 80, endPoint x: 564, endPoint y: 71, distance: 29.1
click at [590, 80] on div "Infracciones Possui histórico de infrações Perfiles restrictivos El usuario tie…" at bounding box center [406, 193] width 538 height 246
click at [60, 180] on button "Dispositivos Point" at bounding box center [78, 179] width 95 height 19
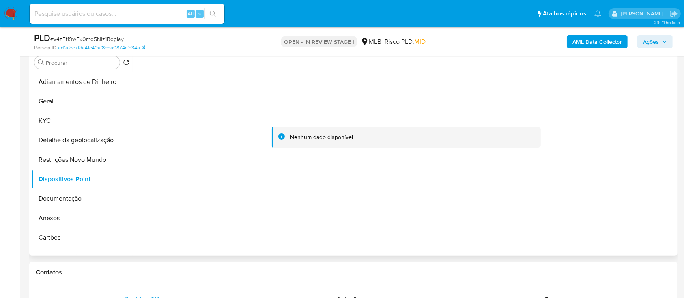
drag, startPoint x: 597, startPoint y: 131, endPoint x: 592, endPoint y: 130, distance: 4.9
click at [597, 131] on div at bounding box center [406, 137] width 538 height 178
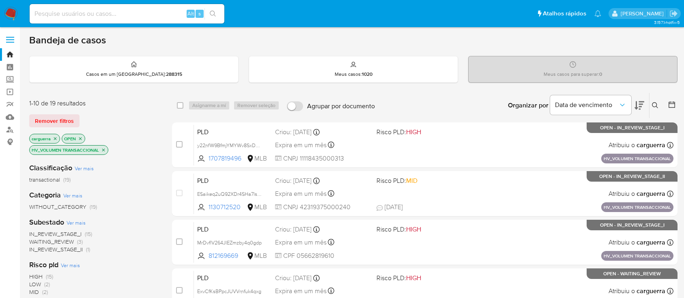
scroll to position [54, 0]
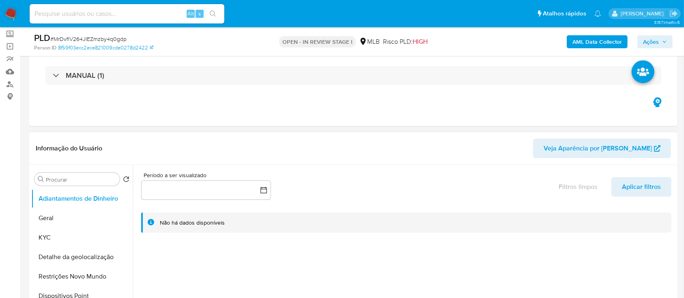
scroll to position [108, 0]
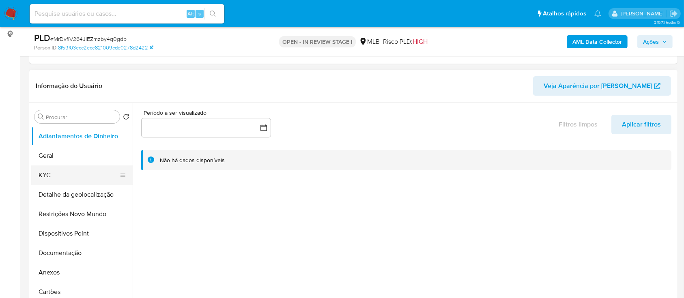
click at [53, 176] on button "KYC" at bounding box center [78, 174] width 95 height 19
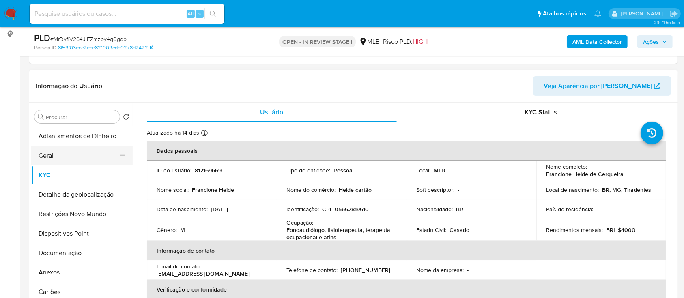
click at [41, 154] on button "Geral" at bounding box center [78, 155] width 95 height 19
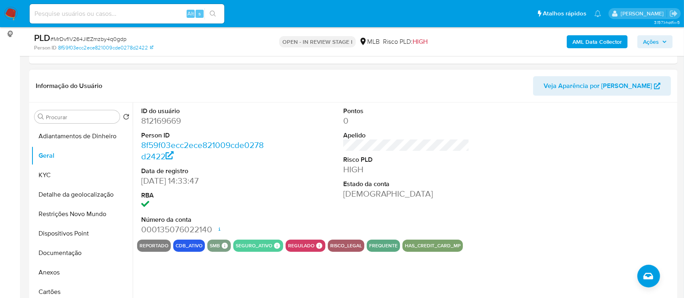
click at [615, 151] on div at bounding box center [608, 171] width 135 height 137
click at [42, 176] on button "KYC" at bounding box center [78, 174] width 95 height 19
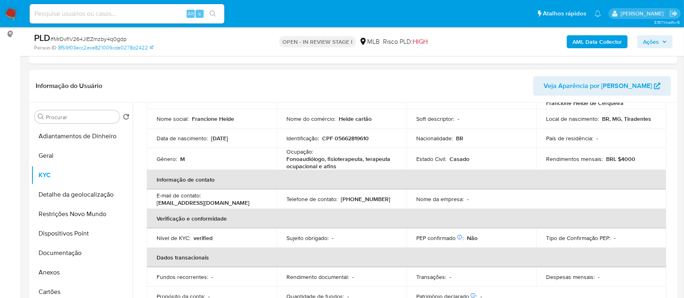
scroll to position [54, 0]
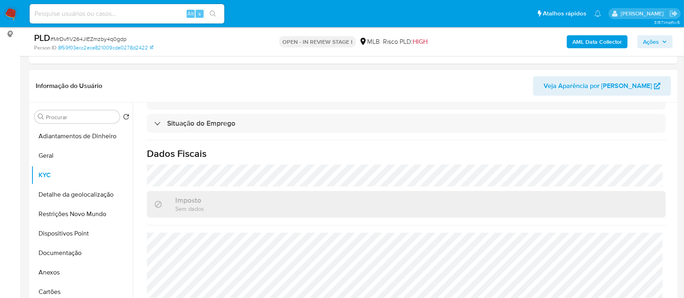
scroll to position [216, 0]
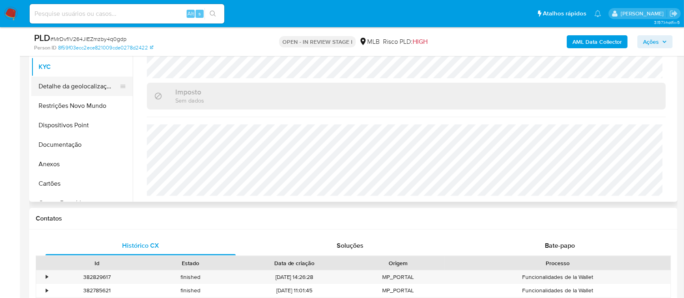
click at [49, 83] on button "Detalhe da geolocalização" at bounding box center [78, 86] width 95 height 19
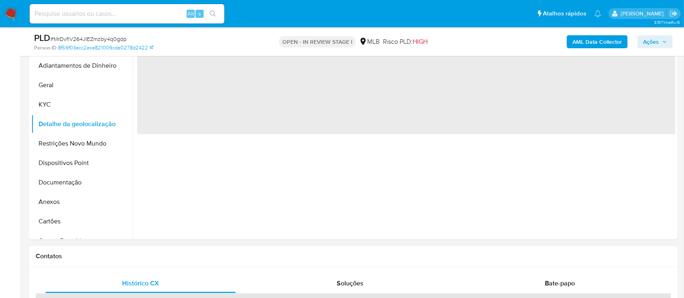
scroll to position [108, 0]
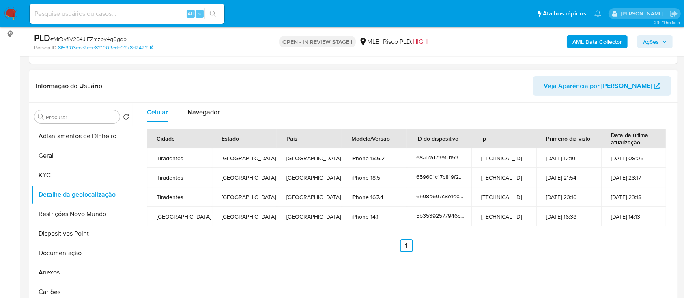
click at [569, 254] on div "Cidade Estado País Modelo/Versão ID do dispositivo Ip Primeiro dia visto Data d…" at bounding box center [406, 190] width 538 height 136
click at [77, 212] on button "Restrições Novo Mundo" at bounding box center [78, 213] width 95 height 19
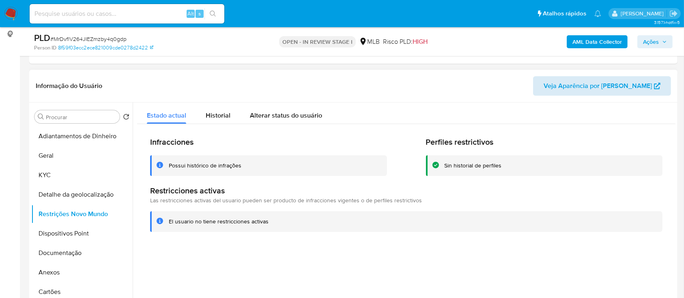
drag, startPoint x: 561, startPoint y: 267, endPoint x: 567, endPoint y: 76, distance: 191.1
click at [561, 264] on div at bounding box center [404, 207] width 543 height 208
click at [52, 232] on button "Dispositivos Point" at bounding box center [78, 233] width 95 height 19
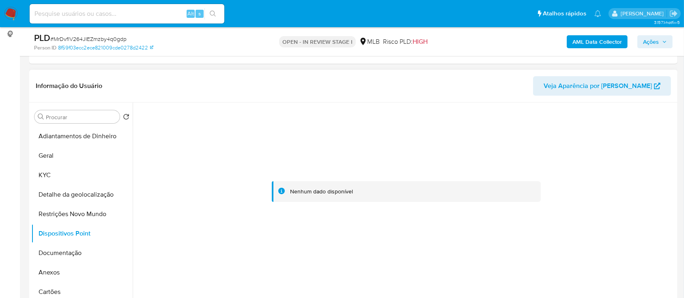
drag, startPoint x: 603, startPoint y: 183, endPoint x: 605, endPoint y: 167, distance: 16.7
click at [603, 184] on div at bounding box center [406, 192] width 538 height 178
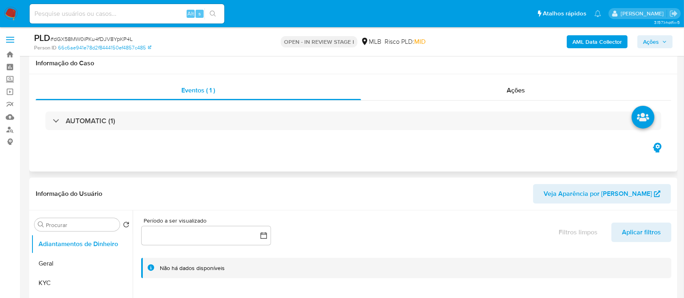
scroll to position [54, 0]
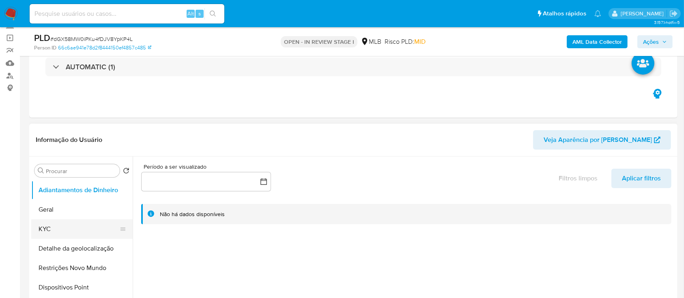
click at [47, 232] on button "KYC" at bounding box center [78, 228] width 95 height 19
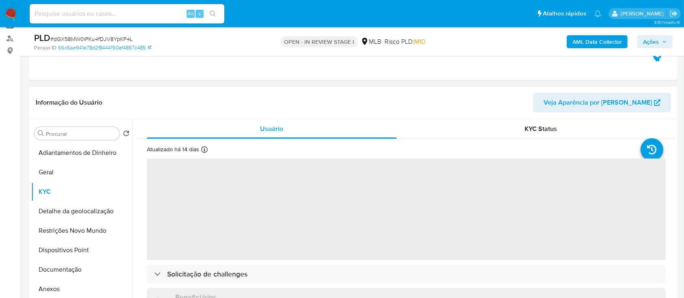
scroll to position [108, 0]
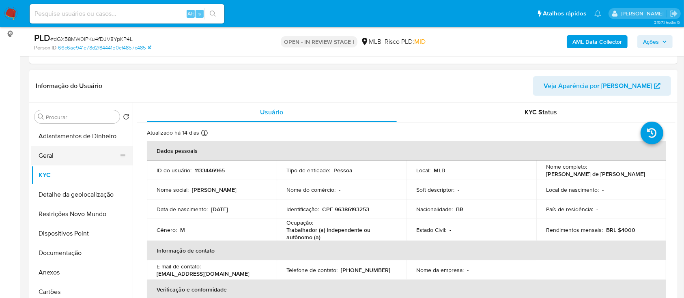
click at [70, 154] on button "Geral" at bounding box center [78, 155] width 95 height 19
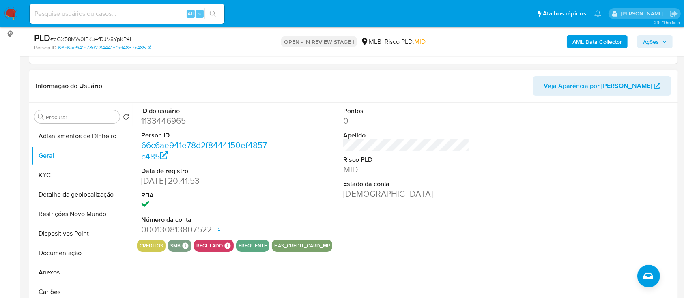
drag, startPoint x: 396, startPoint y: 260, endPoint x: 401, endPoint y: 255, distance: 7.2
click at [398, 258] on div "ID do usuário 1133446965 Person ID 66c6ae941e78d2f8444150ef4857c485 Data de reg…" at bounding box center [404, 207] width 543 height 208
click at [47, 175] on button "KYC" at bounding box center [78, 174] width 95 height 19
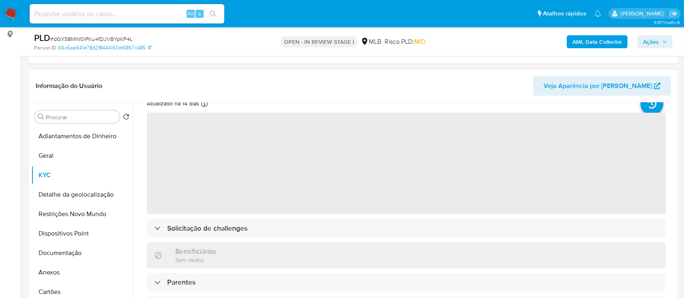
scroll to position [54, 0]
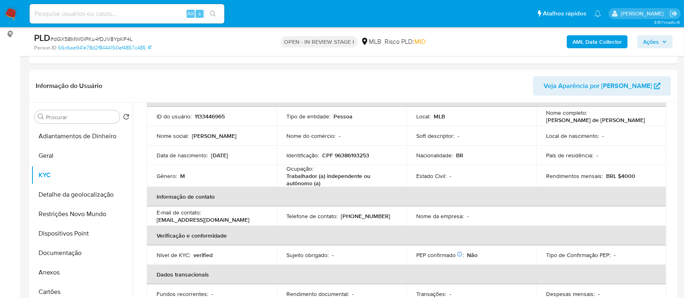
drag, startPoint x: 111, startPoint y: 76, endPoint x: 190, endPoint y: 54, distance: 82.2
click at [111, 76] on header "Informação do Usuário Veja Aparência por [PERSON_NAME]" at bounding box center [353, 85] width 635 height 19
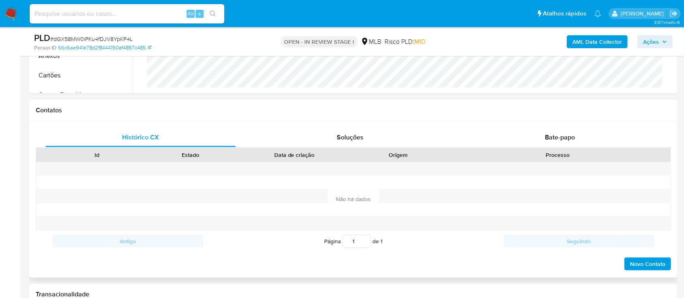
scroll to position [216, 0]
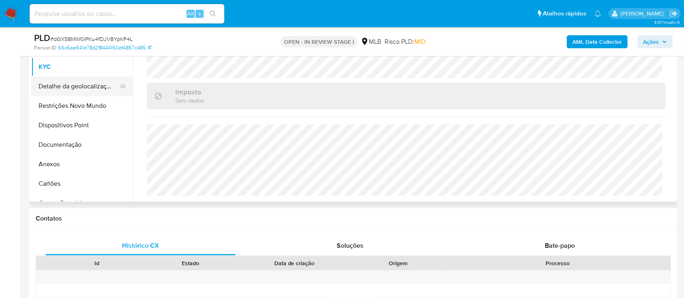
click at [66, 81] on button "Detalhe da geolocalização" at bounding box center [78, 86] width 95 height 19
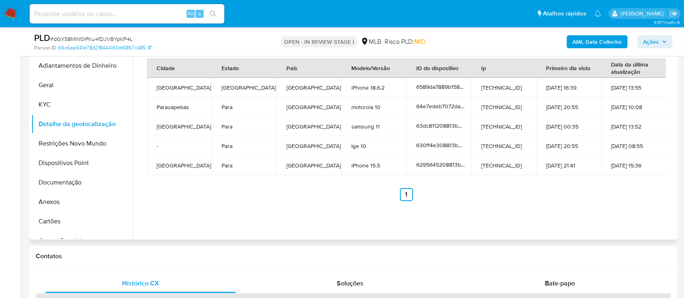
scroll to position [162, 0]
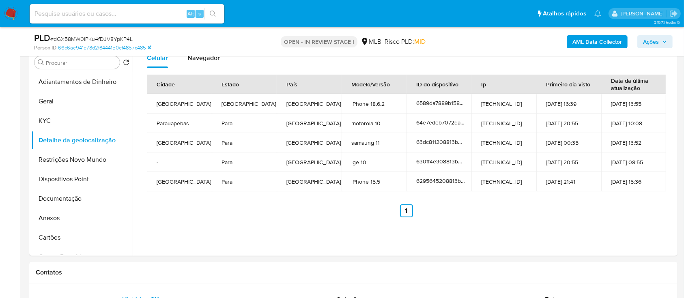
click at [561, 49] on div "AML Data Collector Ações" at bounding box center [567, 41] width 210 height 19
drag, startPoint x: 56, startPoint y: 160, endPoint x: 141, endPoint y: 168, distance: 85.2
click at [56, 160] on button "Restrições Novo Mundo" at bounding box center [81, 159] width 101 height 19
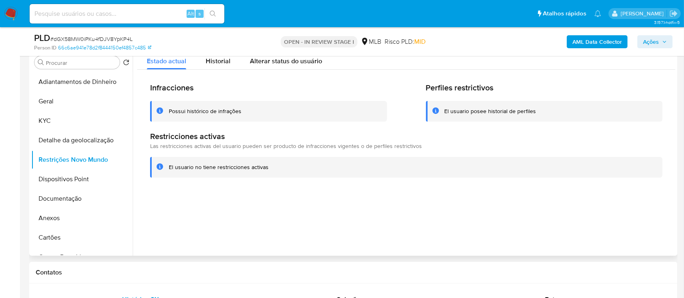
click at [572, 207] on div at bounding box center [404, 152] width 543 height 208
click at [94, 174] on button "Dispositivos Point" at bounding box center [78, 179] width 95 height 19
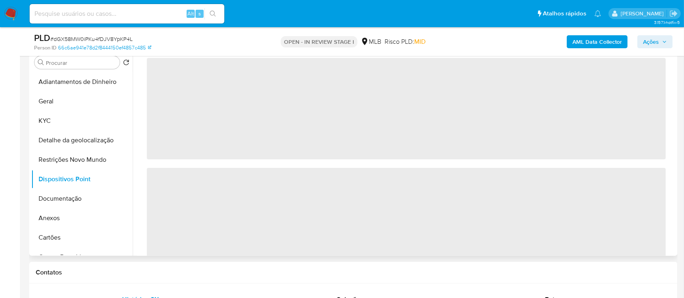
scroll to position [108, 0]
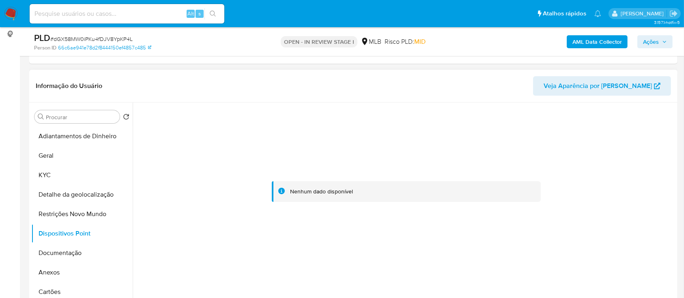
drag, startPoint x: 630, startPoint y: 157, endPoint x: 605, endPoint y: 97, distance: 65.7
click at [630, 157] on div at bounding box center [406, 192] width 538 height 178
click at [58, 258] on button "Documentação" at bounding box center [78, 252] width 95 height 19
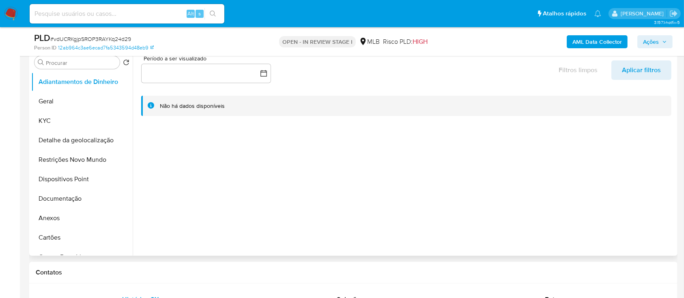
scroll to position [108, 0]
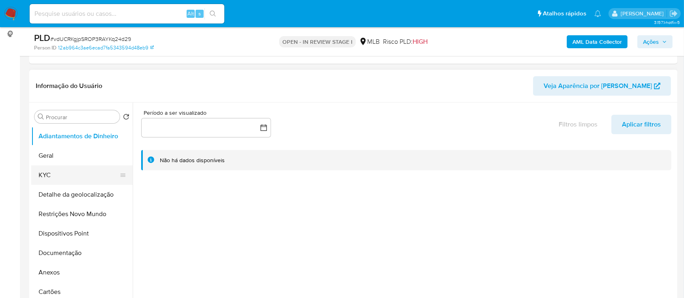
click at [51, 174] on button "KYC" at bounding box center [78, 174] width 95 height 19
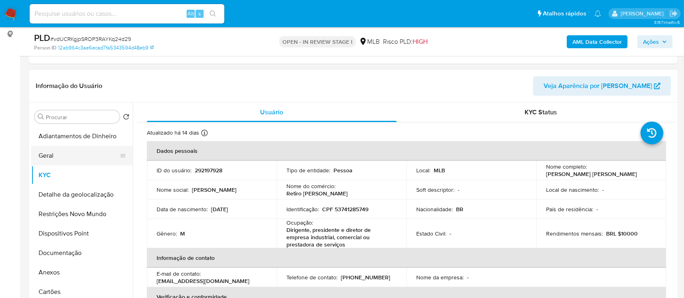
click at [41, 161] on button "Geral" at bounding box center [78, 155] width 95 height 19
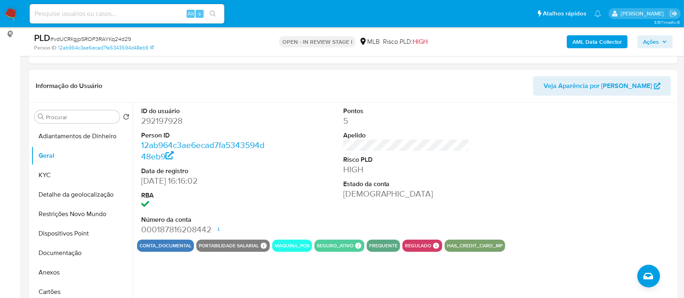
click at [479, 185] on div "ID do usuário 292197928 Person ID 12ab964c3ae6ecad7fa5343594d48eb9 Data de regi…" at bounding box center [406, 171] width 538 height 137
click at [624, 122] on div at bounding box center [608, 171] width 135 height 137
click at [53, 176] on button "KYC" at bounding box center [78, 174] width 95 height 19
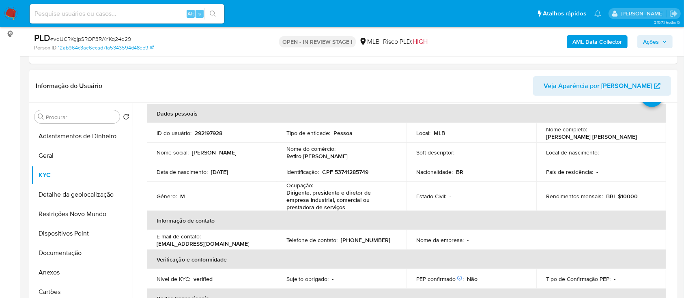
scroll to position [54, 0]
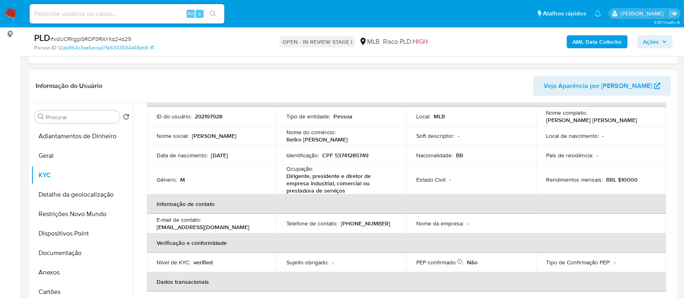
click at [140, 82] on header "Informação do Usuário Veja Aparência por [PERSON_NAME]" at bounding box center [353, 85] width 635 height 19
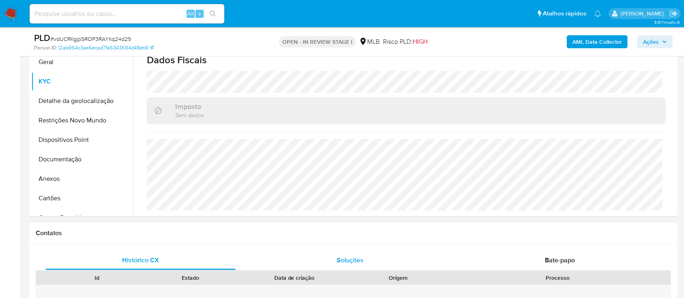
scroll to position [216, 0]
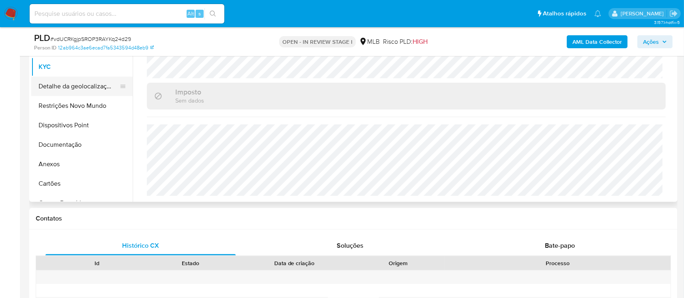
click at [73, 87] on button "Detalhe da geolocalização" at bounding box center [78, 86] width 95 height 19
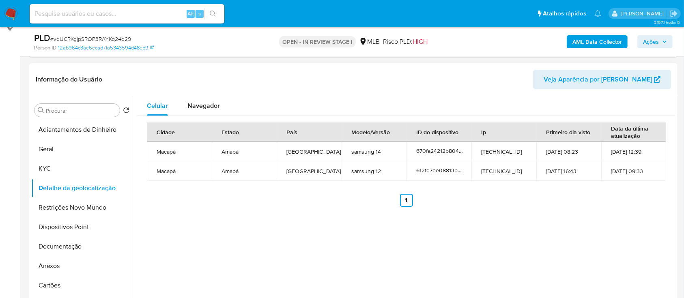
scroll to position [108, 0]
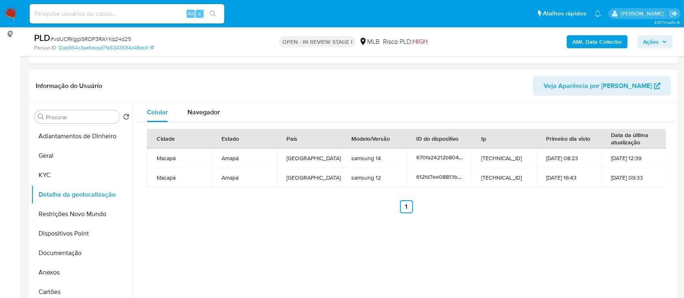
click at [623, 200] on ul "Anterior 1 Siguiente" at bounding box center [406, 206] width 519 height 13
click at [71, 214] on button "Restrições Novo Mundo" at bounding box center [78, 213] width 95 height 19
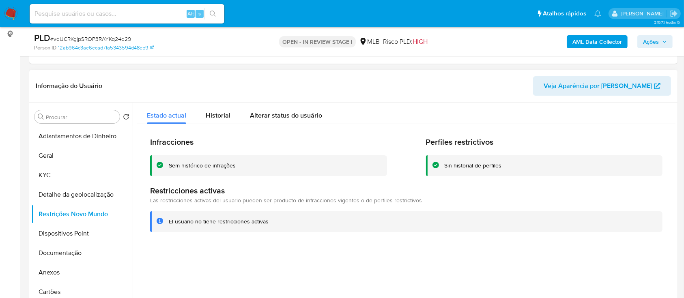
click at [552, 255] on div at bounding box center [404, 207] width 543 height 208
click at [55, 234] on button "Dispositivos Point" at bounding box center [78, 233] width 95 height 19
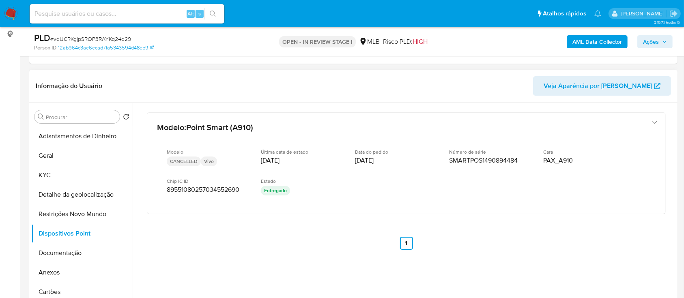
drag, startPoint x: 538, startPoint y: 246, endPoint x: 546, endPoint y: 240, distance: 10.4
click at [538, 246] on div "Modelo : Point Smart (A910) Modelo CANCELLED Vivo Última data de estado 30/09/2…" at bounding box center [406, 192] width 538 height 178
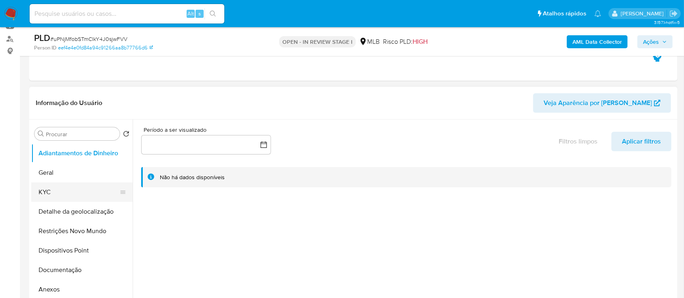
scroll to position [108, 0]
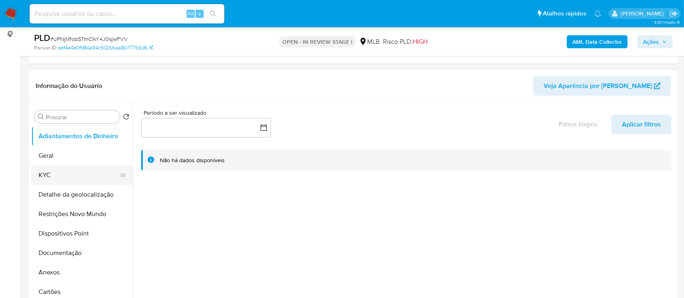
click at [53, 177] on button "KYC" at bounding box center [78, 174] width 95 height 19
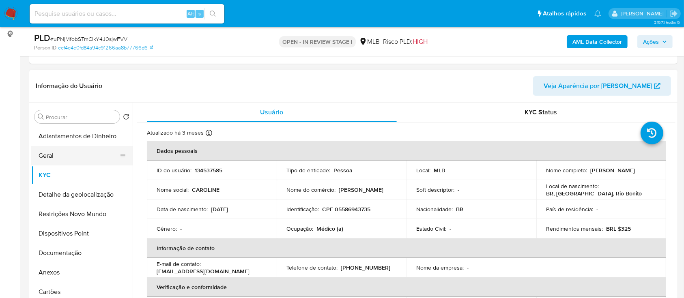
click at [62, 152] on button "Geral" at bounding box center [78, 155] width 95 height 19
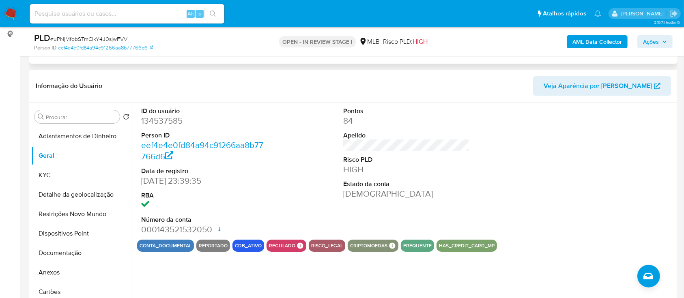
drag, startPoint x: 633, startPoint y: 123, endPoint x: 522, endPoint y: 59, distance: 127.4
click at [627, 122] on div at bounding box center [608, 171] width 135 height 137
click at [58, 181] on button "KYC" at bounding box center [78, 174] width 95 height 19
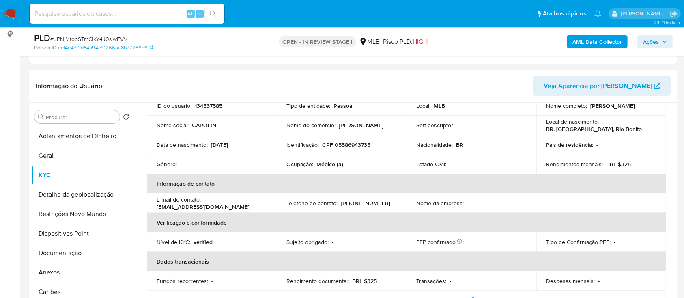
scroll to position [54, 0]
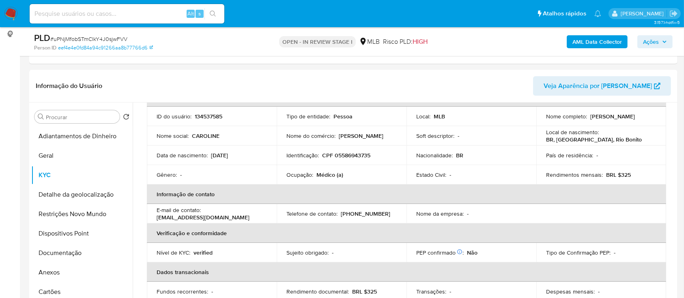
drag, startPoint x: 156, startPoint y: 85, endPoint x: 266, endPoint y: 52, distance: 114.8
click at [156, 86] on header "Informação do Usuário Veja Aparência por [PERSON_NAME]" at bounding box center [353, 85] width 635 height 19
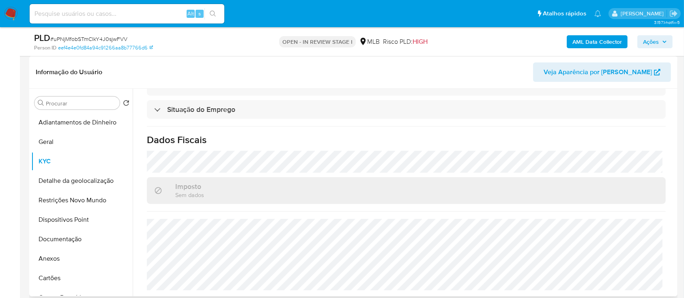
scroll to position [162, 0]
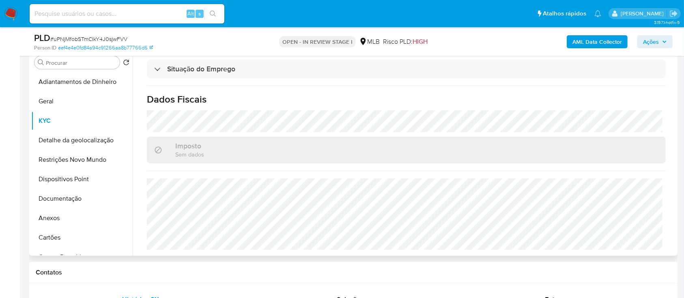
drag, startPoint x: 629, startPoint y: 101, endPoint x: 578, endPoint y: 80, distance: 55.5
click at [629, 101] on h1 "Dados Fiscais" at bounding box center [406, 99] width 519 height 12
click at [66, 141] on button "Detalhe da geolocalização" at bounding box center [78, 140] width 95 height 19
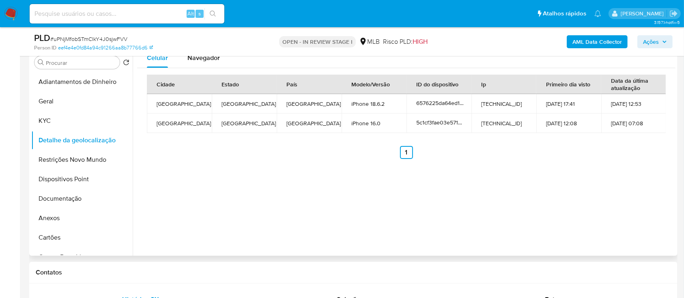
drag, startPoint x: 392, startPoint y: 243, endPoint x: 410, endPoint y: 219, distance: 30.4
click at [392, 244] on div "Celular Navegador Cidade Estado País Modelo/Versão ID do dispositivo Ip Primeir…" at bounding box center [404, 152] width 543 height 208
click at [62, 155] on button "Restrições Novo Mundo" at bounding box center [78, 159] width 95 height 19
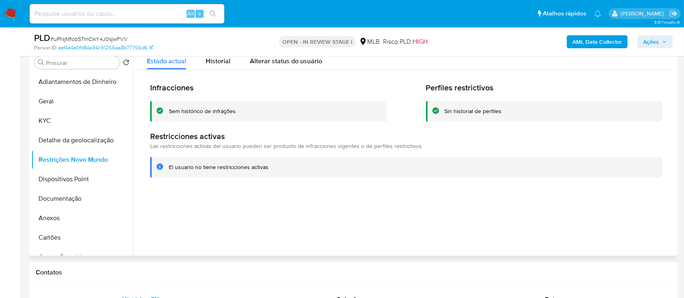
drag, startPoint x: 616, startPoint y: 219, endPoint x: 610, endPoint y: 216, distance: 7.3
click at [614, 218] on div at bounding box center [404, 152] width 543 height 208
drag, startPoint x: 68, startPoint y: 174, endPoint x: 249, endPoint y: 190, distance: 182.0
click at [68, 174] on button "Dispositivos Point" at bounding box center [78, 179] width 95 height 19
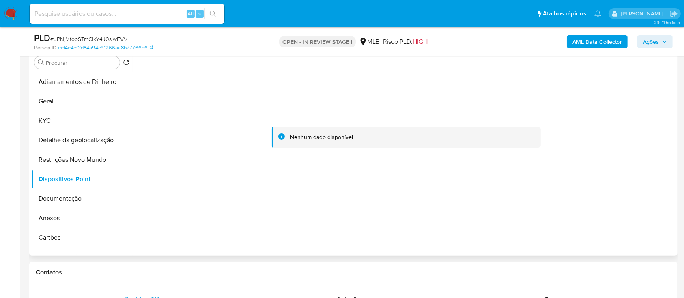
drag, startPoint x: 632, startPoint y: 105, endPoint x: 548, endPoint y: 70, distance: 91.2
click at [628, 105] on div at bounding box center [406, 137] width 538 height 178
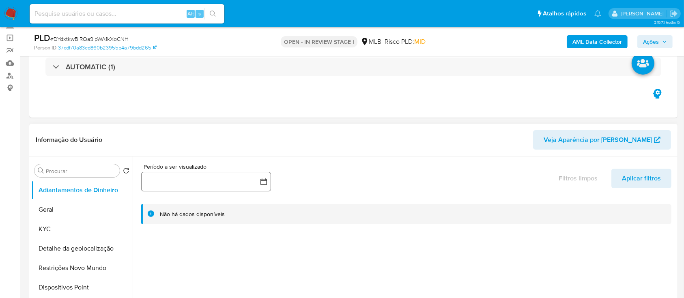
scroll to position [108, 0]
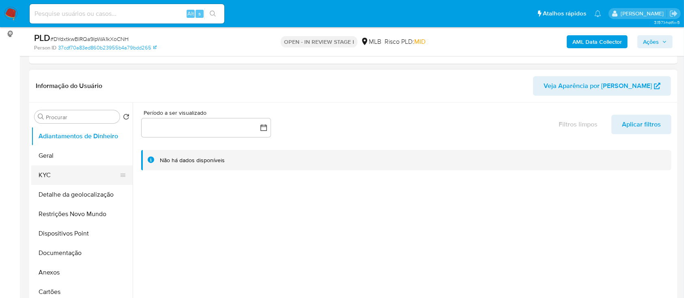
click at [50, 175] on button "KYC" at bounding box center [78, 174] width 95 height 19
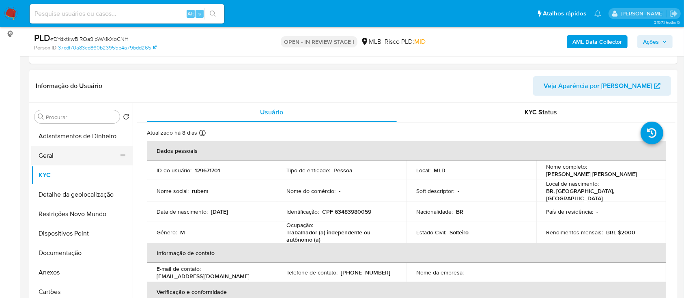
click at [55, 160] on button "Geral" at bounding box center [78, 155] width 95 height 19
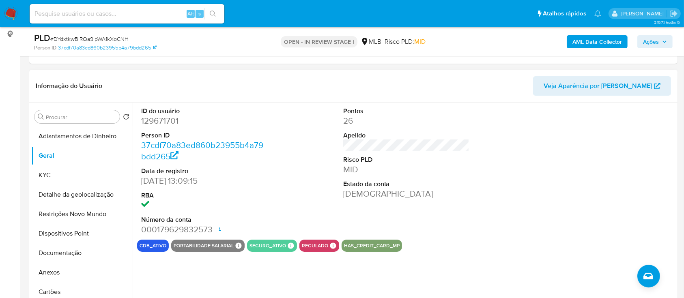
drag, startPoint x: 517, startPoint y: 146, endPoint x: 511, endPoint y: 144, distance: 6.0
click at [515, 145] on div "ID do usuário 129671701 Person ID 37cdf70a83ed860b23955b4a79bdd265 Data de regi…" at bounding box center [406, 171] width 538 height 137
click at [36, 167] on button "KYC" at bounding box center [78, 174] width 95 height 19
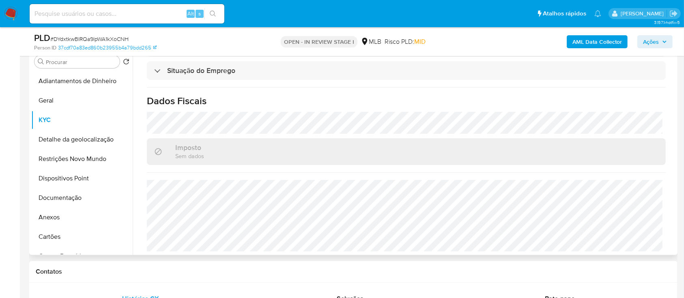
scroll to position [216, 0]
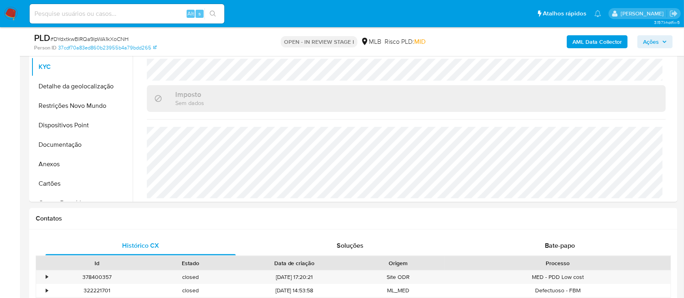
drag, startPoint x: 498, startPoint y: 34, endPoint x: 390, endPoint y: 2, distance: 112.5
click at [497, 33] on div "AML Data Collector Ações" at bounding box center [567, 41] width 210 height 19
drag, startPoint x: 38, startPoint y: 85, endPoint x: 67, endPoint y: 86, distance: 28.8
click at [38, 85] on button "Detalhe da geolocalização" at bounding box center [78, 86] width 95 height 19
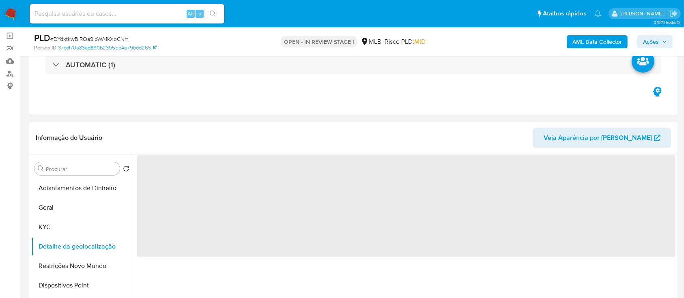
scroll to position [108, 0]
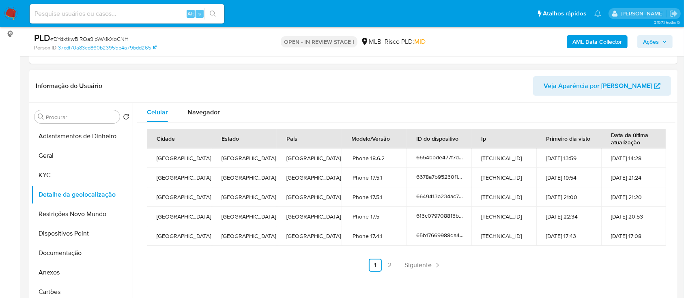
click at [170, 79] on header "Informação do Usuário Veja Aparência por [PERSON_NAME]" at bounding box center [353, 85] width 635 height 19
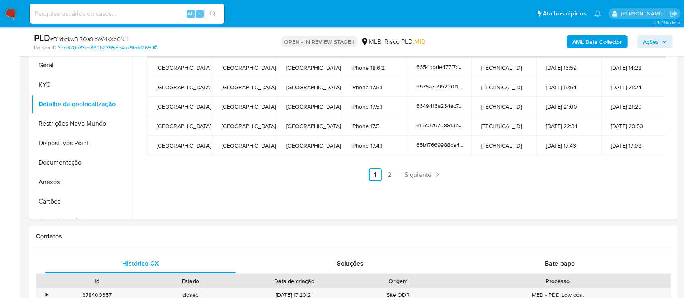
scroll to position [216, 0]
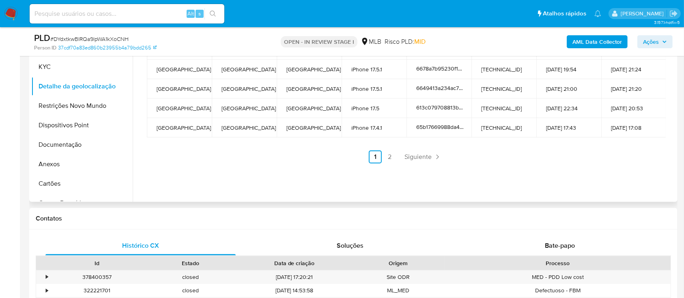
click at [387, 151] on link "2" at bounding box center [389, 156] width 13 height 13
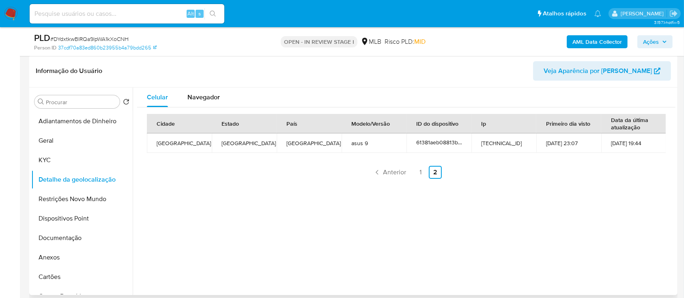
scroll to position [108, 0]
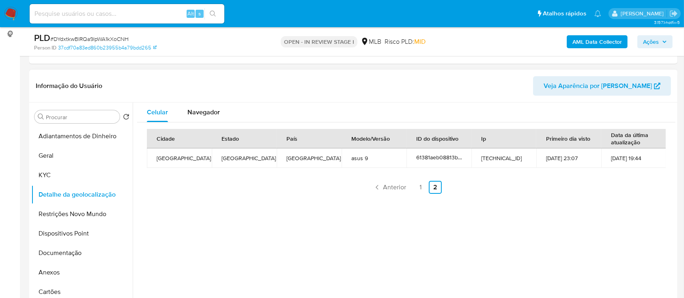
drag, startPoint x: 541, startPoint y: 214, endPoint x: 539, endPoint y: 208, distance: 6.0
click at [541, 214] on div "Celular Navegador Cidade Estado País Modelo/Versão ID do dispositivo Ip Primeir…" at bounding box center [404, 207] width 543 height 208
drag, startPoint x: 97, startPoint y: 212, endPoint x: 114, endPoint y: 202, distance: 19.5
click at [97, 212] on button "Restrições Novo Mundo" at bounding box center [81, 213] width 101 height 19
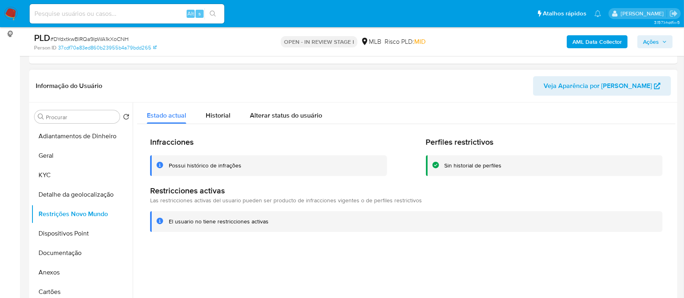
drag, startPoint x: 631, startPoint y: 242, endPoint x: 623, endPoint y: 235, distance: 10.1
click at [627, 238] on div "Infracciones Possui histórico de infrações Perfiles restrictivos Sin historial …" at bounding box center [406, 184] width 538 height 120
click at [47, 232] on button "Dispositivos Point" at bounding box center [78, 233] width 95 height 19
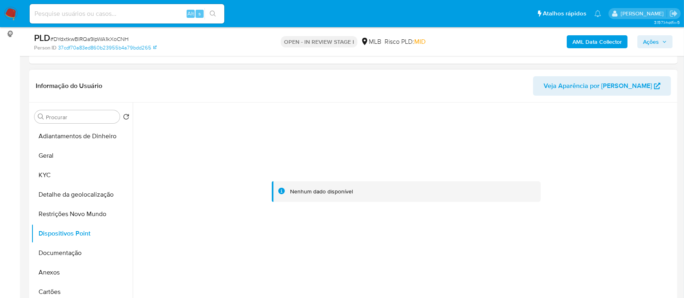
drag, startPoint x: 651, startPoint y: 163, endPoint x: 562, endPoint y: 113, distance: 102.1
click at [651, 164] on div at bounding box center [406, 192] width 538 height 178
